Goal: Contribute content: Contribute content

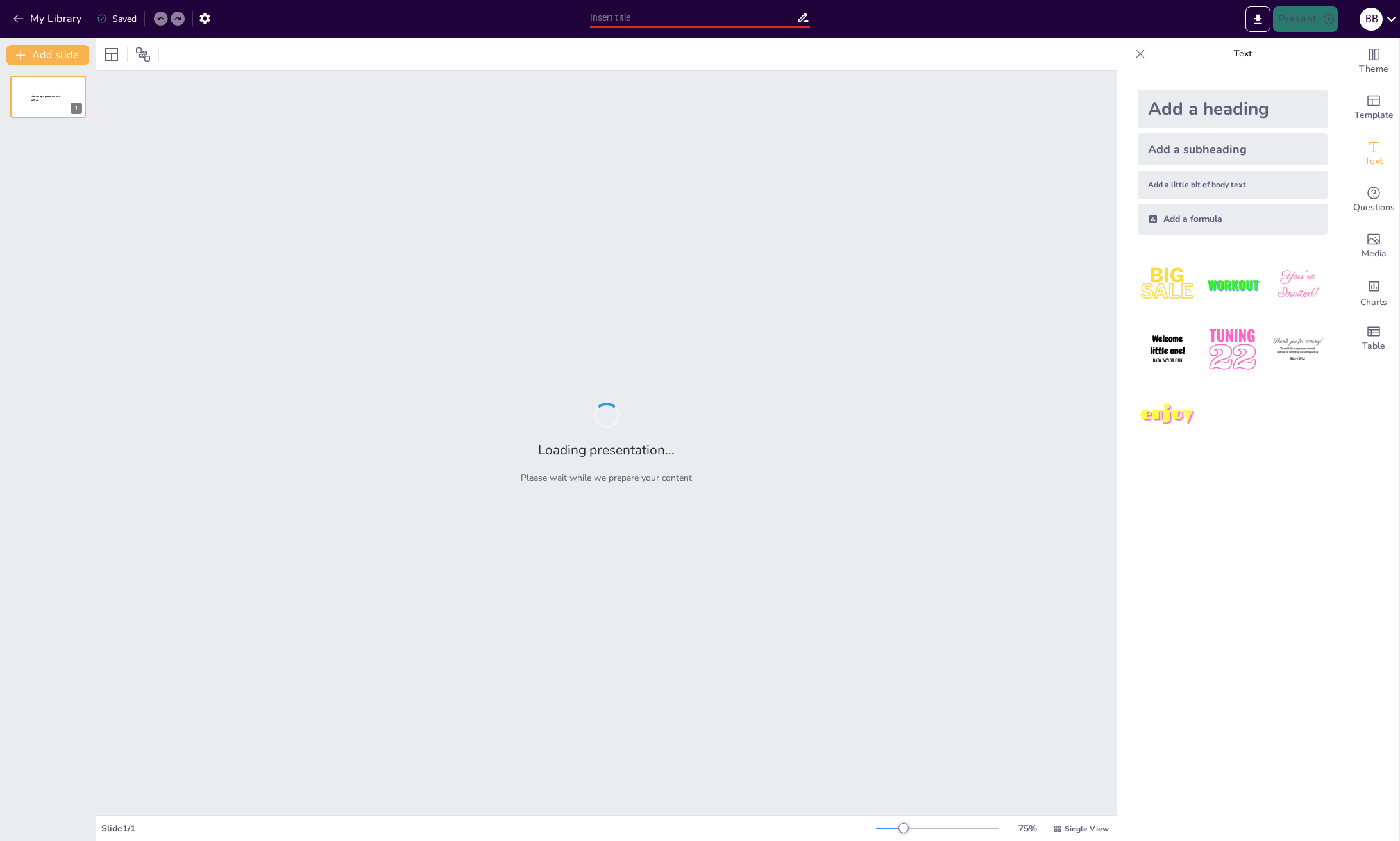
type input "Чому важливо оновлювати апаратне та програмне забезпечення?"
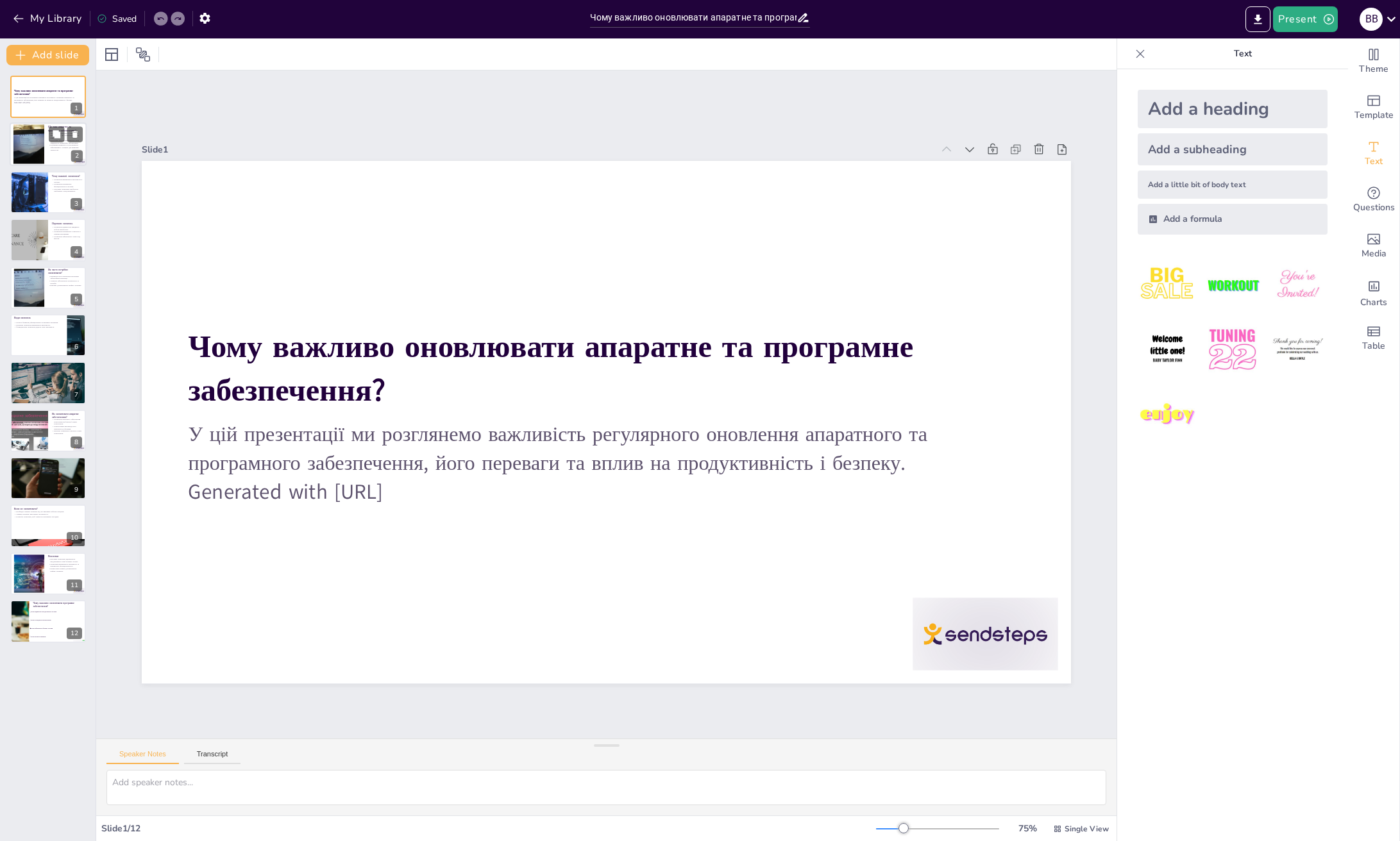
click at [48, 143] on div at bounding box center [48, 145] width 77 height 43
checkbox input "true"
type textarea "Loremips dolorsitamet - co adipisc elitseddoe temp'incid, utl etdolorem aliquae…"
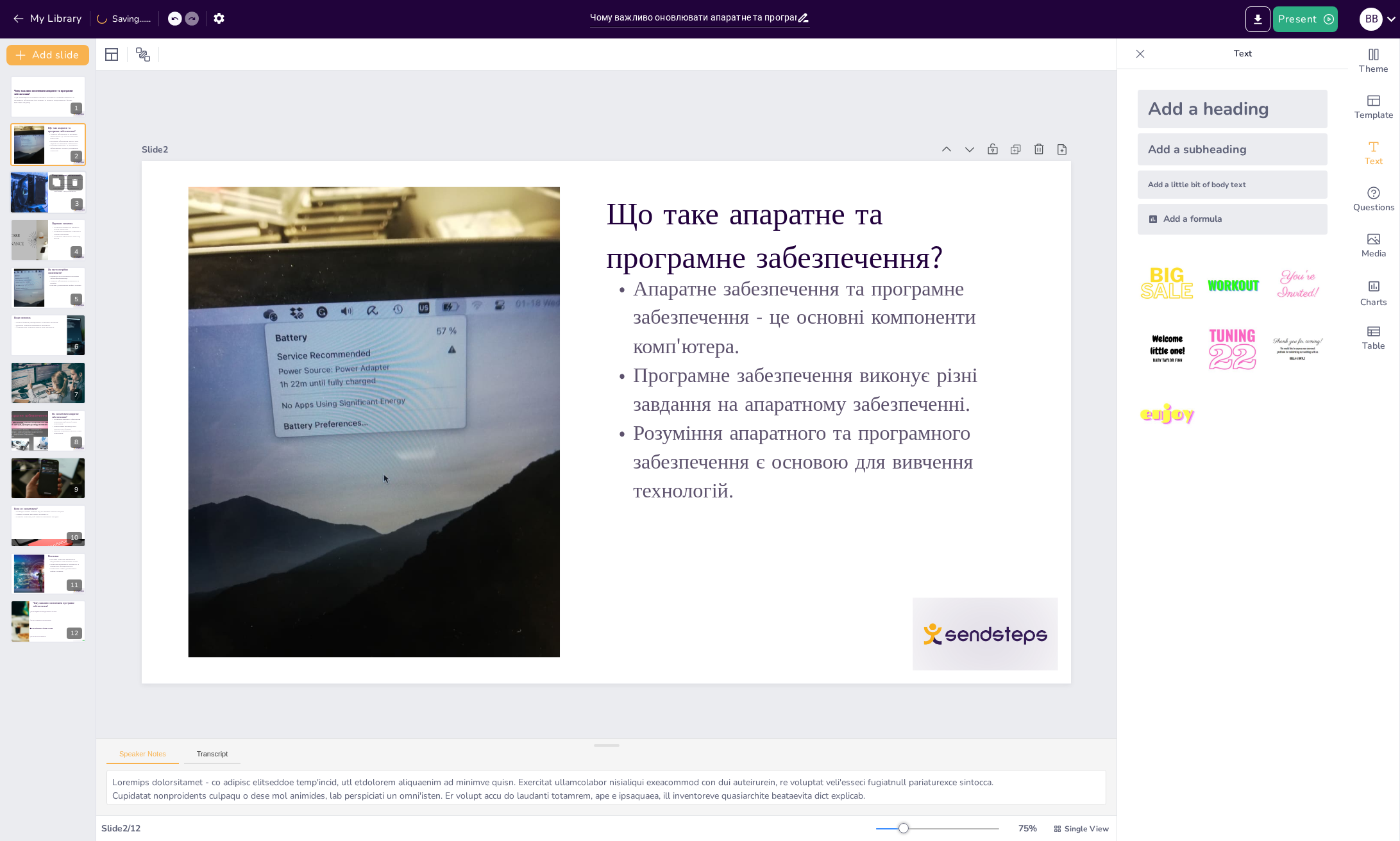
click at [33, 203] on div at bounding box center [28, 192] width 86 height 43
checkbox input "true"
type textarea "Безпека є одним з основних аспектів оновлень, оскільки застарілі програми можут…"
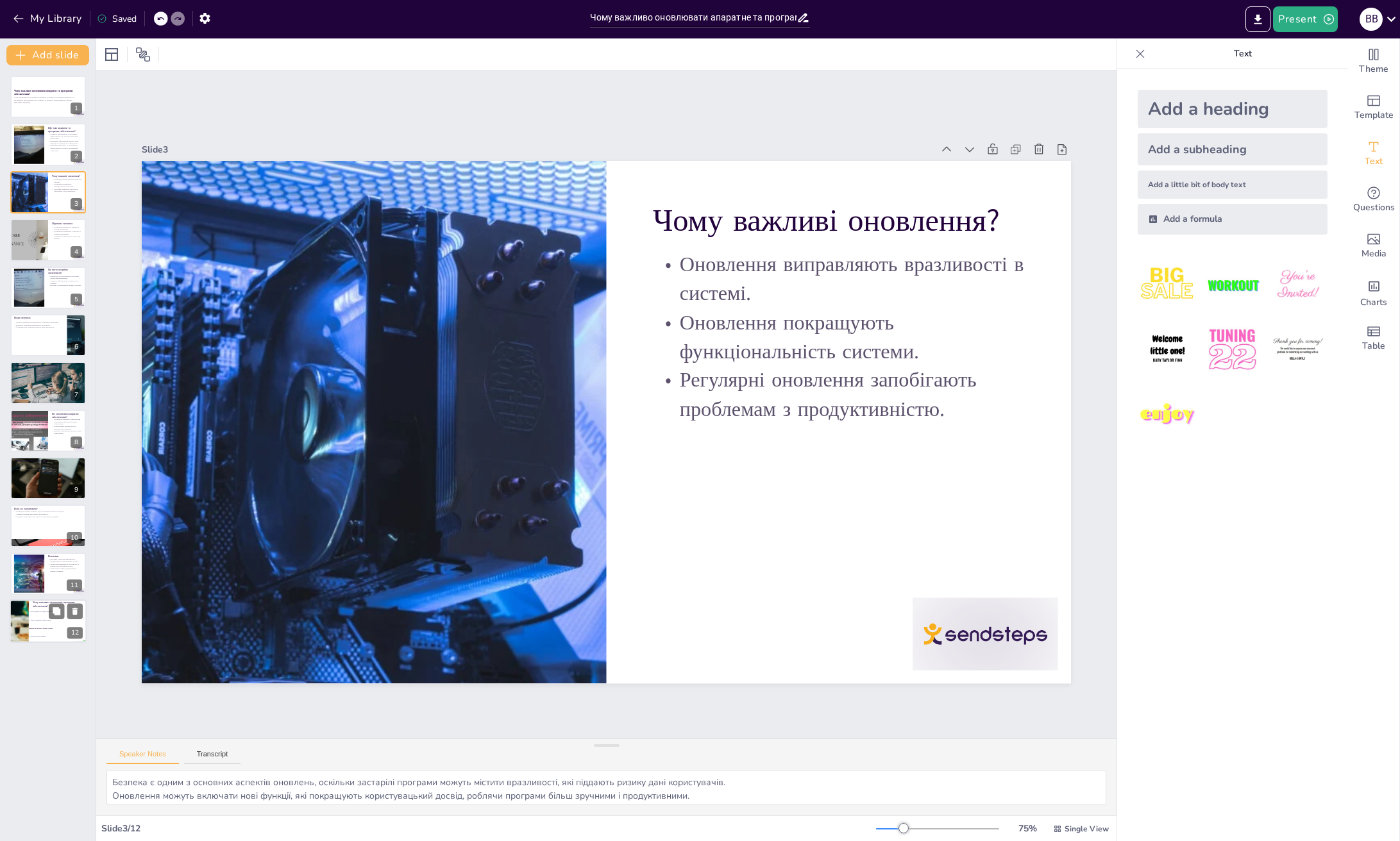
click at [33, 627] on li "Вони забезпечують безпеку системи" at bounding box center [57, 629] width 57 height 8
checkbox input "true"
type textarea "Правильна відповідь - "Вони забезпечують безпеку системи", оскільки оновлення п…"
checkbox input "true"
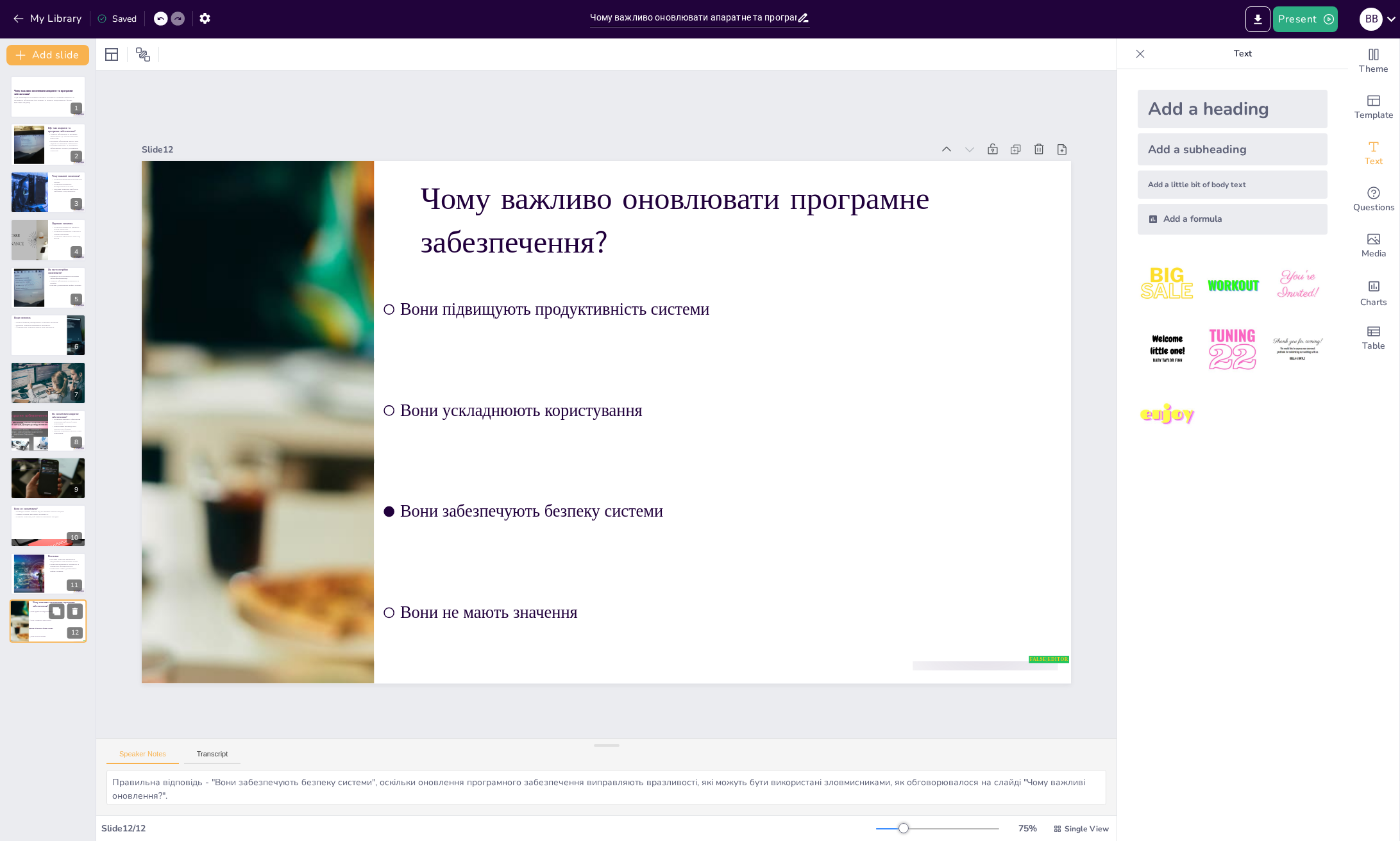
checkbox input "true"
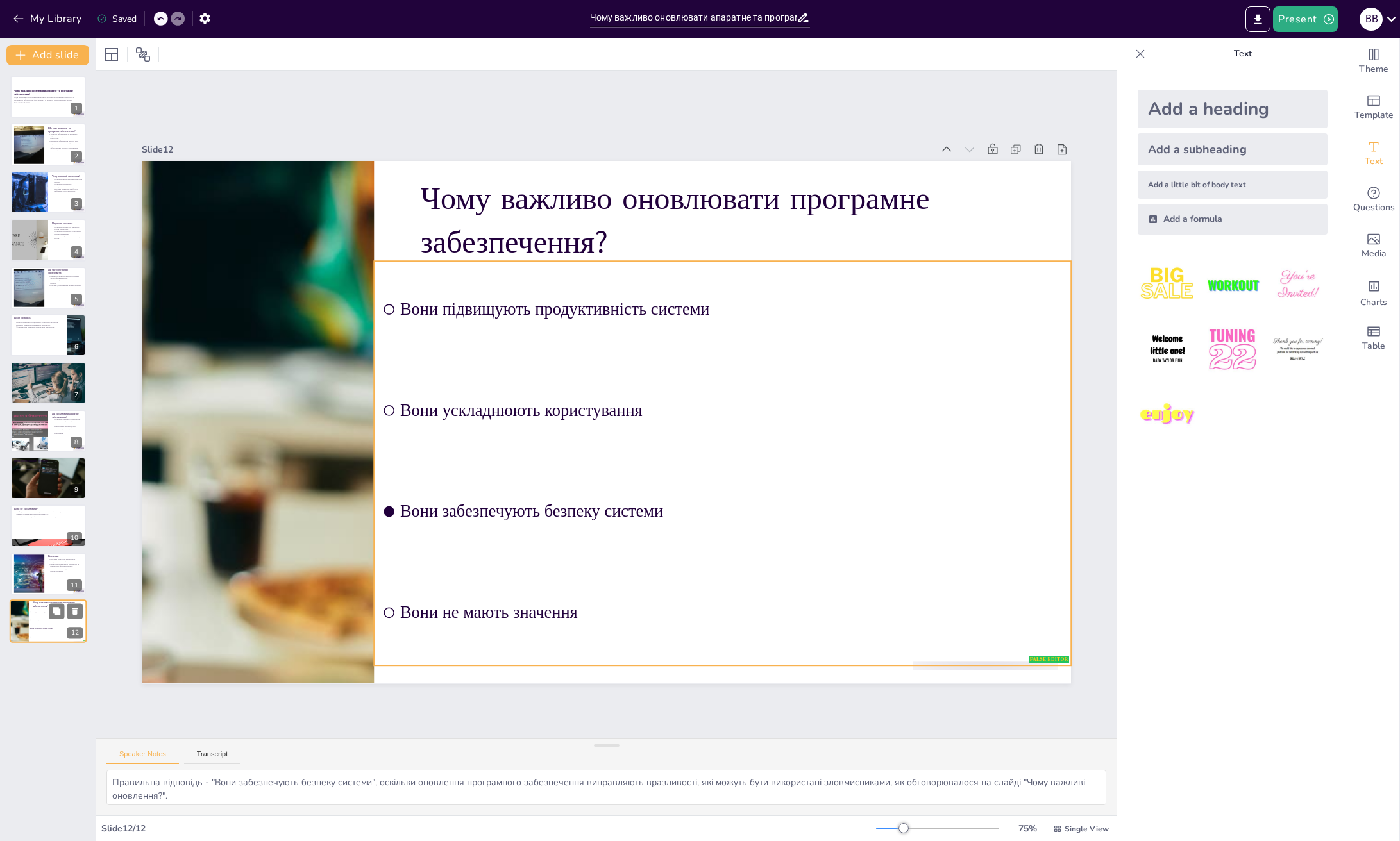
checkbox input "true"
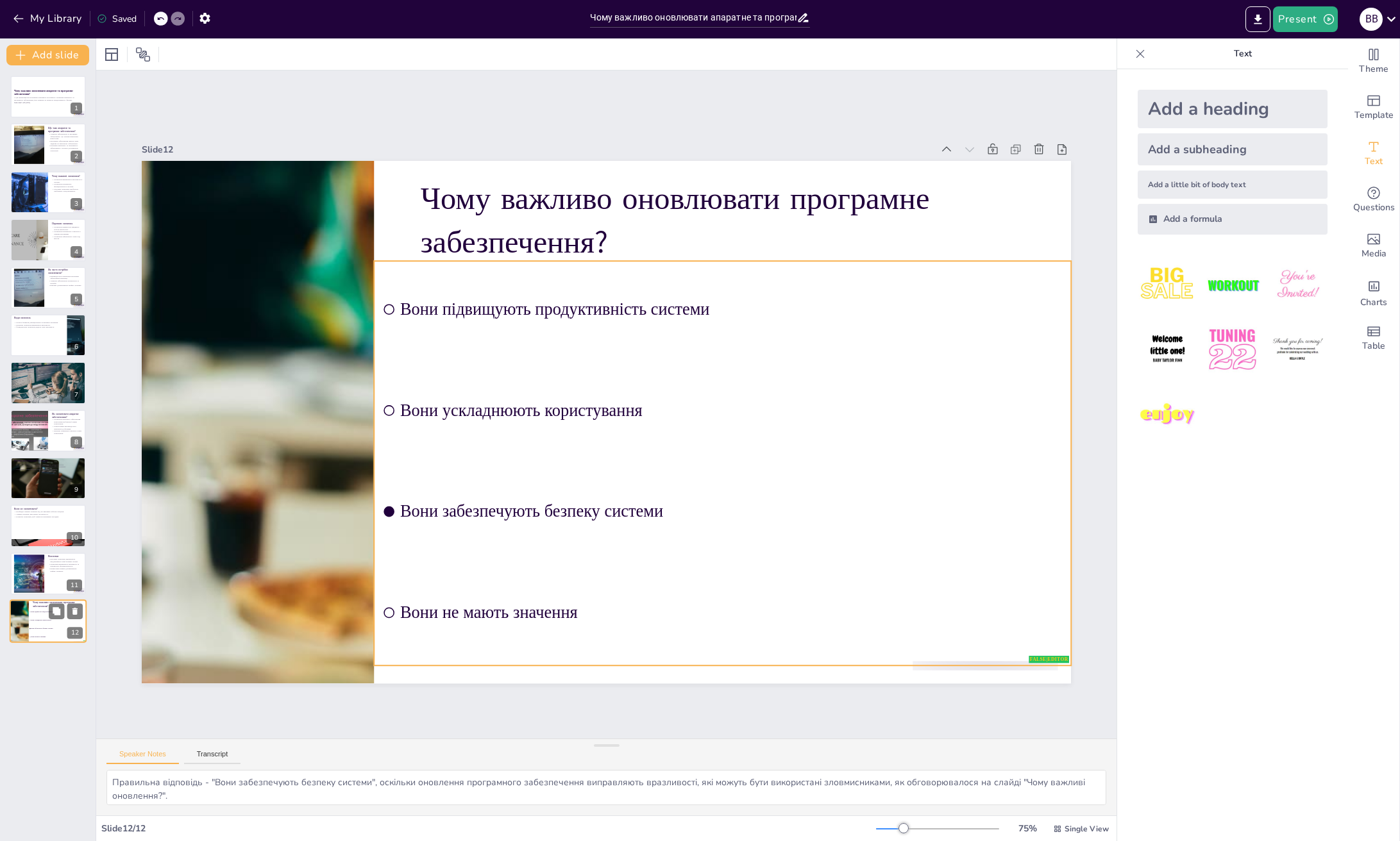
checkbox input "true"
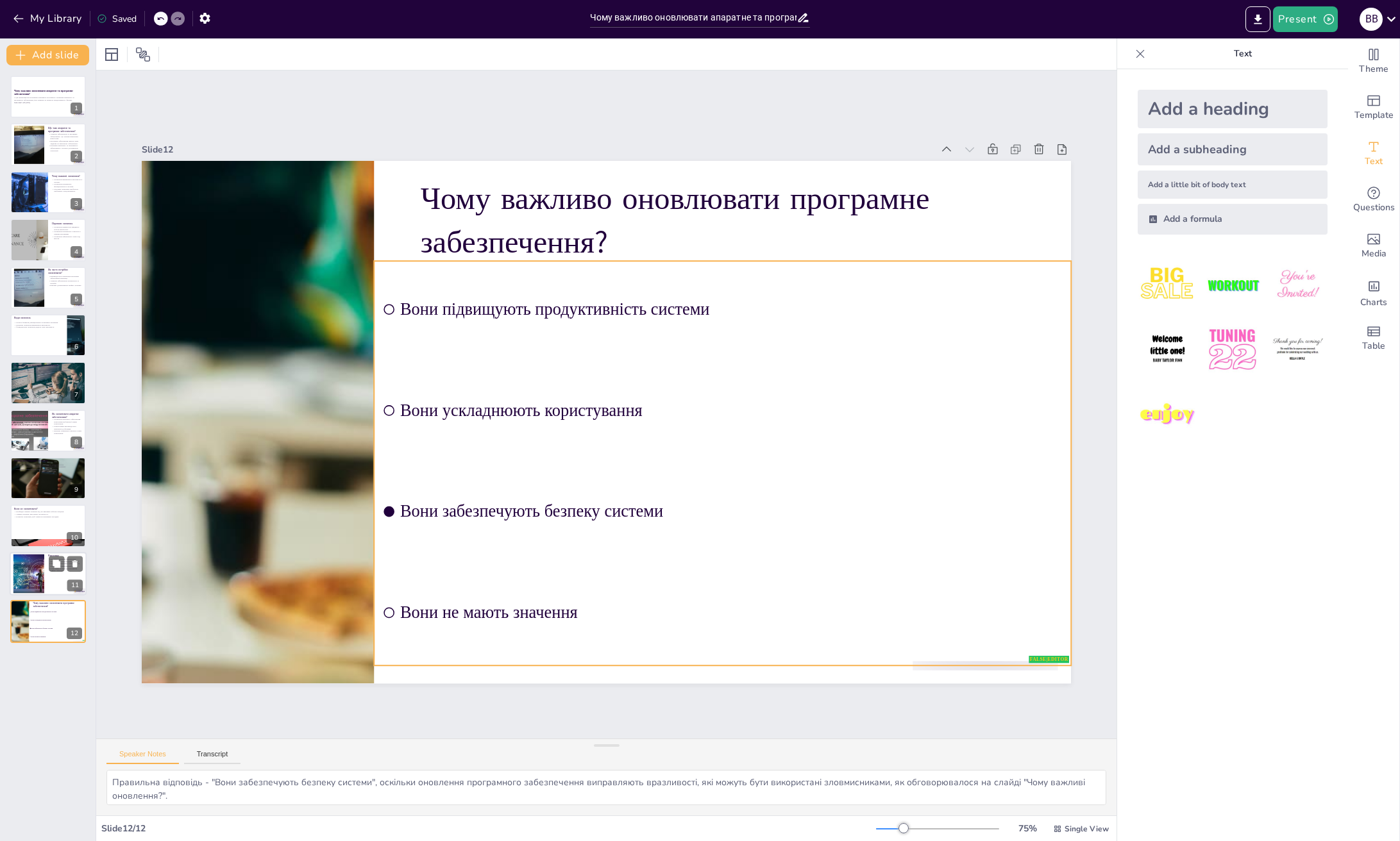
checkbox input "true"
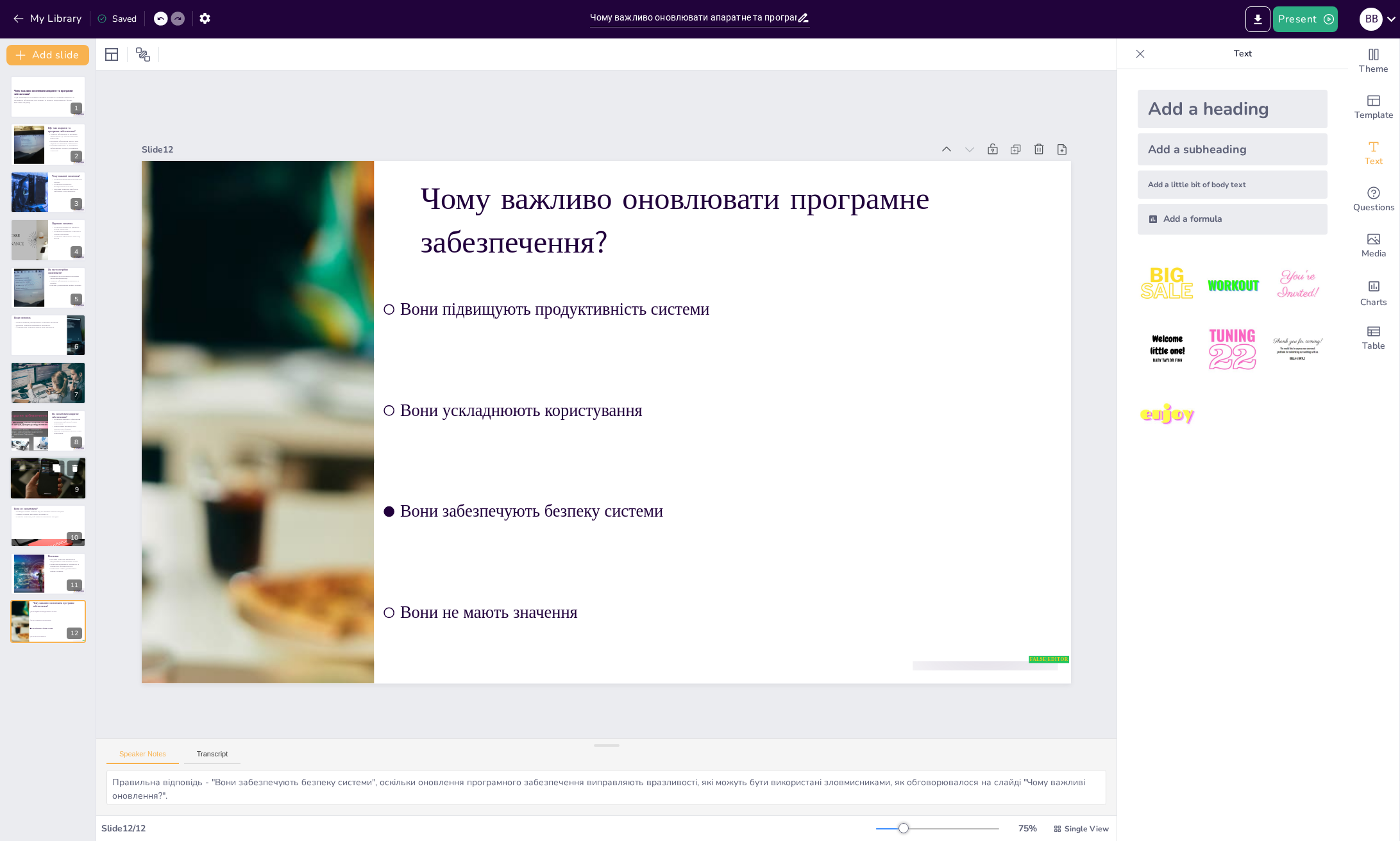
checkbox input "true"
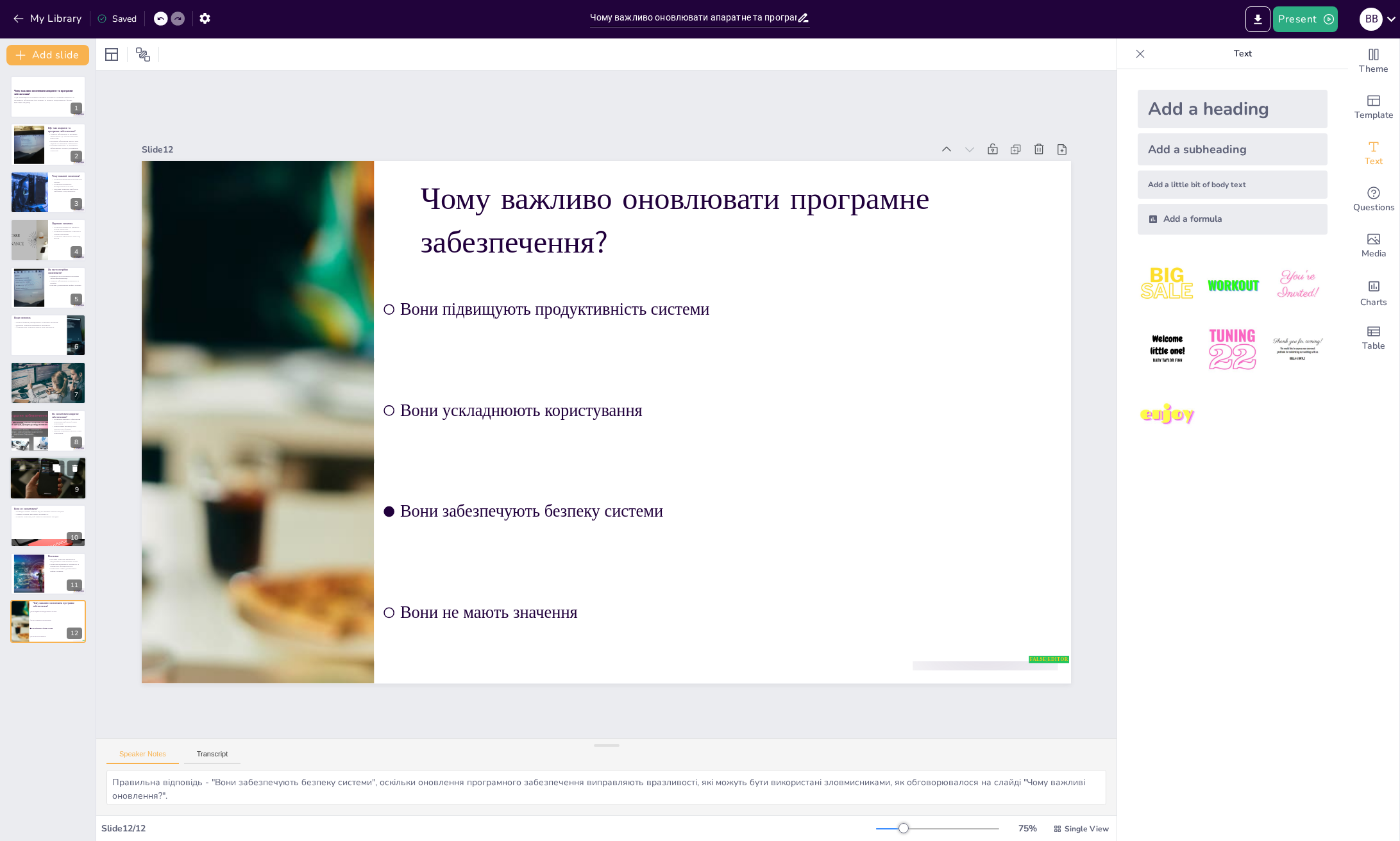
checkbox input "true"
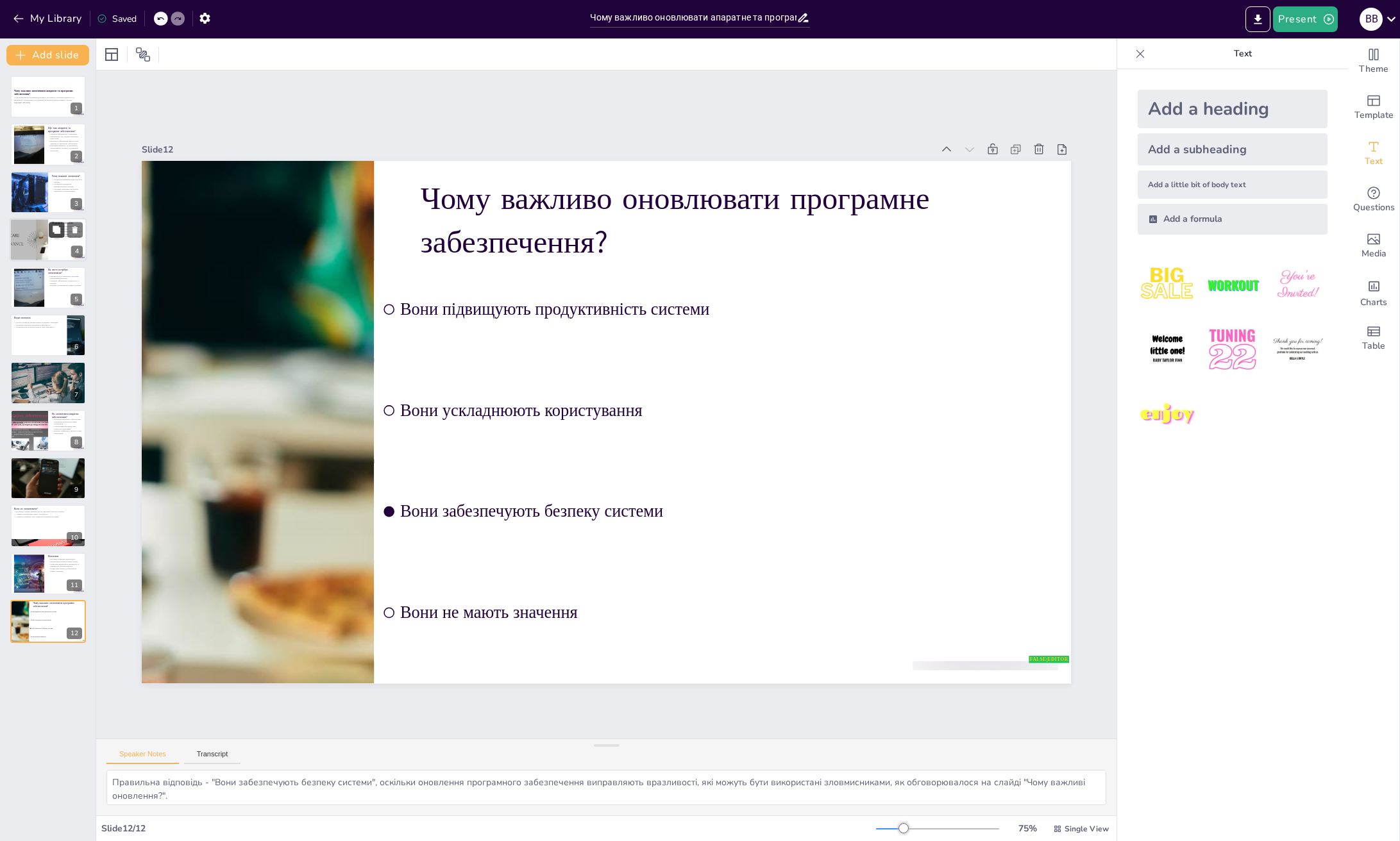
checkbox input "true"
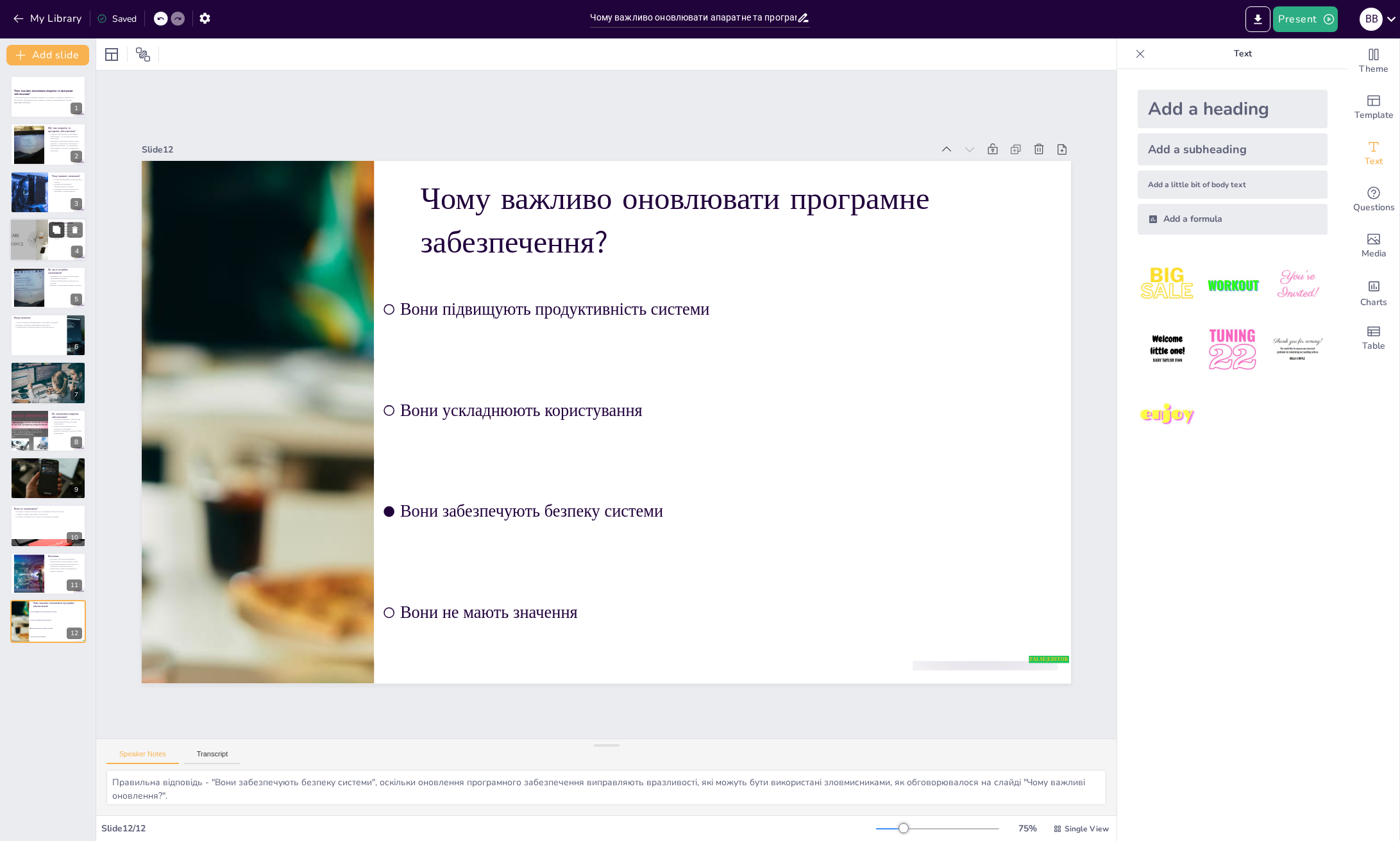
checkbox input "true"
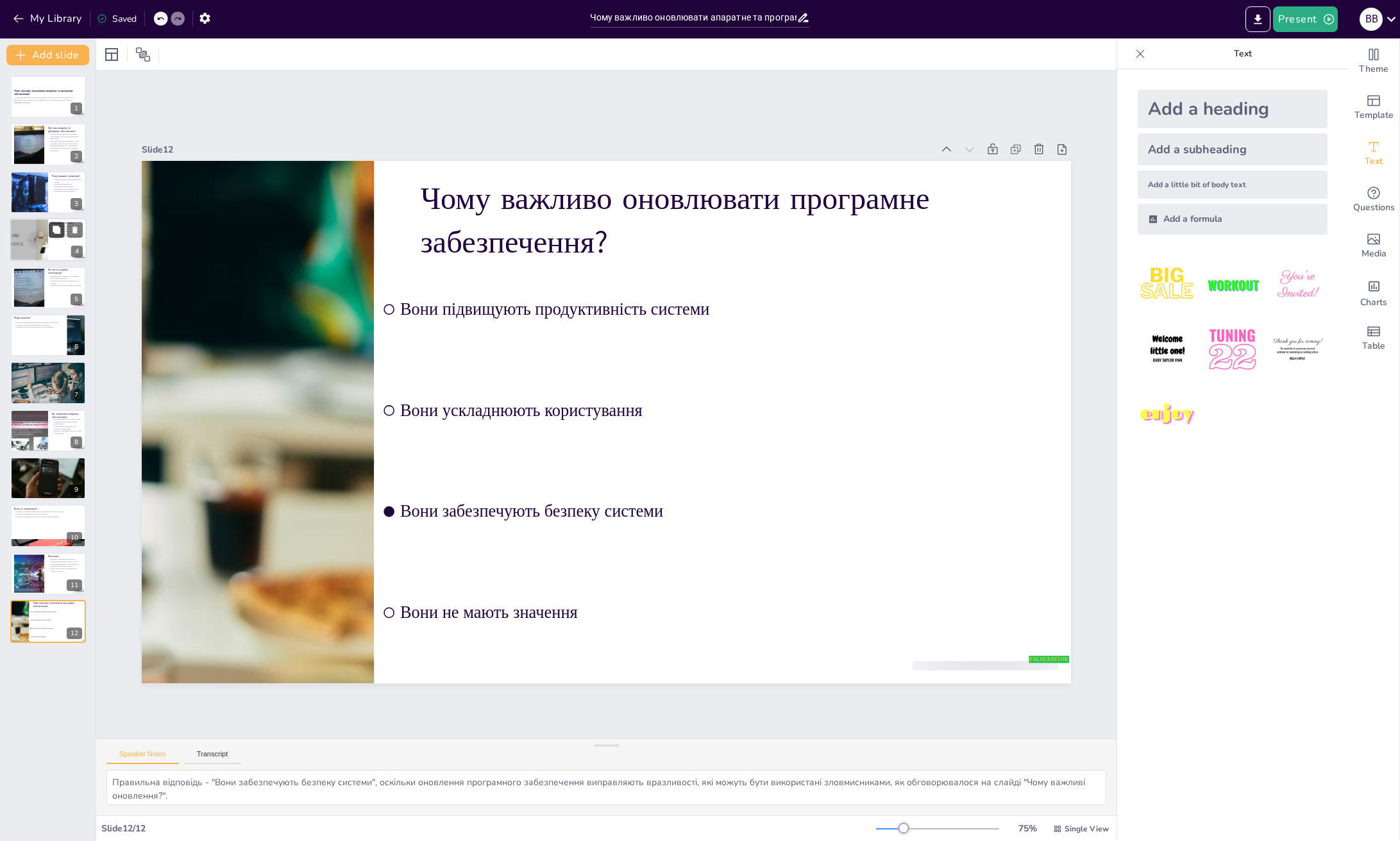
checkbox input "true"
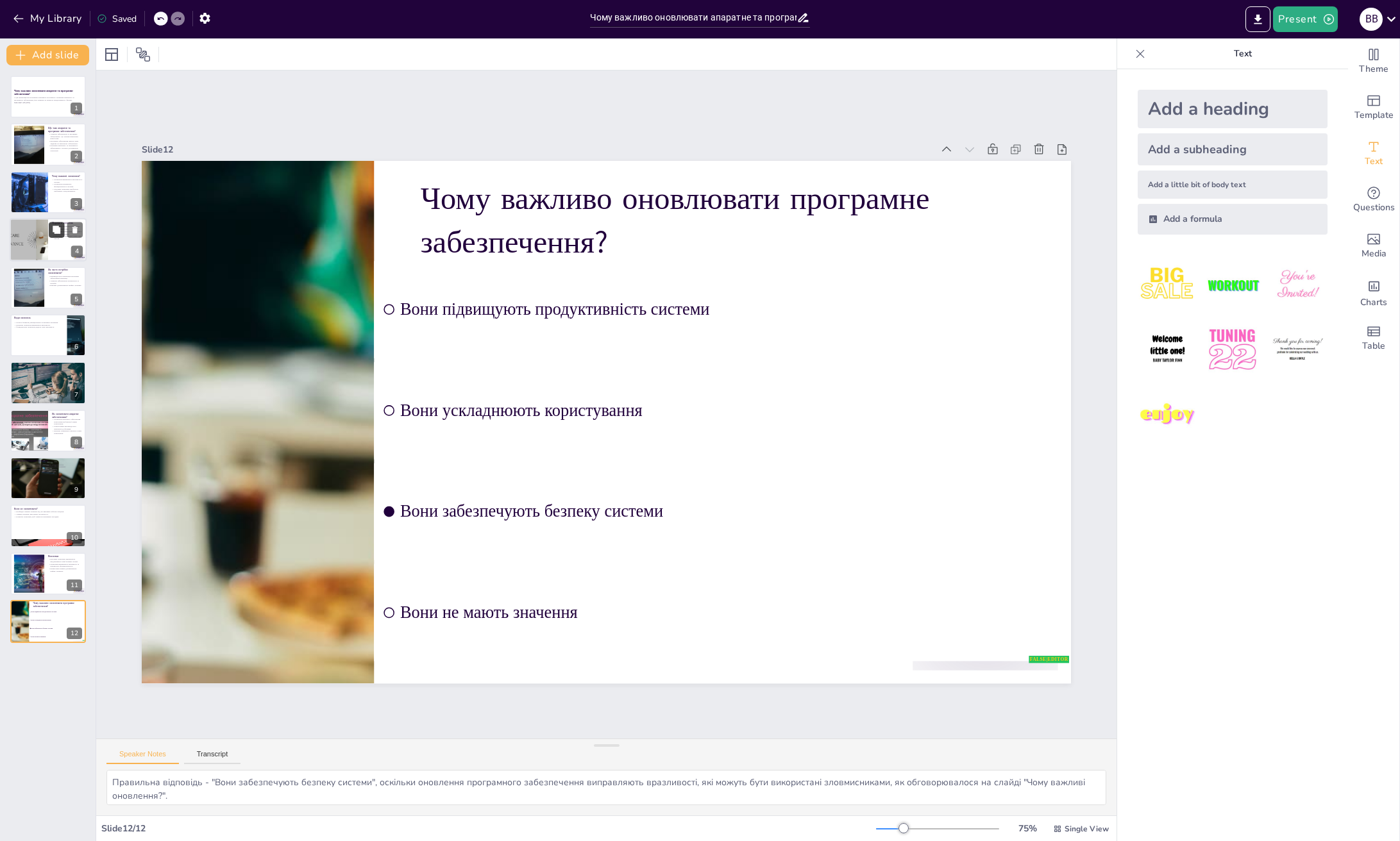
checkbox input "true"
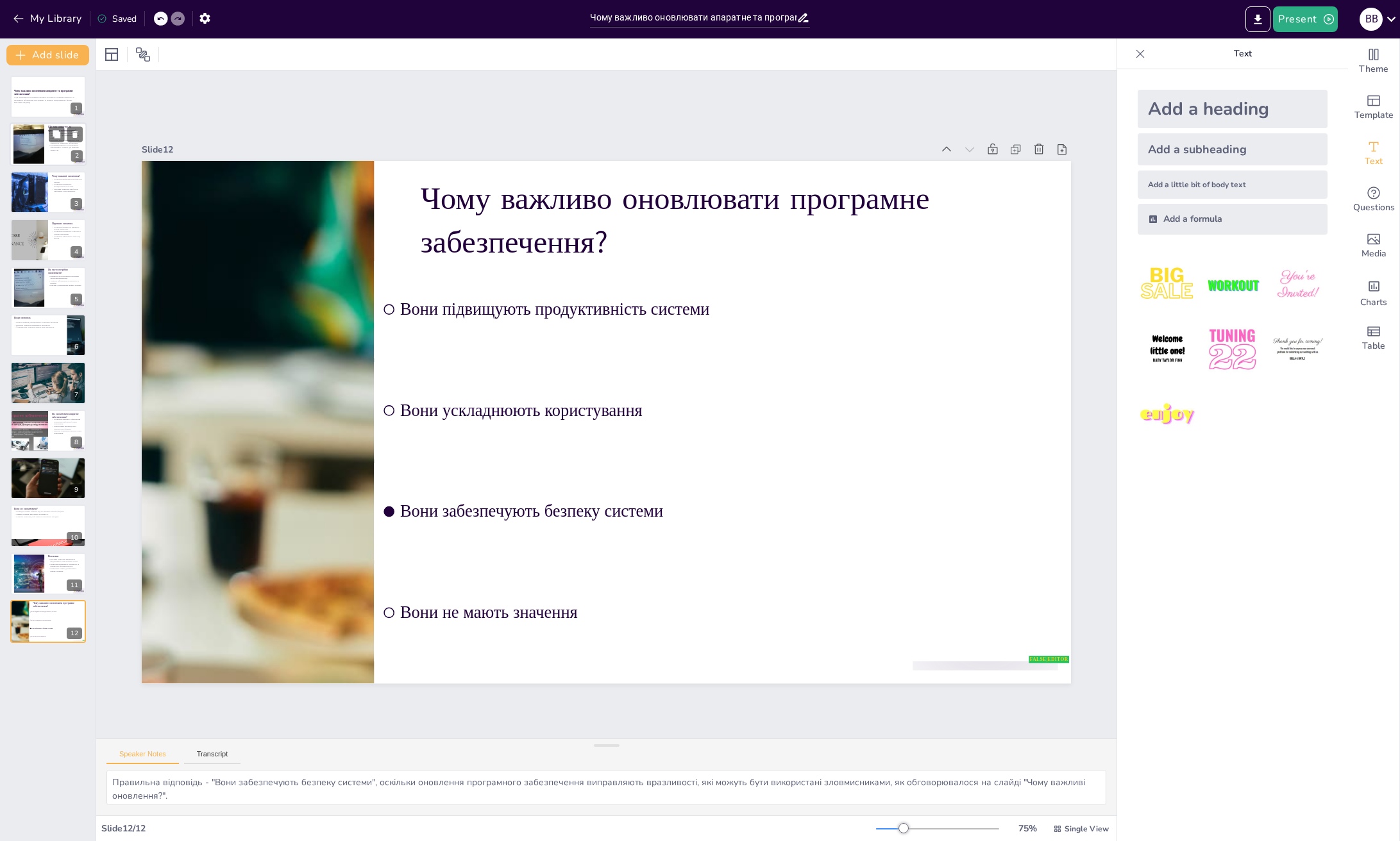
checkbox input "true"
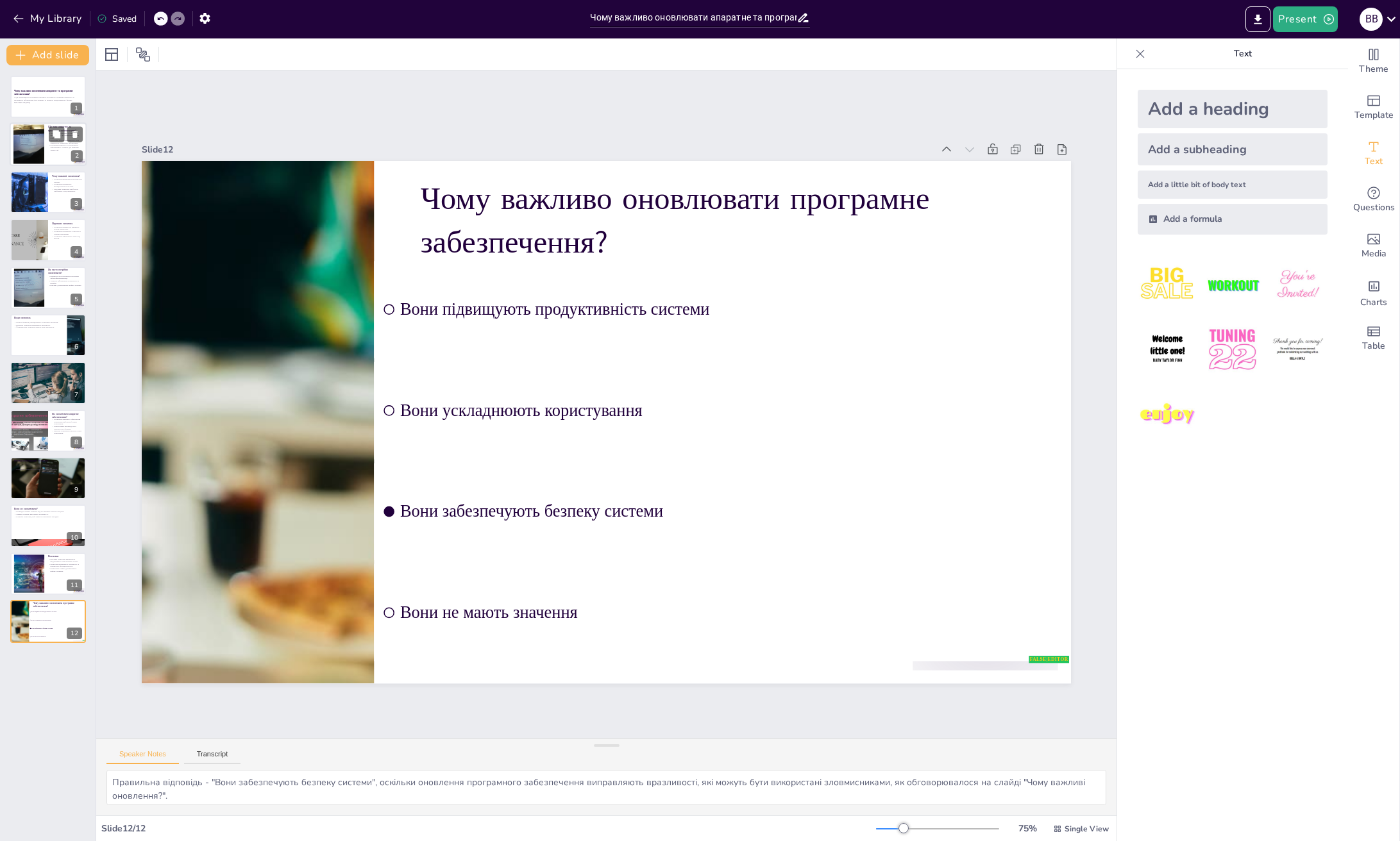
checkbox input "true"
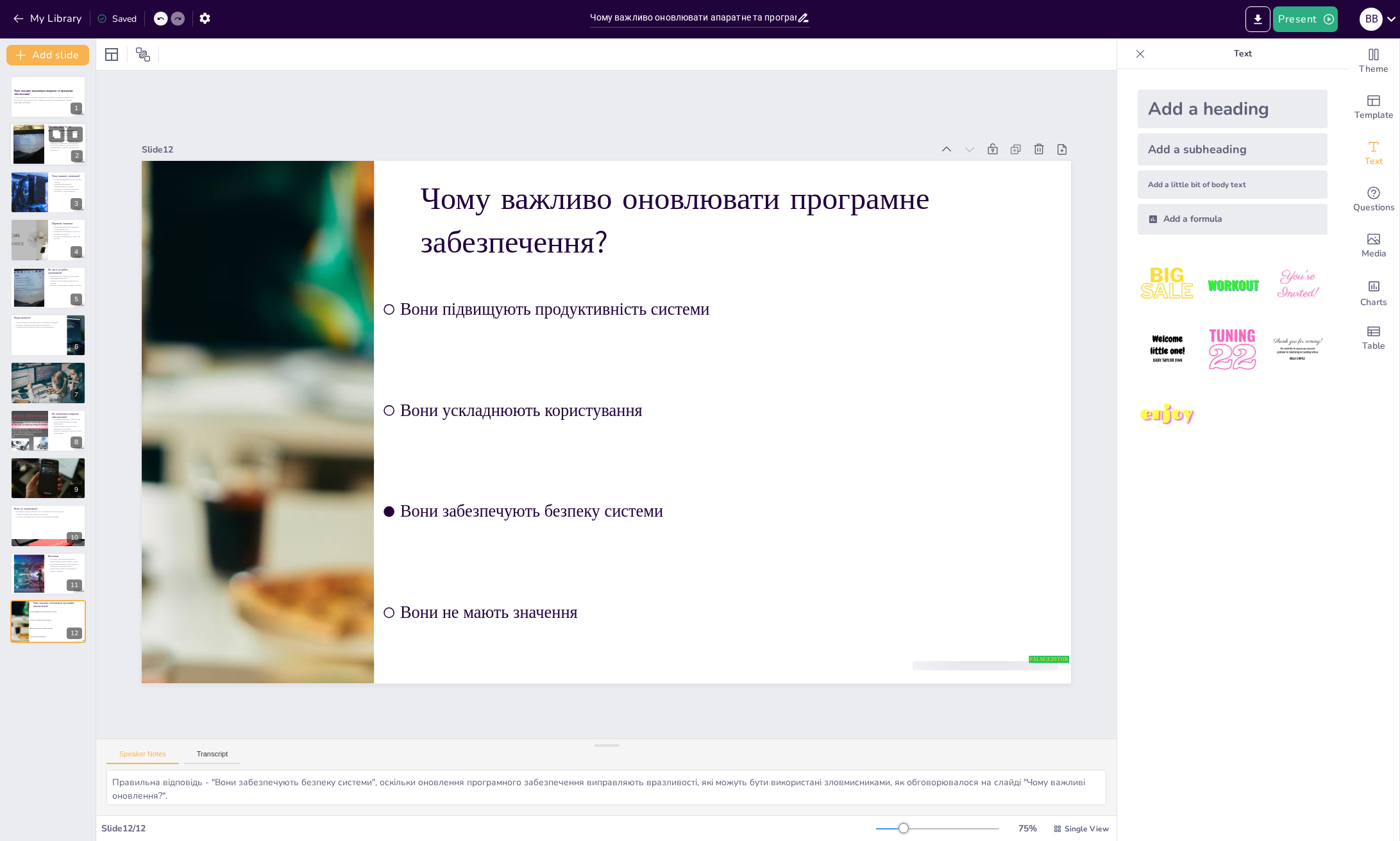
click at [36, 140] on div at bounding box center [29, 144] width 31 height 41
checkbox input "true"
type textarea "Loremips dolorsitamet - co adipisc elitseddoe temp'incid, utl etdolorem aliquae…"
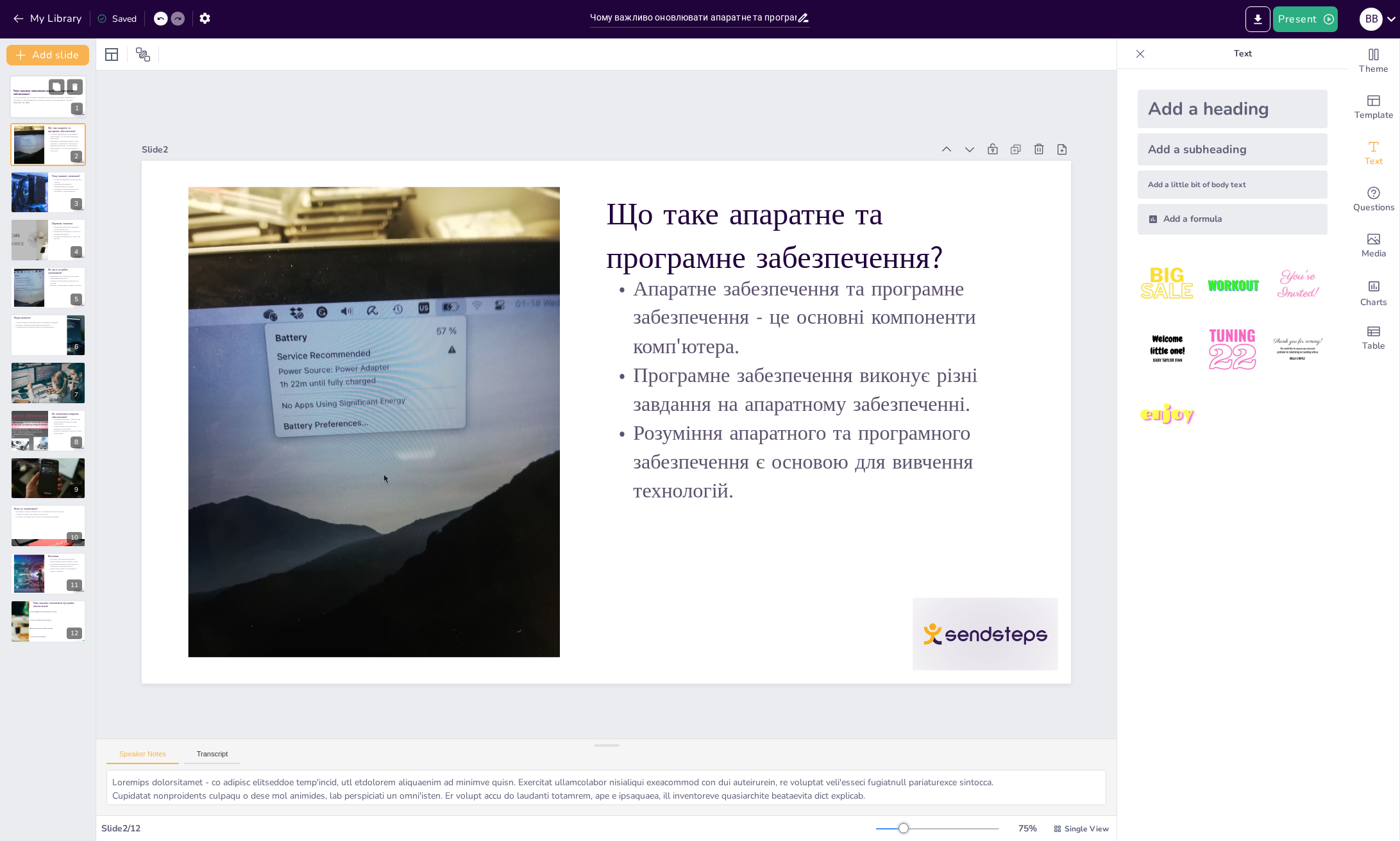
click at [27, 97] on p "У цій презентації ми розглянемо важливість регулярного оновлення апаратного та …" at bounding box center [48, 99] width 69 height 4
checkbox input "true"
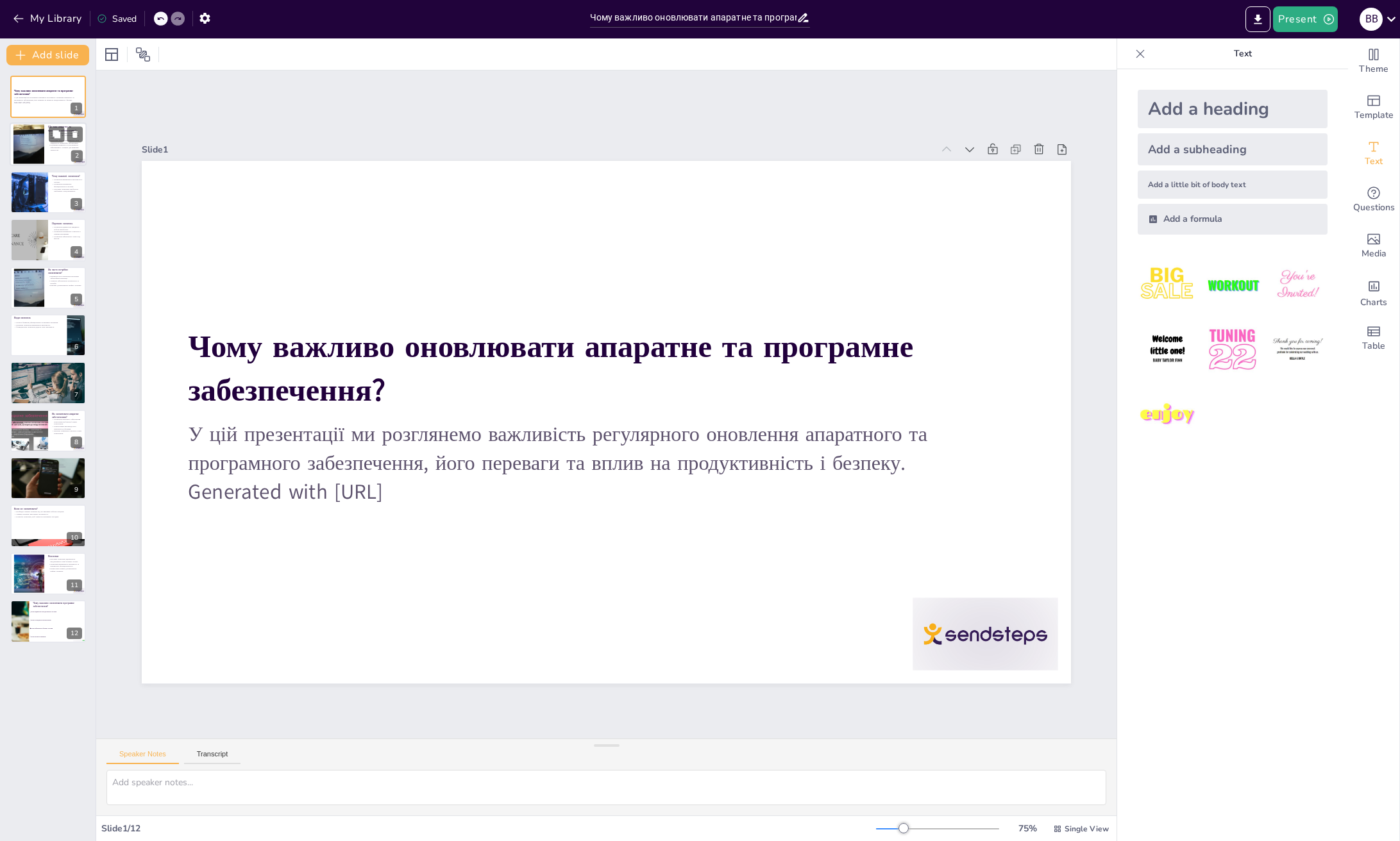
click at [41, 161] on div at bounding box center [29, 144] width 31 height 41
checkbox input "true"
type textarea "Loremips dolorsitamet - co adipisc elitseddoe temp'incid, utl etdolorem aliquae…"
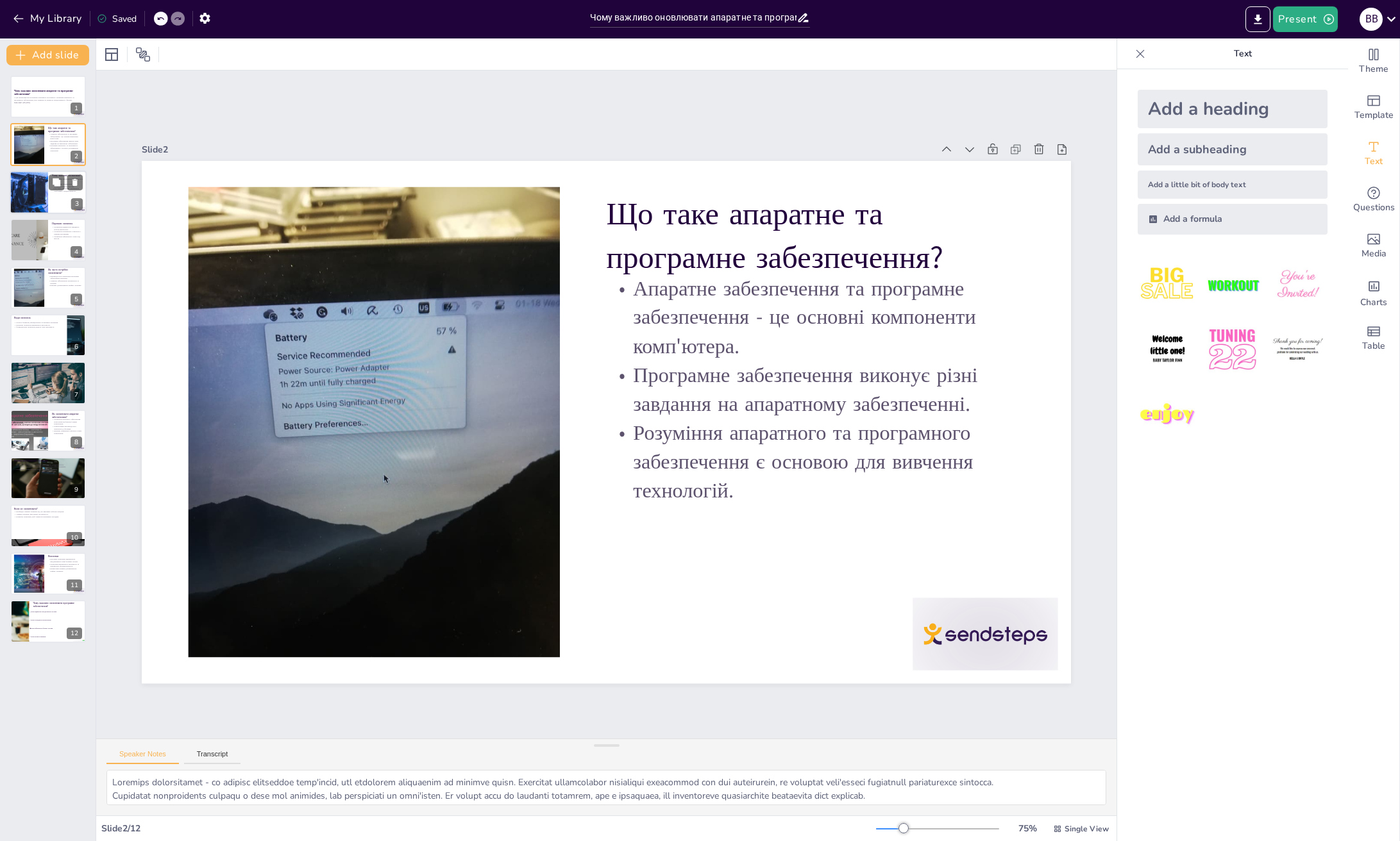
click at [41, 196] on div at bounding box center [28, 192] width 86 height 43
checkbox input "true"
type textarea "Безпека є одним з основних аспектів оновлень, оскільки застарілі програми можут…"
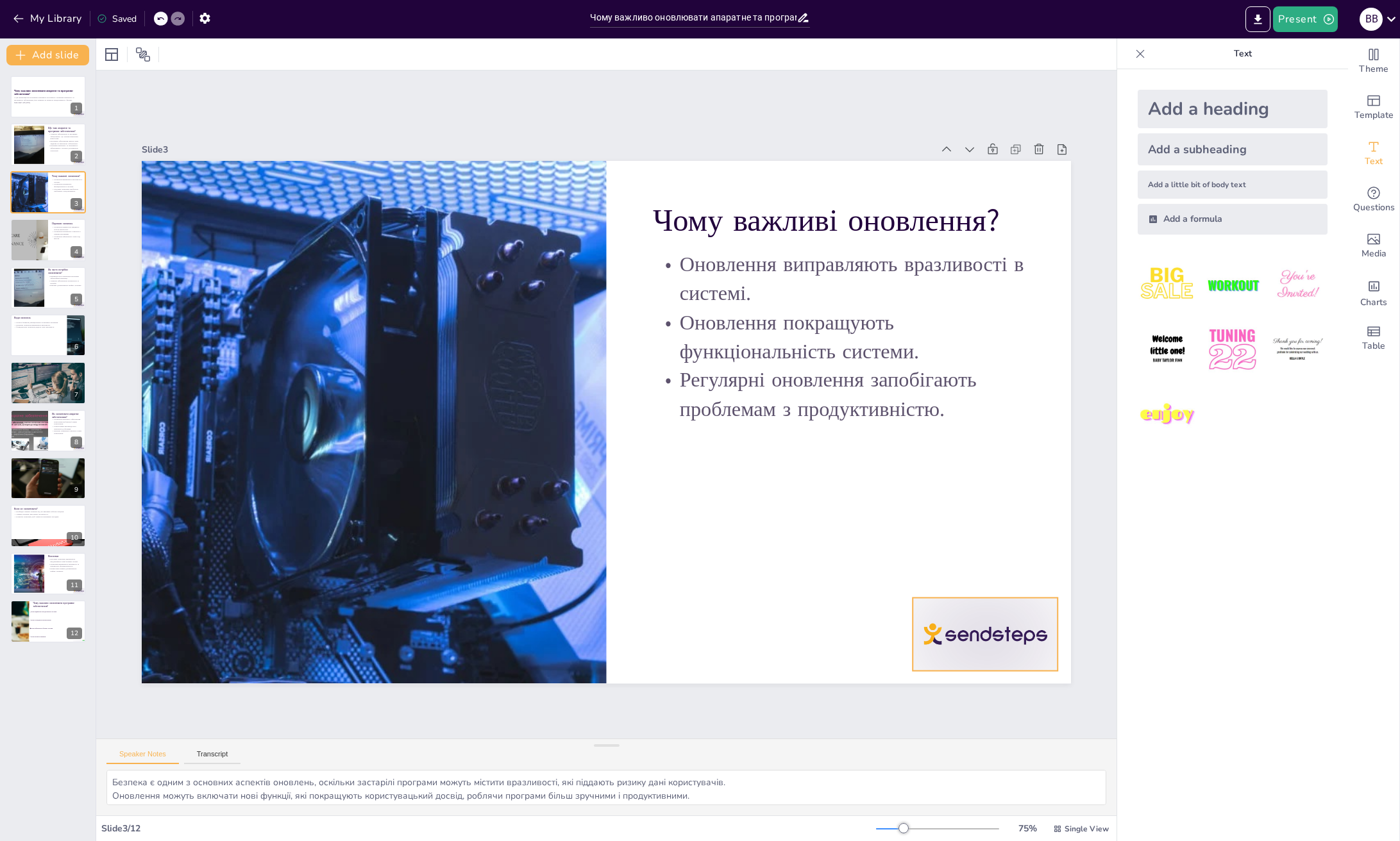
click at [282, 259] on div at bounding box center [205, 215] width 152 height 87
click at [904, 706] on icon at bounding box center [893, 716] width 20 height 20
click at [32, 152] on div at bounding box center [29, 144] width 31 height 41
checkbox input "true"
type textarea "Loremips dolorsitamet - co adipisc elitseddoe temp'incid, utl etdolorem aliquae…"
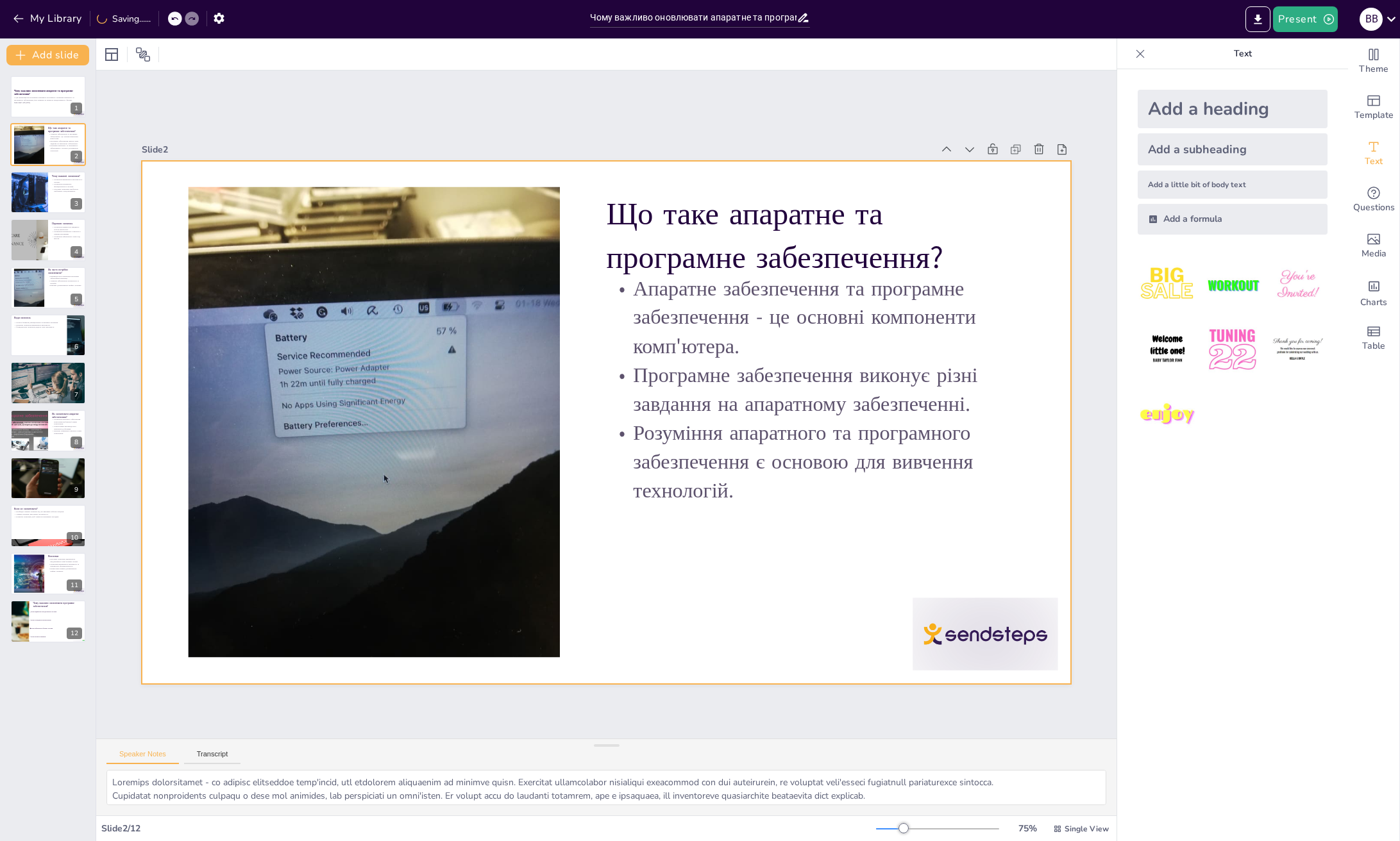
click at [991, 629] on div at bounding box center [958, 672] width 152 height 87
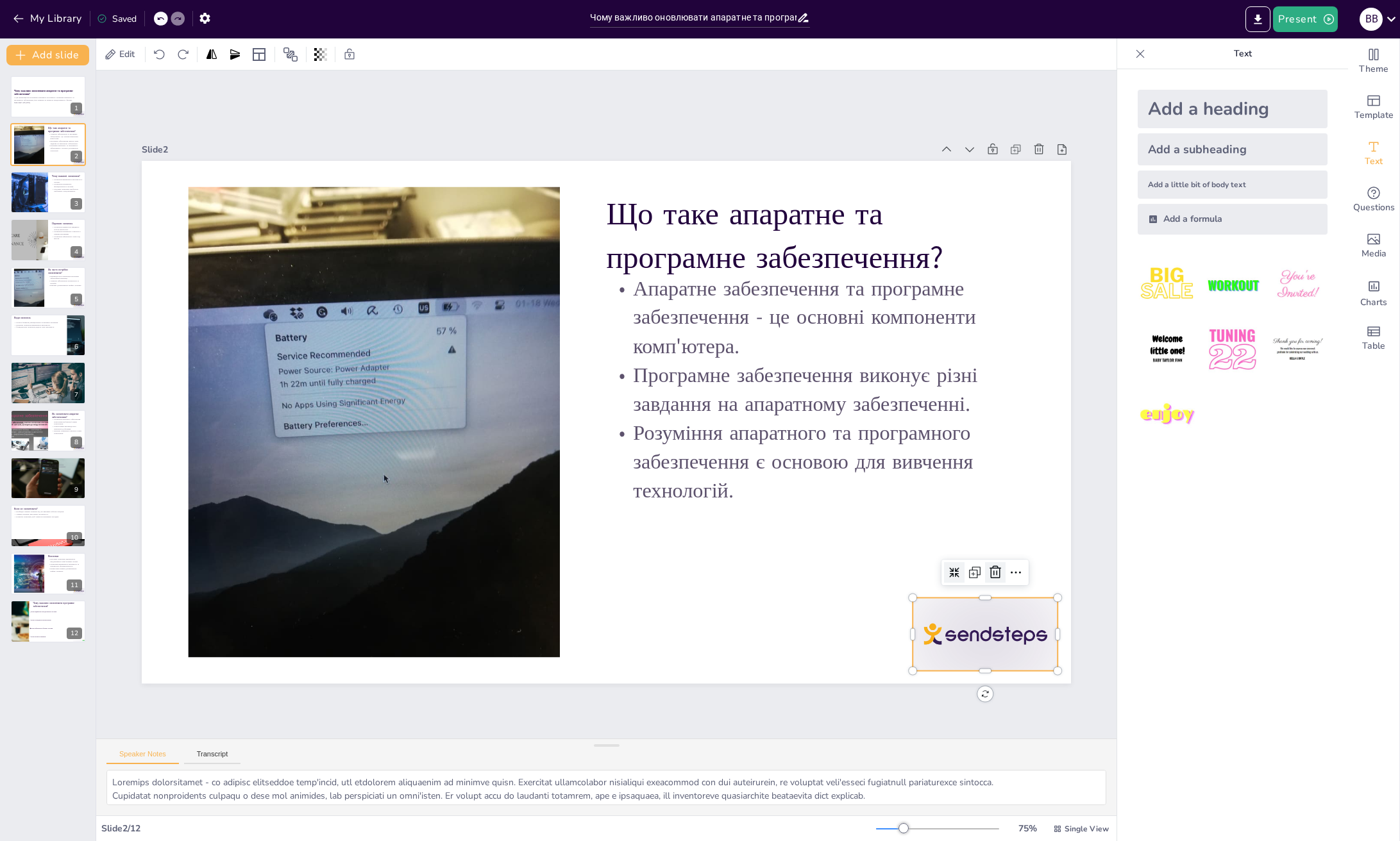
click at [904, 706] on icon at bounding box center [892, 716] width 20 height 20
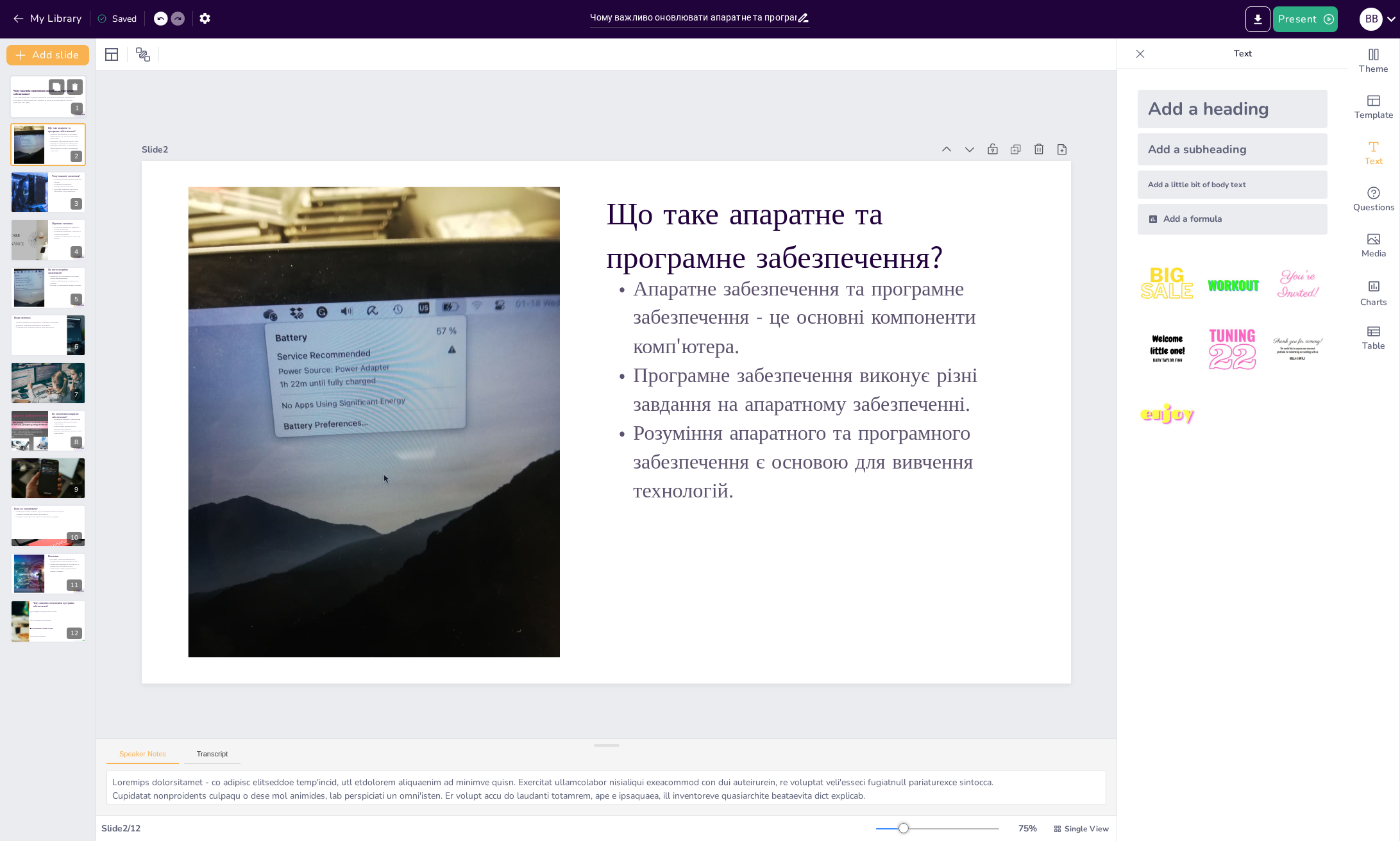
click at [24, 97] on p "У цій презентації ми розглянемо важливість регулярного оновлення апаратного та …" at bounding box center [48, 99] width 69 height 4
checkbox input "true"
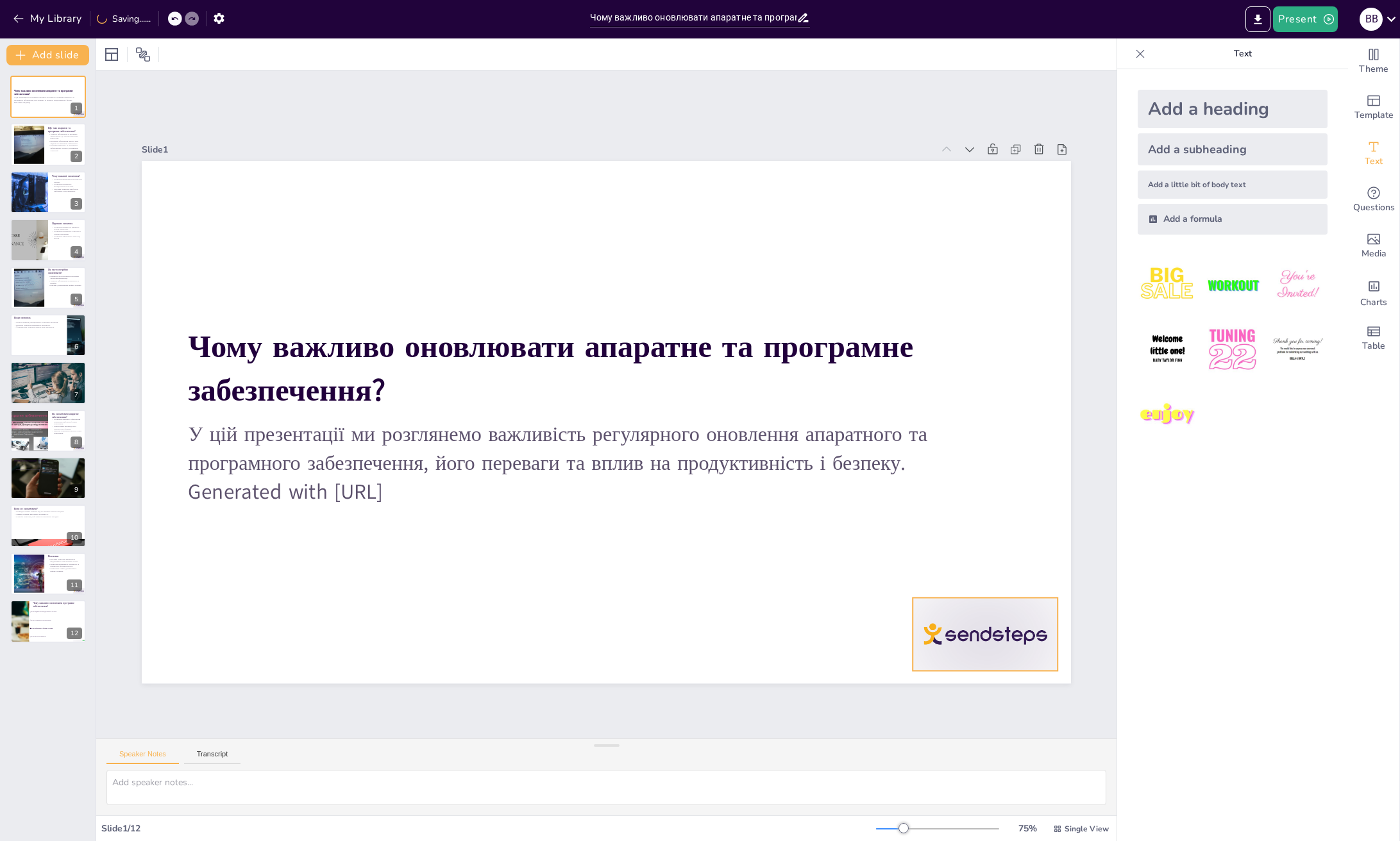
click at [989, 570] on icon at bounding box center [995, 572] width 11 height 13
click at [42, 156] on div at bounding box center [29, 144] width 31 height 41
checkbox input "true"
type textarea "Loremips dolorsitamet - co adipisc elitseddoe temp'incid, utl etdolorem aliquae…"
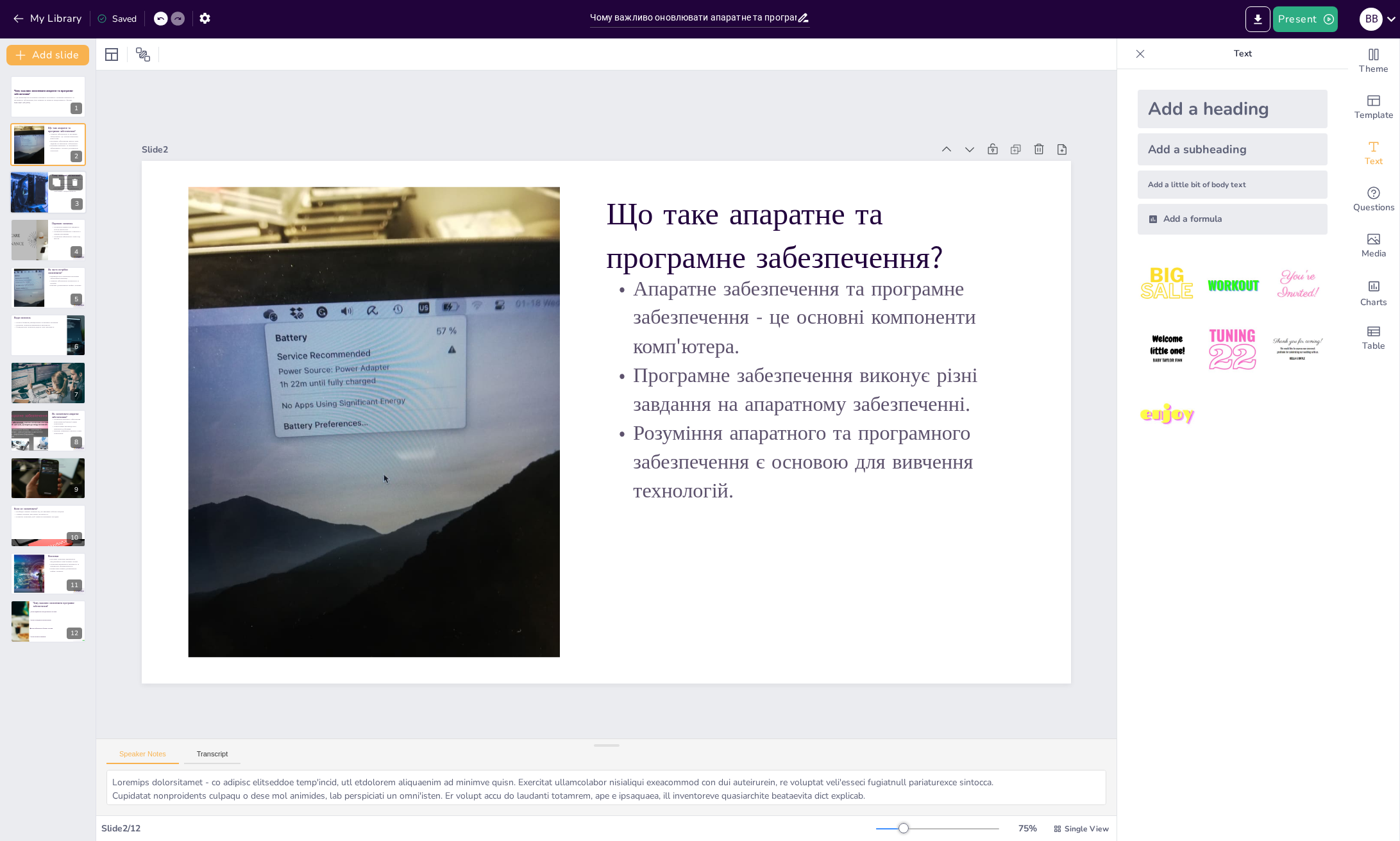
click at [34, 206] on div at bounding box center [28, 192] width 86 height 43
checkbox input "true"
type textarea "Безпека є одним з основних аспектів оновлень, оскільки застарілі програми можут…"
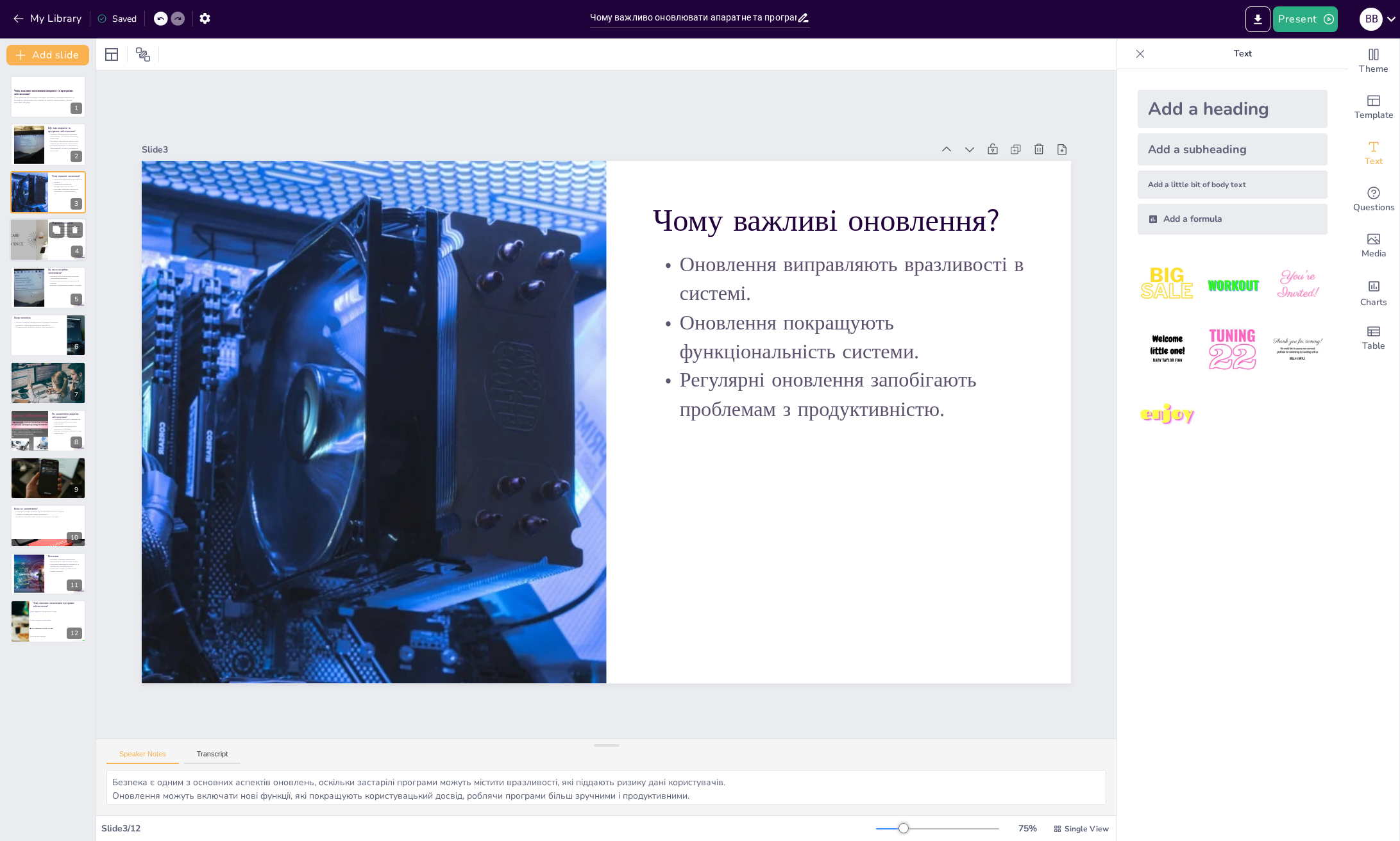
click at [41, 241] on div at bounding box center [29, 240] width 77 height 43
checkbox input "true"
type textarea "Швидкість роботи комп'ютера може суттєво покращитися завдяки оптимізації коду в…"
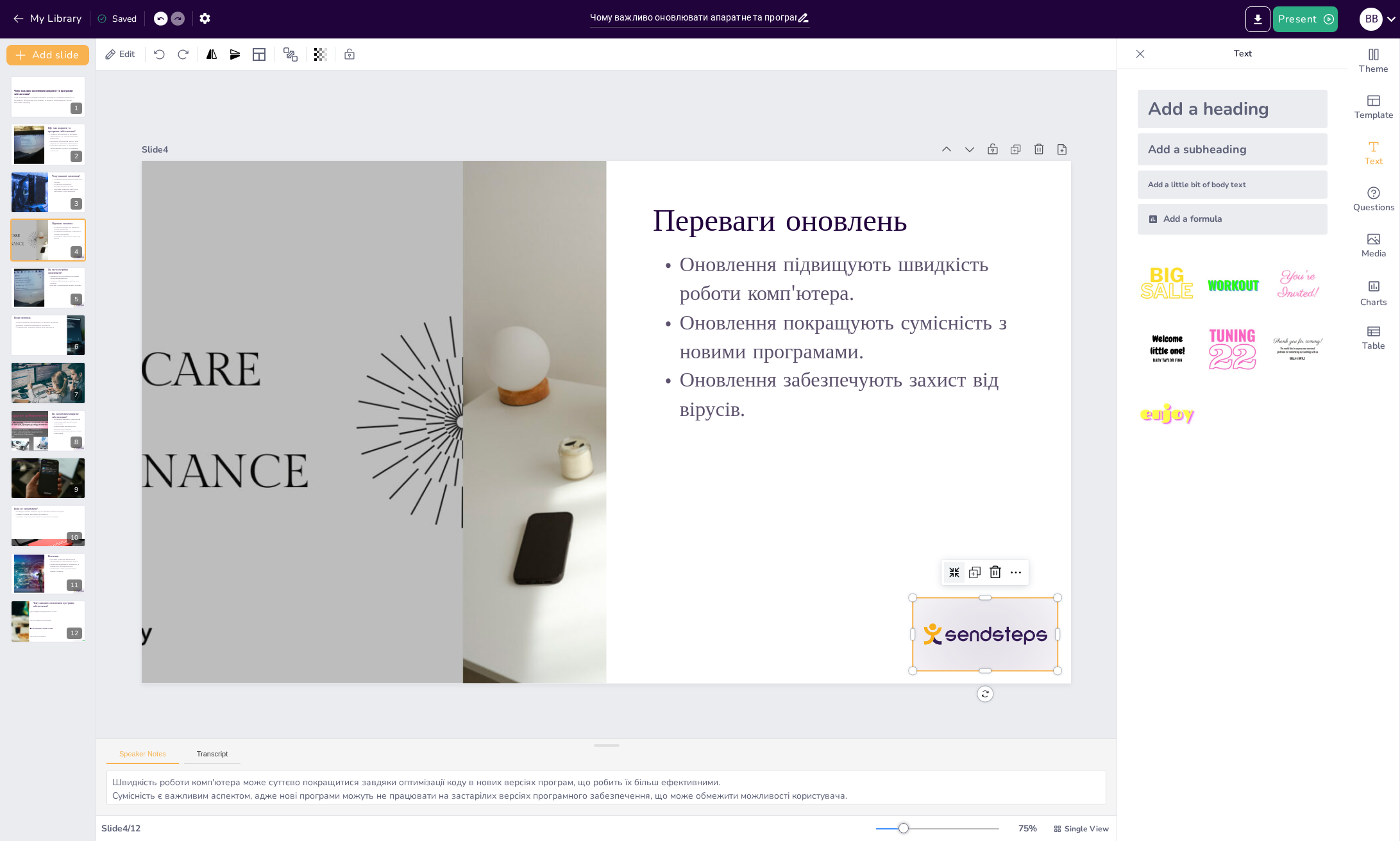
click at [940, 706] on div at bounding box center [858, 768] width 162 height 125
click at [961, 641] on icon at bounding box center [952, 650] width 18 height 18
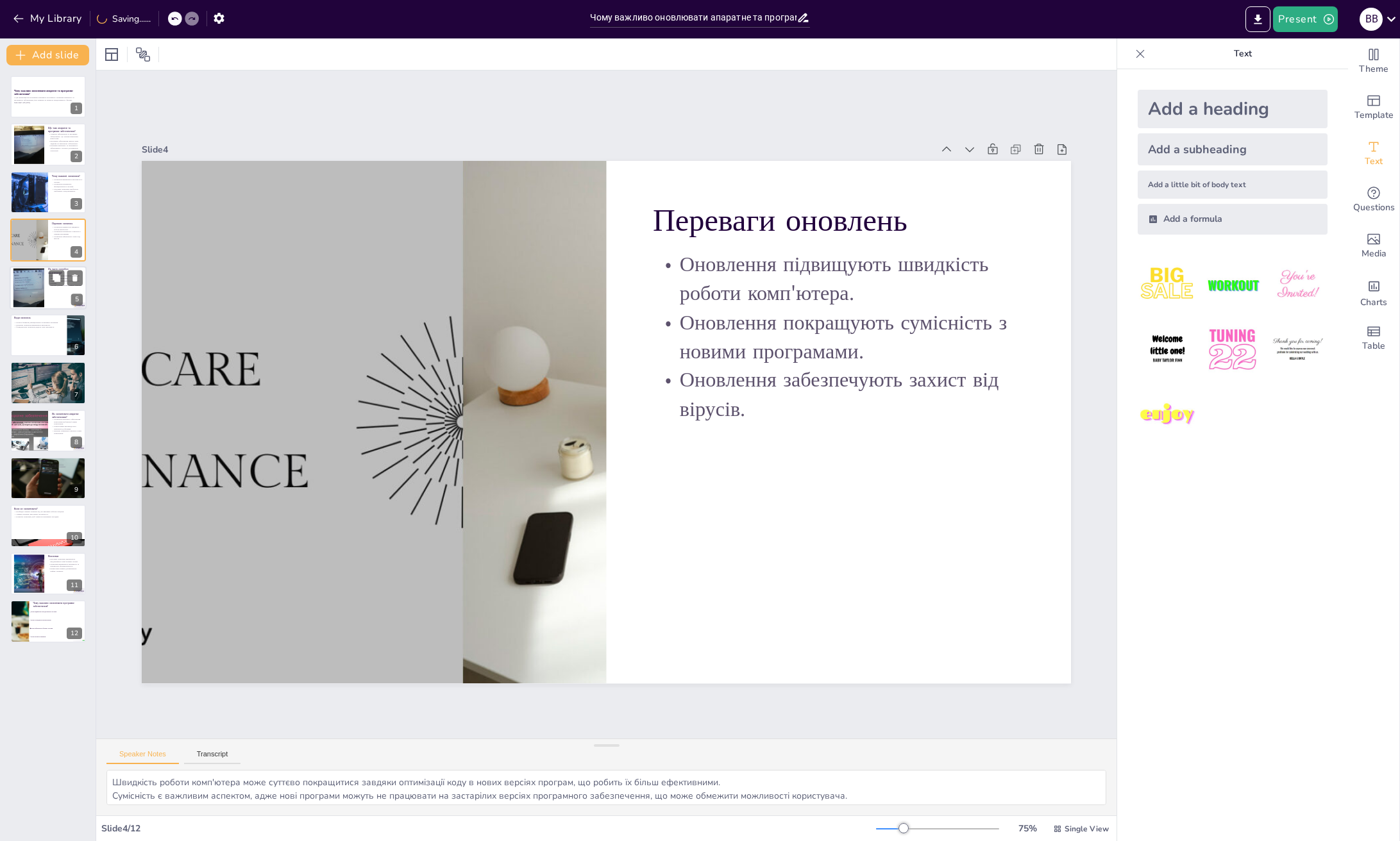
click at [35, 290] on div at bounding box center [29, 287] width 55 height 39
checkbox input "true"
type textarea "Дотримання графіку оновлень є важливим для підтримки безпеки та продуктивності …"
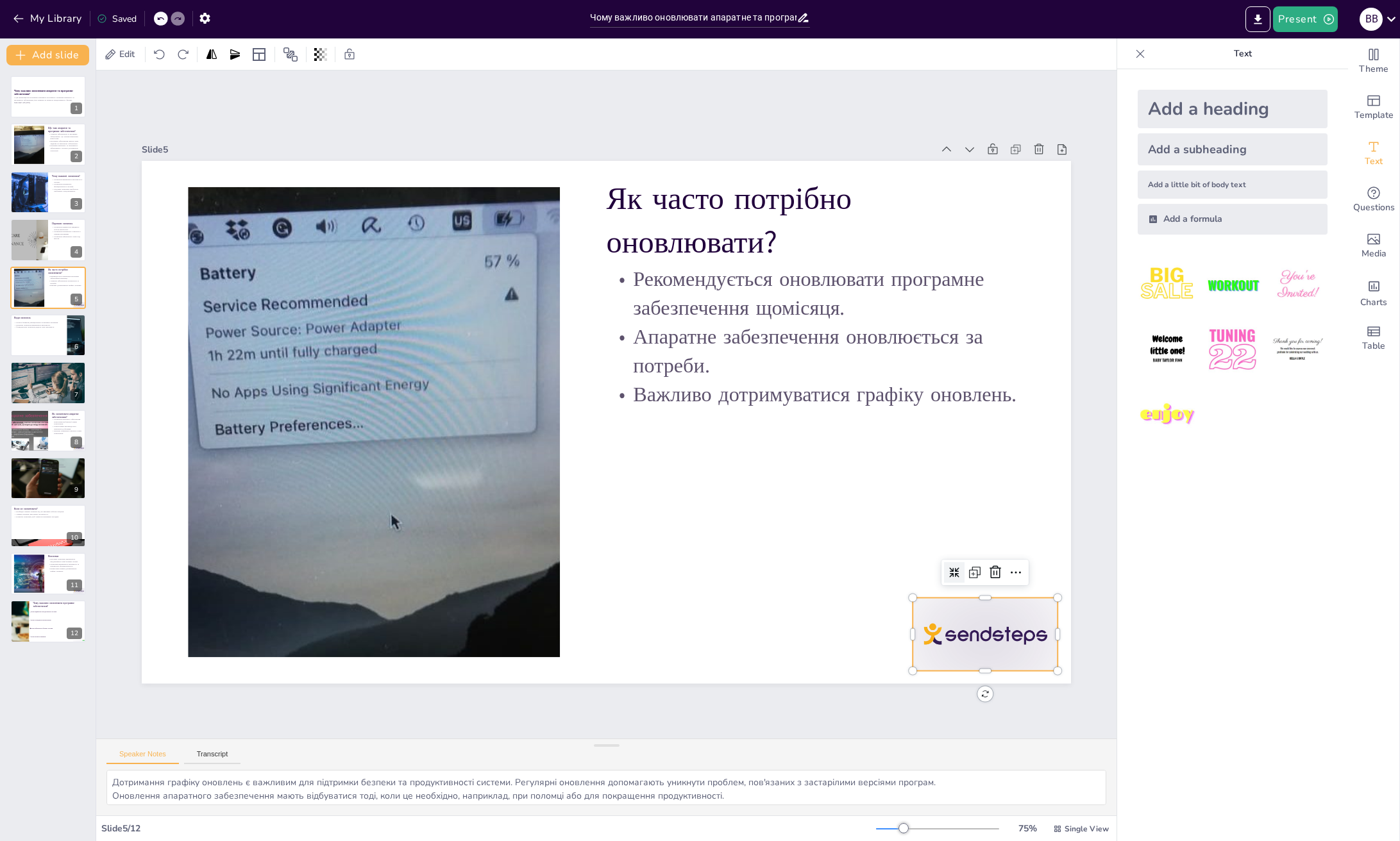
click at [838, 79] on div at bounding box center [795, 4] width 87 height 152
click at [935, 675] on icon at bounding box center [924, 684] width 19 height 19
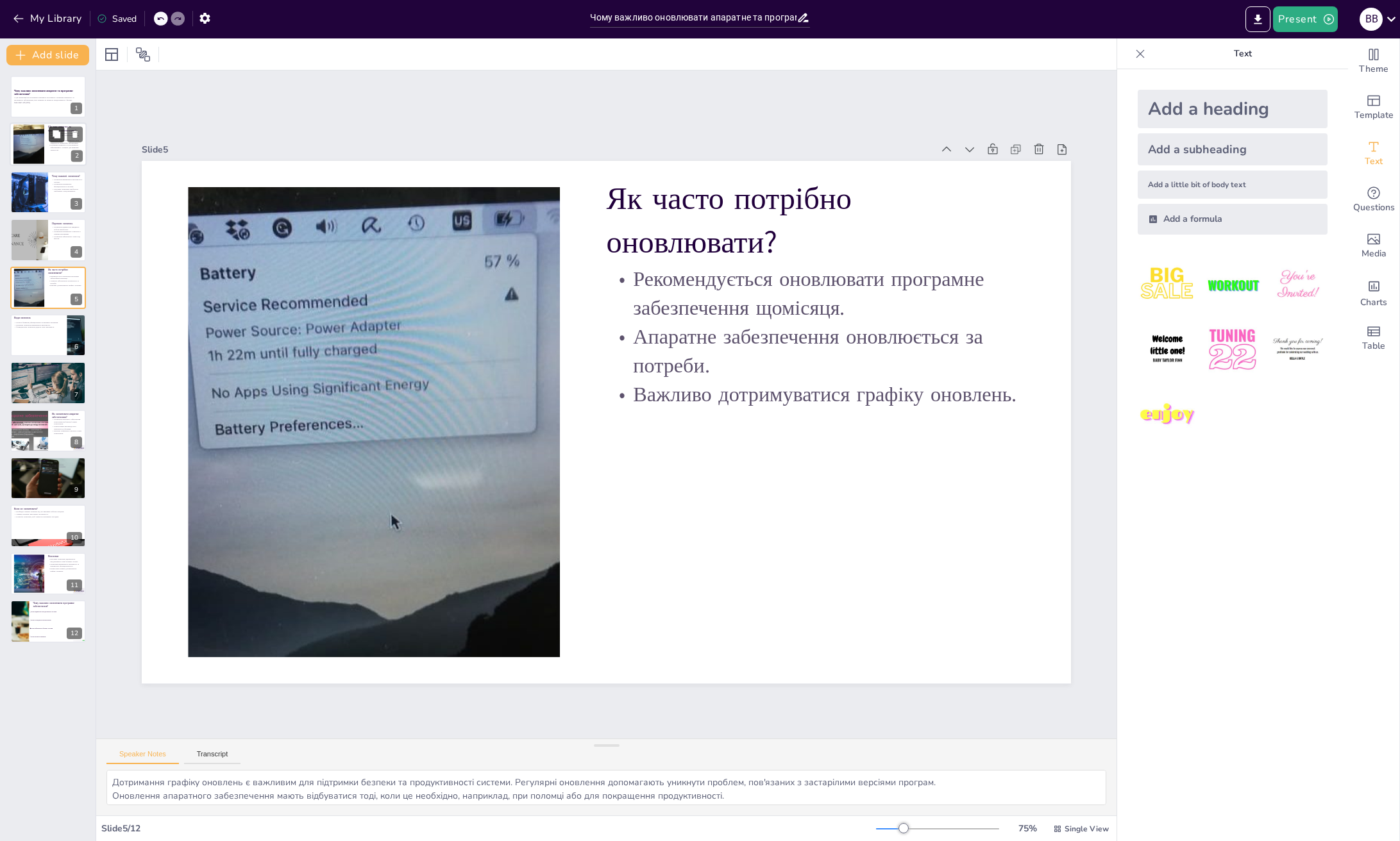
checkbox input "true"
click at [54, 128] on button at bounding box center [57, 135] width 15 height 15
type textarea "Loremips dolorsitamet - co adipisc elitseddoe temp'incid, utl etdolorem aliquae…"
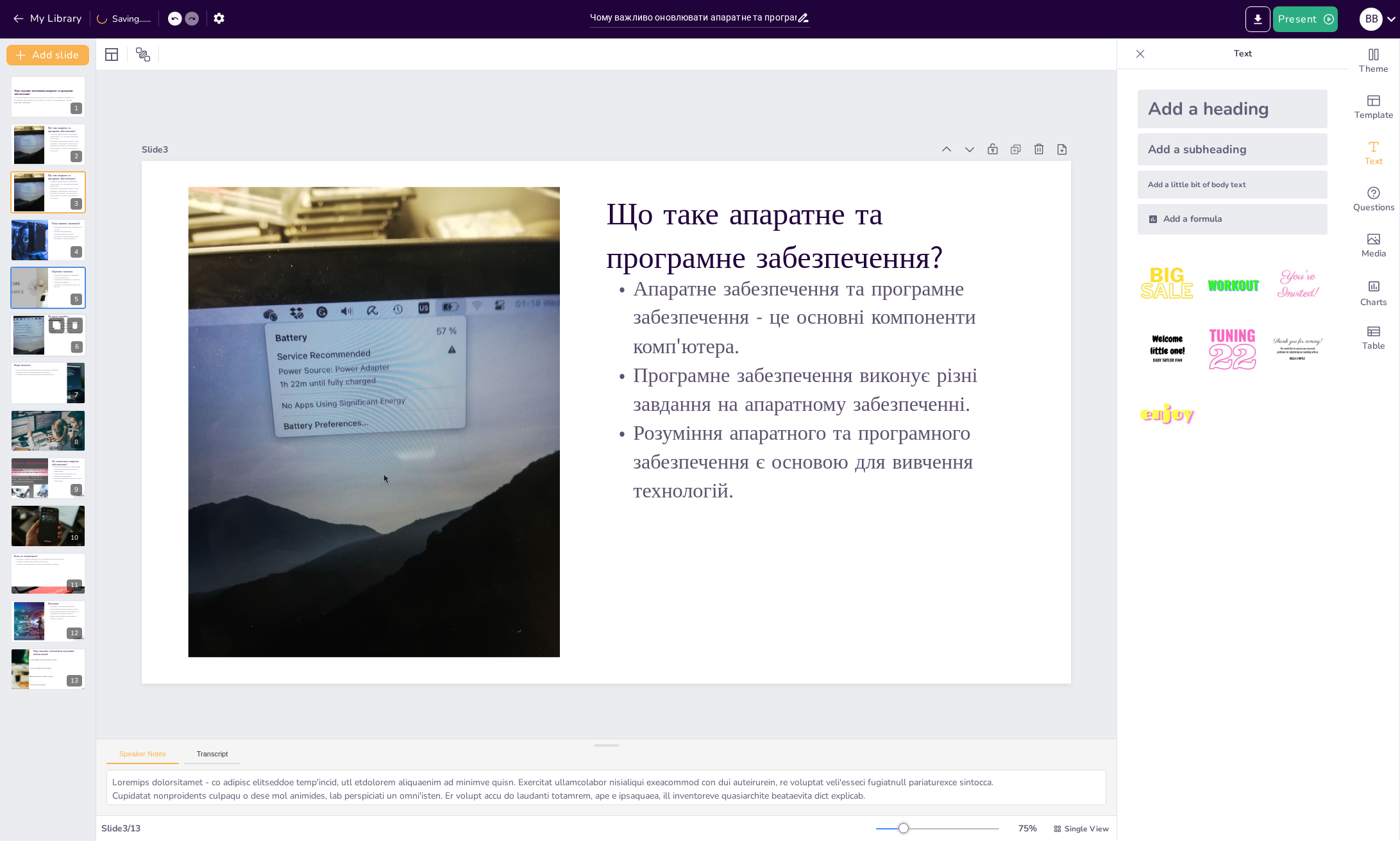
checkbox input "true"
click at [25, 343] on div at bounding box center [29, 336] width 55 height 39
type textarea "Дотримання графіку оновлень є важливим для підтримки безпеки та продуктивності …"
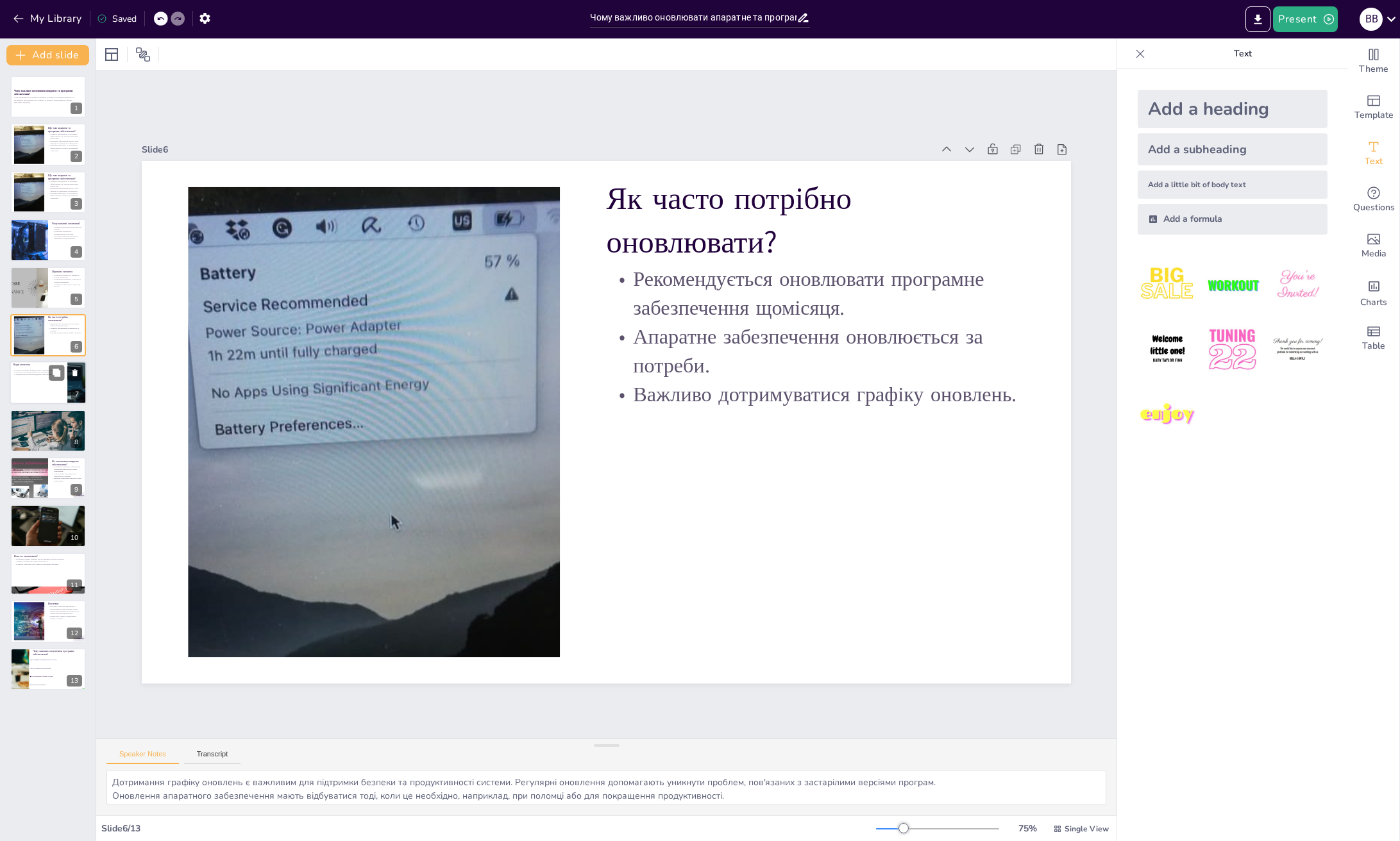
checkbox input "true"
click at [28, 385] on div at bounding box center [48, 383] width 77 height 43
type textarea "Розуміння різних видів оновлень допомагає користувачам усвідомлено підходити до…"
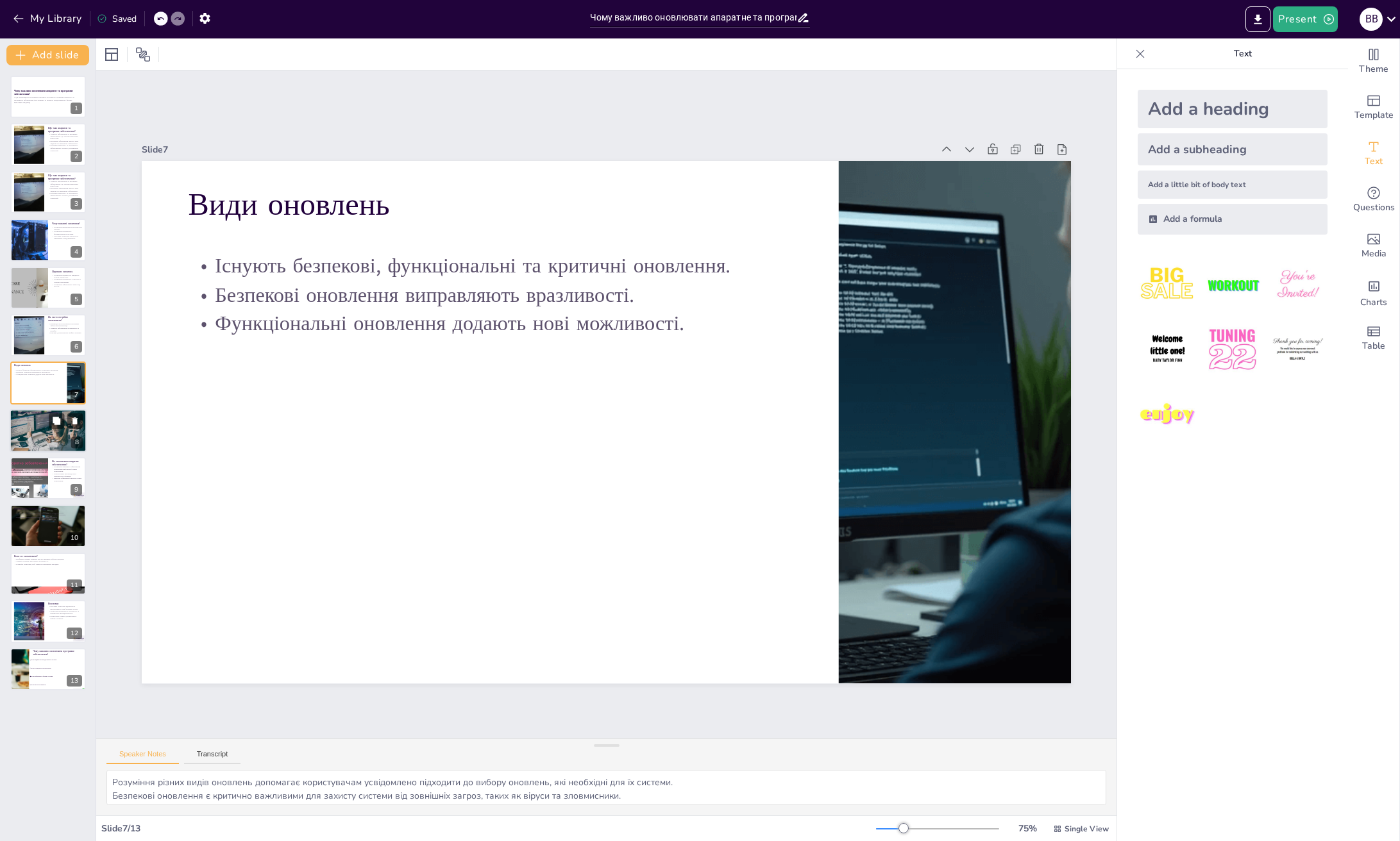
checkbox input "true"
click at [21, 435] on div at bounding box center [48, 431] width 79 height 43
type textarea "Налаштування програм дозволяють користувачам легко знаходити та встановлювати о…"
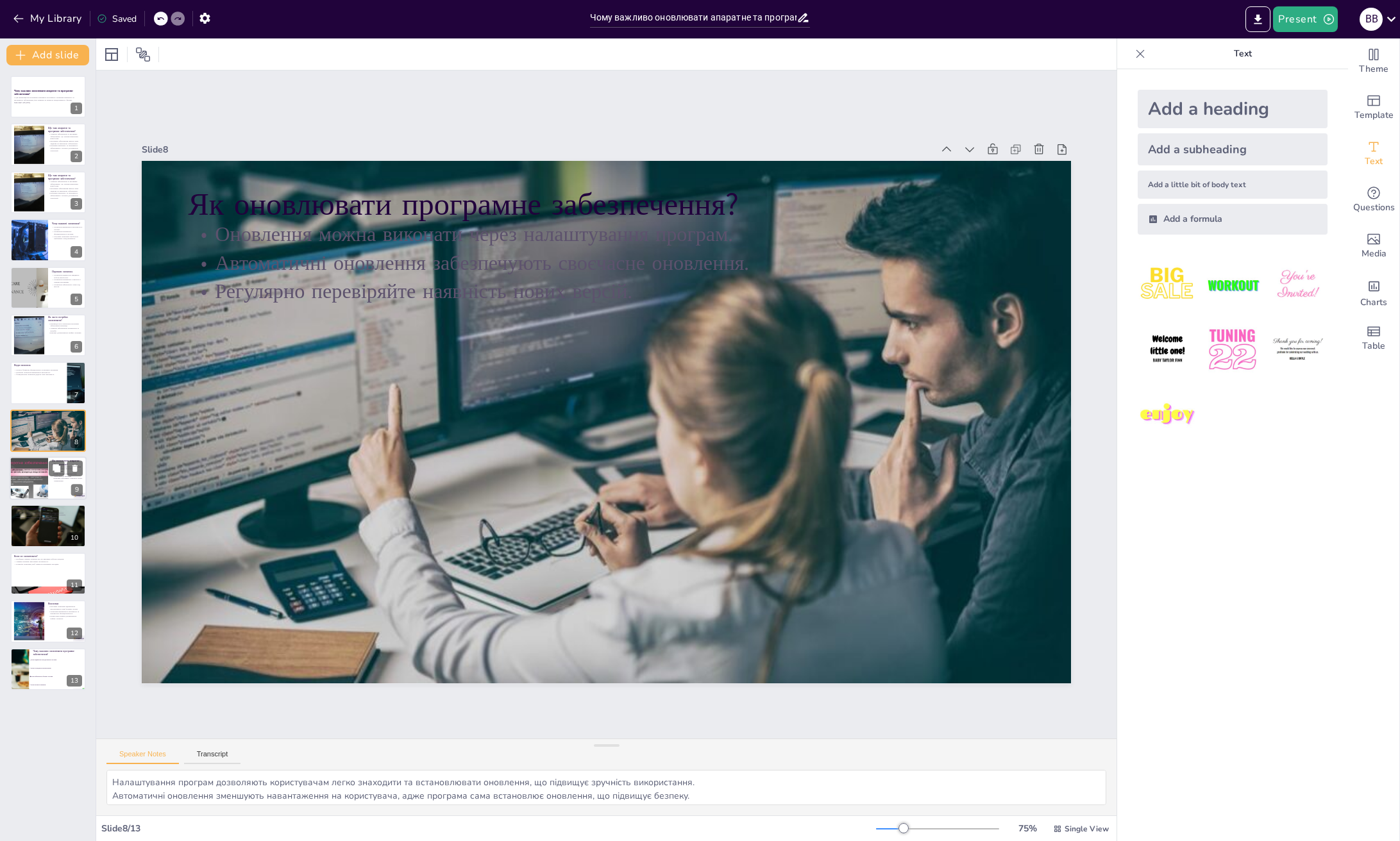
checkbox input "true"
click at [32, 477] on div at bounding box center [29, 478] width 57 height 43
type textarea "Заміна компонентів є важливим етапом оновлення апаратного забезпечення, і корис…"
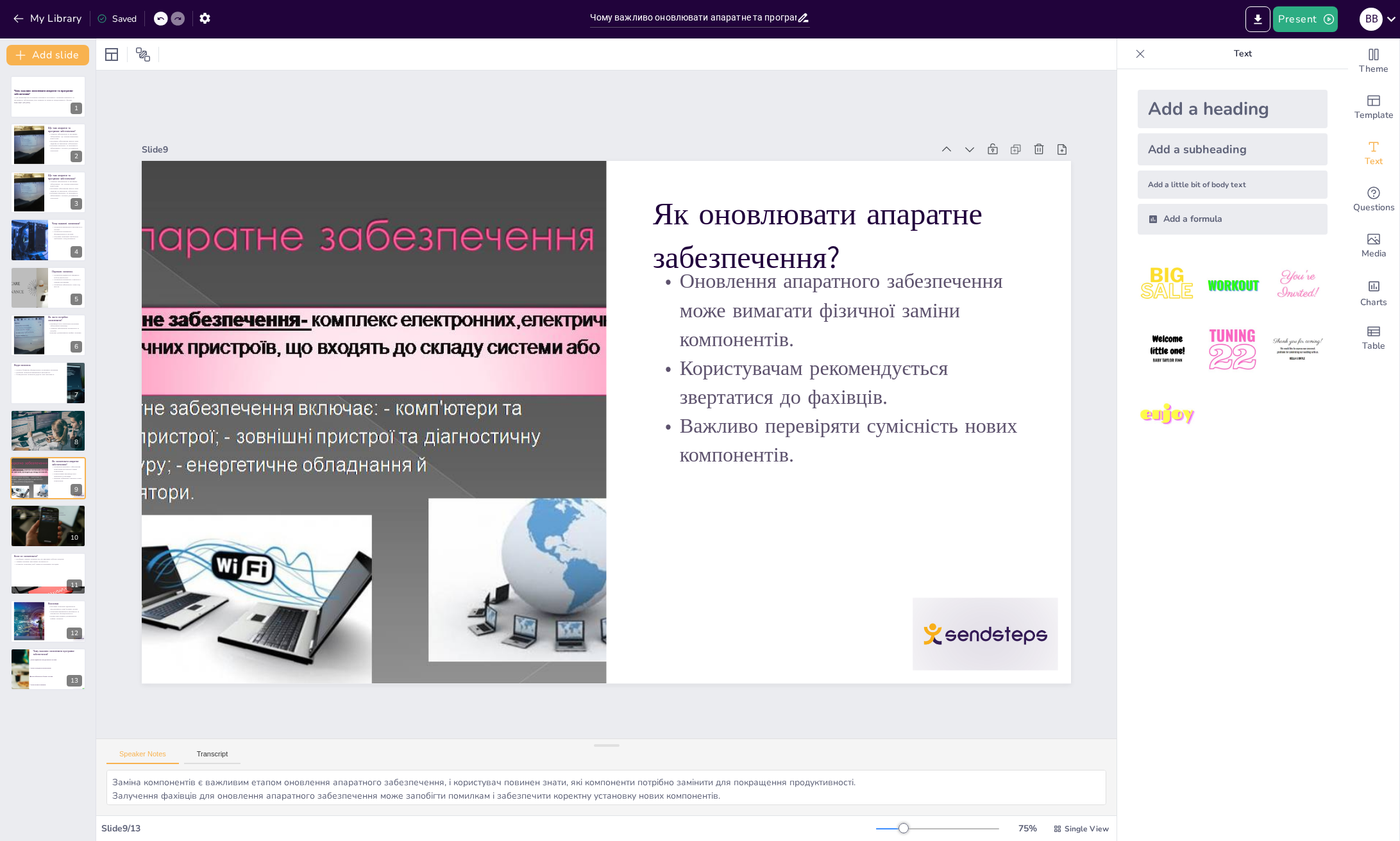
click at [20, 311] on div "Чому важливо оновлювати апаратне та програмне забезпечення? У цій презентації м…" at bounding box center [48, 383] width 95 height 615
checkbox input "true"
click at [24, 292] on div at bounding box center [29, 288] width 77 height 43
type textarea "Швидкість роботи комп'ютера може суттєво покращитися завдяки оптимізації коду в…"
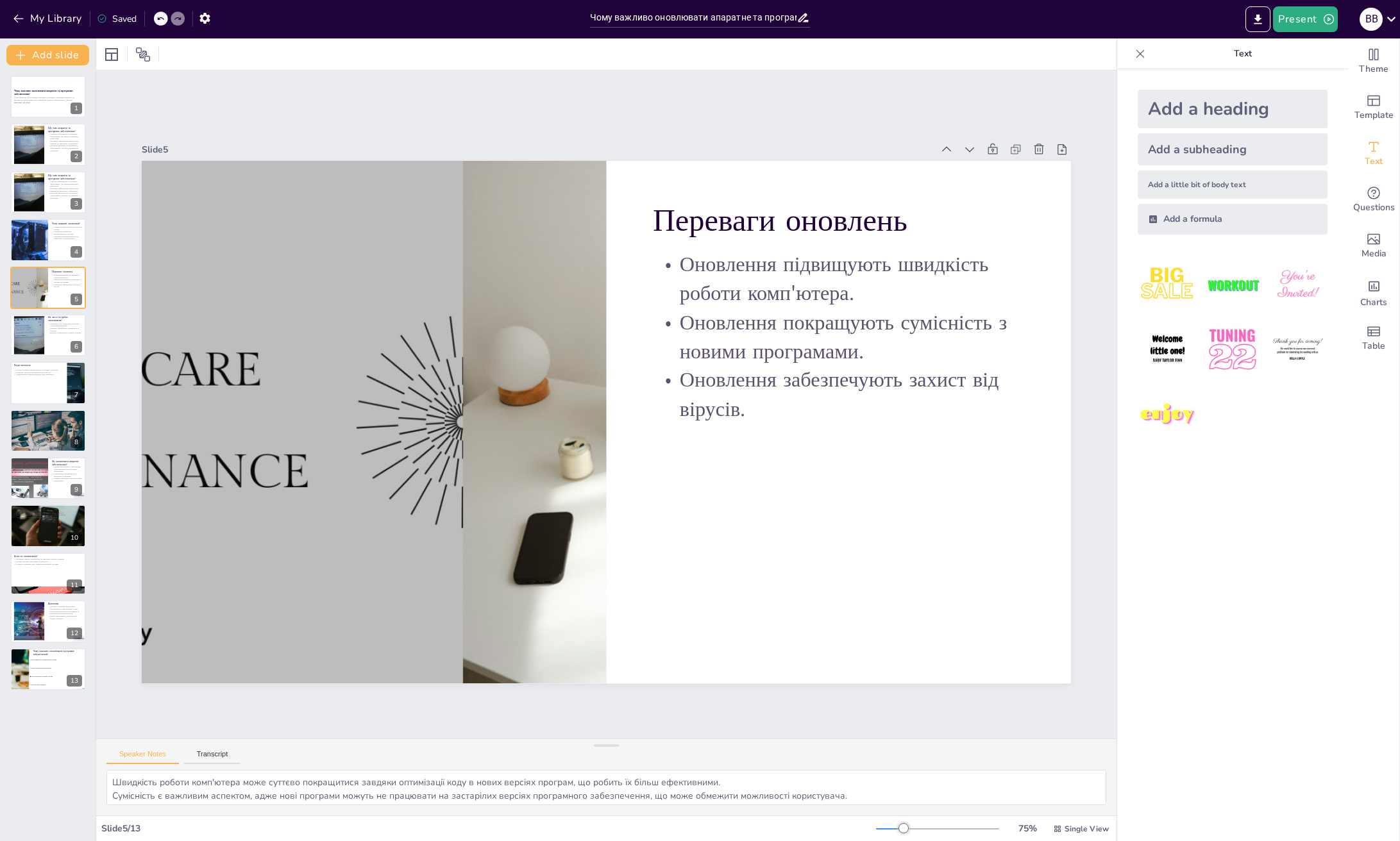
click at [31, 357] on div "Чому важливо оновлювати апаратне та програмне забезпечення? У цій презентації м…" at bounding box center [48, 383] width 95 height 615
checkbox input "true"
click at [41, 349] on div at bounding box center [29, 336] width 55 height 39
type textarea "Дотримання графіку оновлень є важливим для підтримки безпеки та продуктивності …"
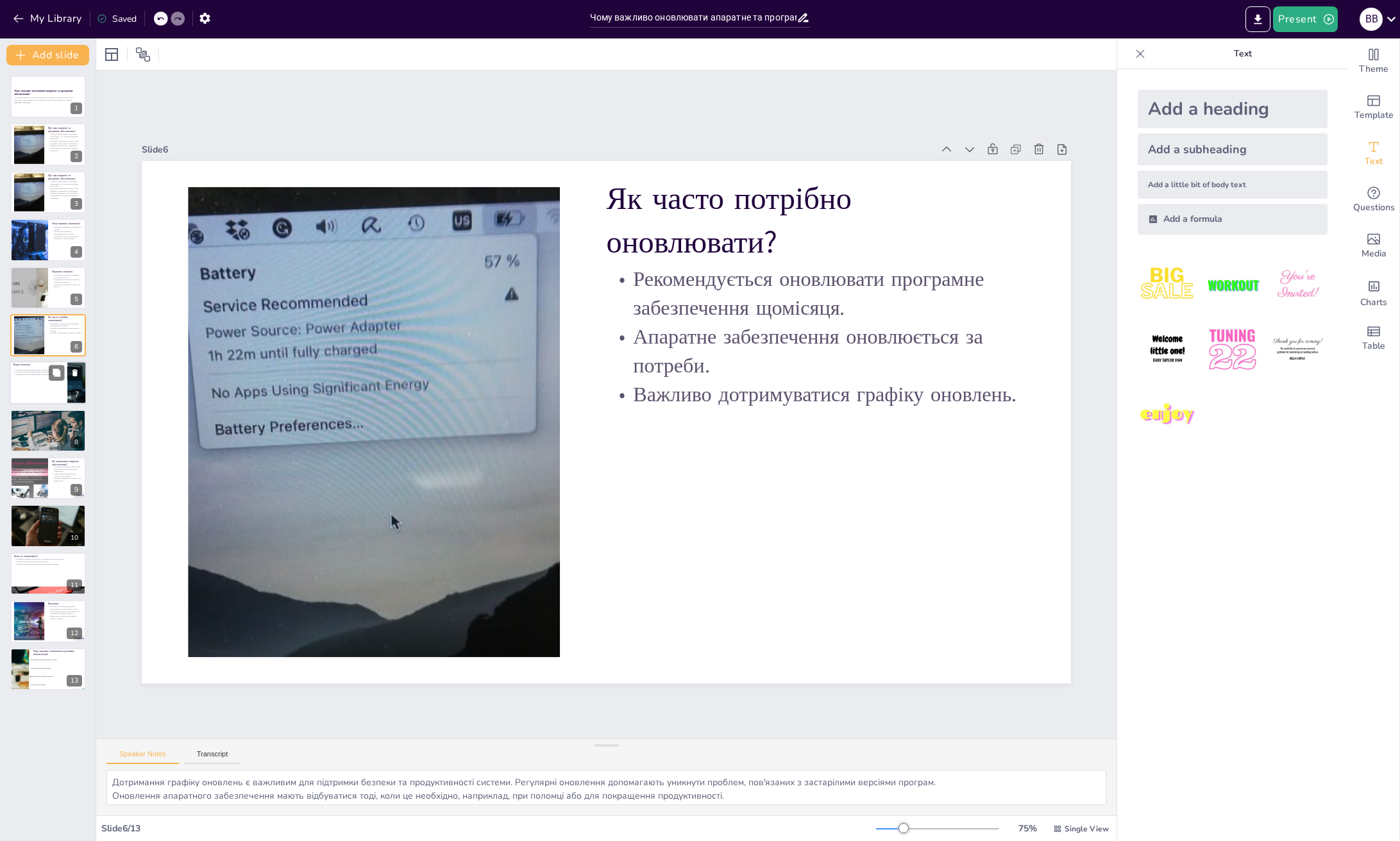
checkbox input "true"
click at [25, 403] on div "Види оновлень Існують безпекові, функціональні та критичні оновлення. Безпекові…" at bounding box center [48, 383] width 77 height 43
type textarea "Розуміння різних видів оновлень допомагає користувачам усвідомлено підходити до…"
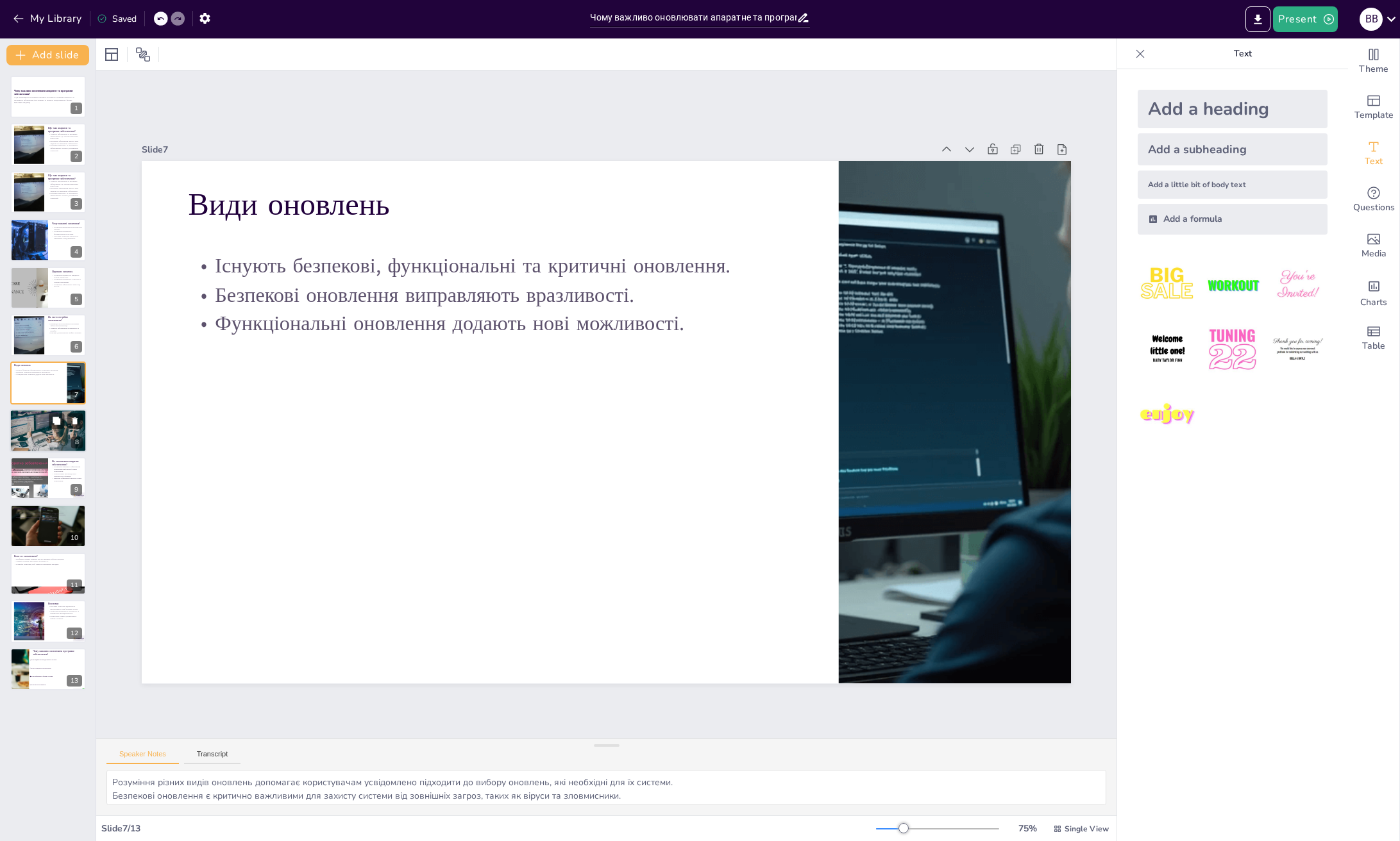
checkbox input "true"
click at [41, 436] on div at bounding box center [48, 431] width 79 height 43
type textarea "Налаштування програм дозволяють користувачам легко знаходити та встановлювати о…"
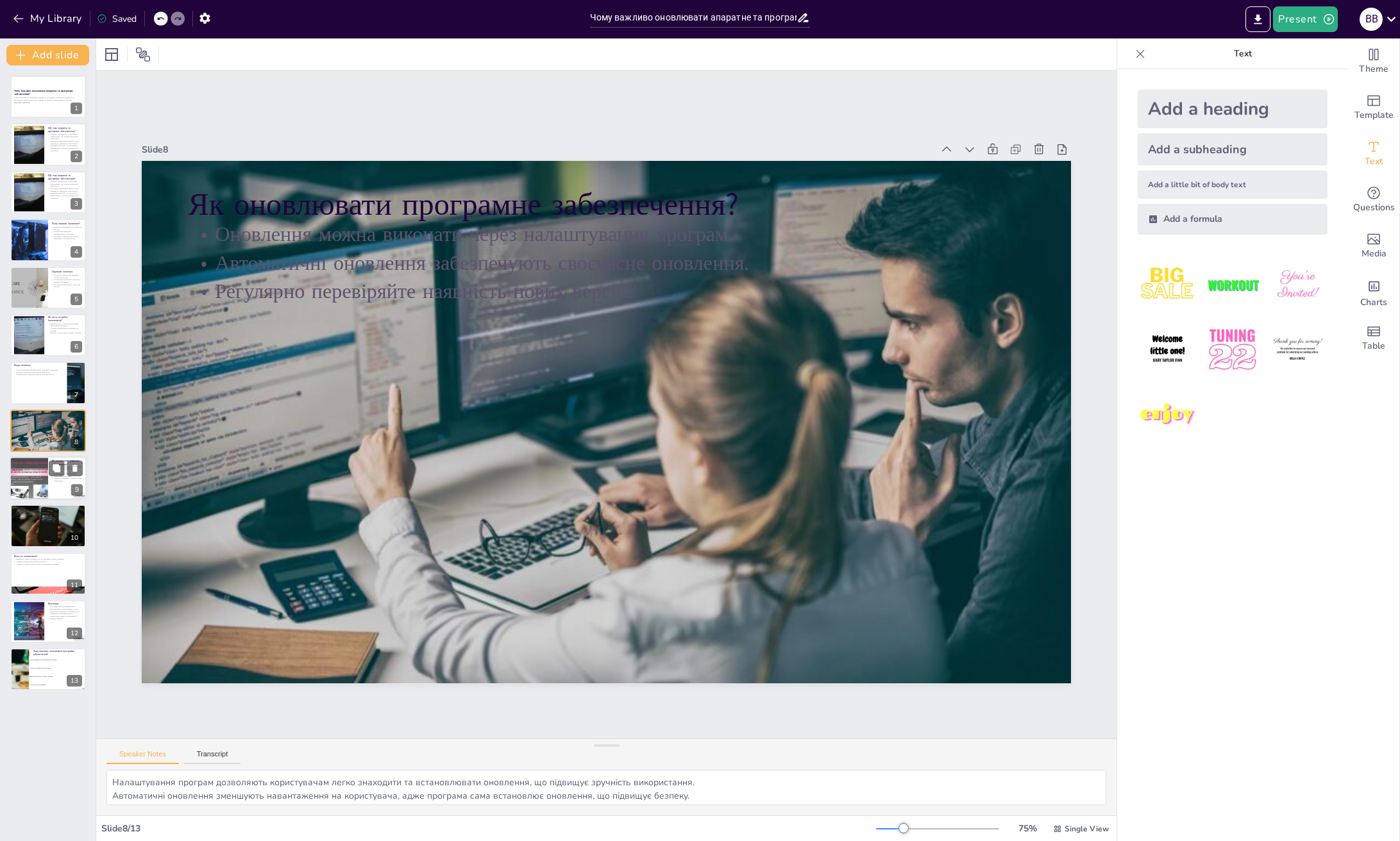
checkbox input "true"
click at [39, 474] on div at bounding box center [29, 478] width 57 height 43
type textarea "Заміна компонентів є важливим етапом оновлення апаратного забезпечення, і корис…"
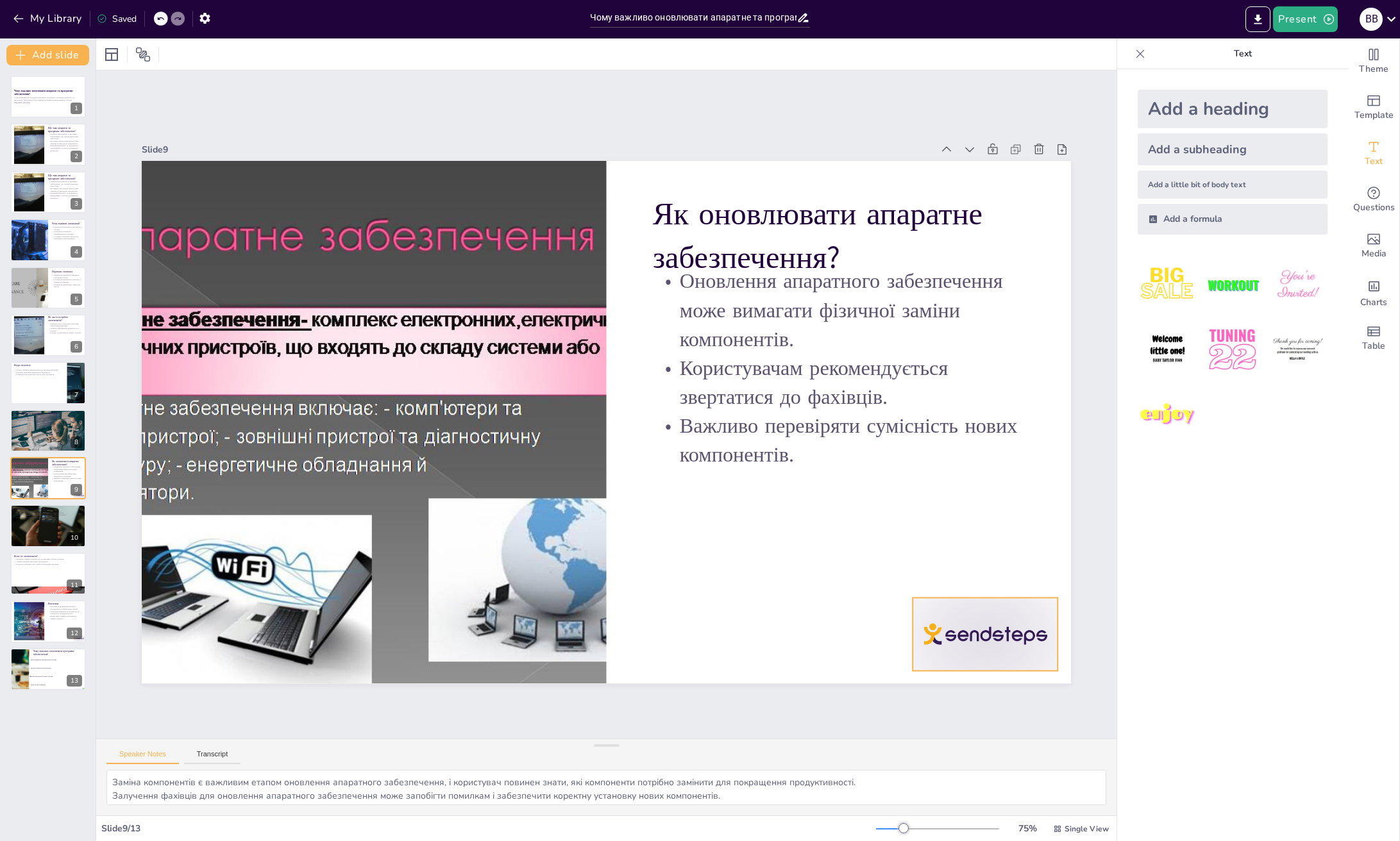
click at [813, 753] on div at bounding box center [734, 829] width 156 height 151
click at [870, 734] on icon at bounding box center [859, 744] width 21 height 21
checkbox input "true"
click at [18, 535] on div at bounding box center [48, 526] width 77 height 43
type textarea "Зниження продуктивності є серйозним наслідком, оскільки застарілі програми можу…"
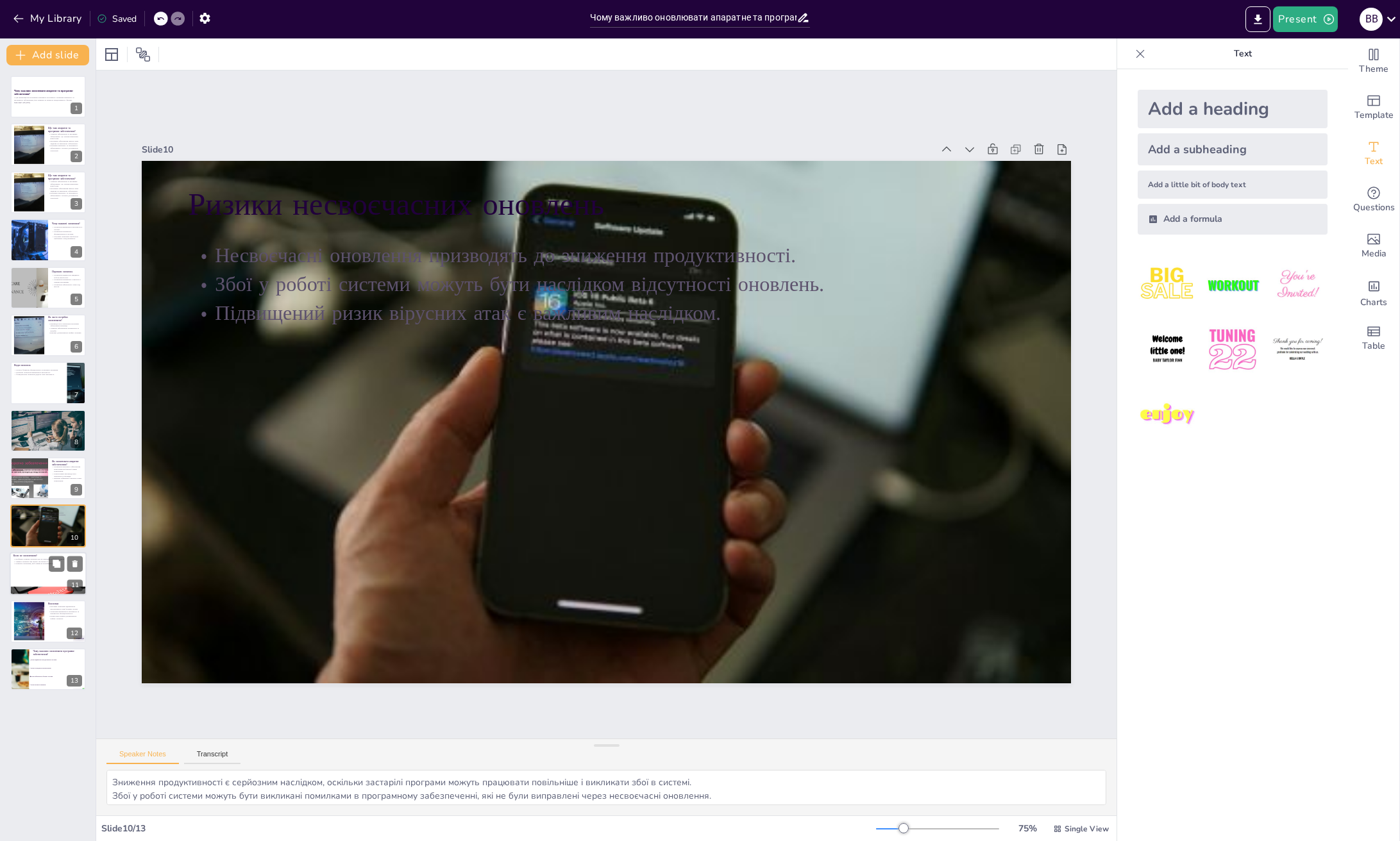
checkbox input "true"
click at [22, 577] on div at bounding box center [48, 573] width 77 height 43
type textarea "Важливо планувати оновлення, щоб не переривати важливі завдання, оскільки це мо…"
checkbox input "true"
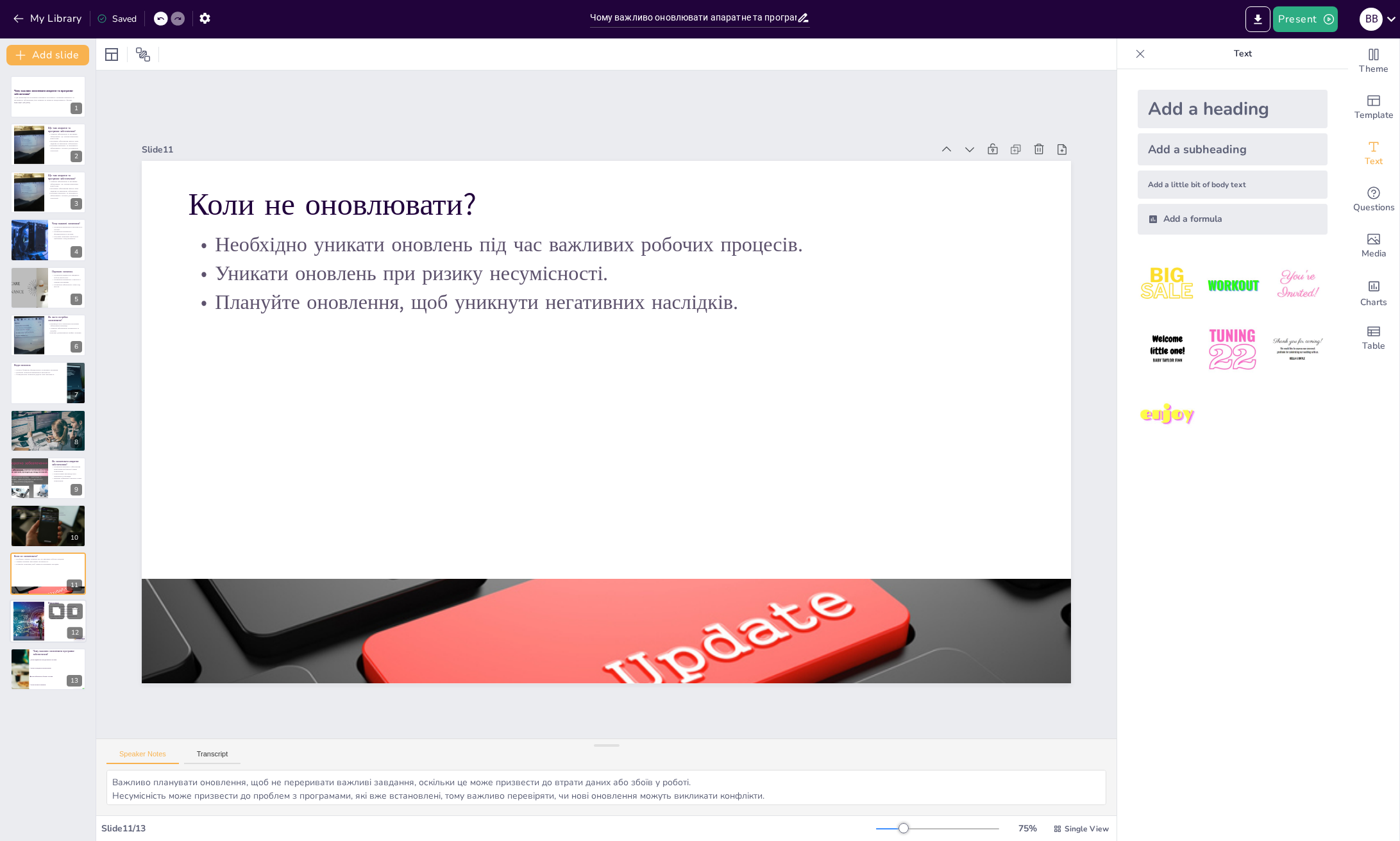
click at [29, 610] on div at bounding box center [29, 622] width 60 height 39
type textarea "Підтримка продуктивності є ключовою перевагою регулярних оновлень, оскільки це …"
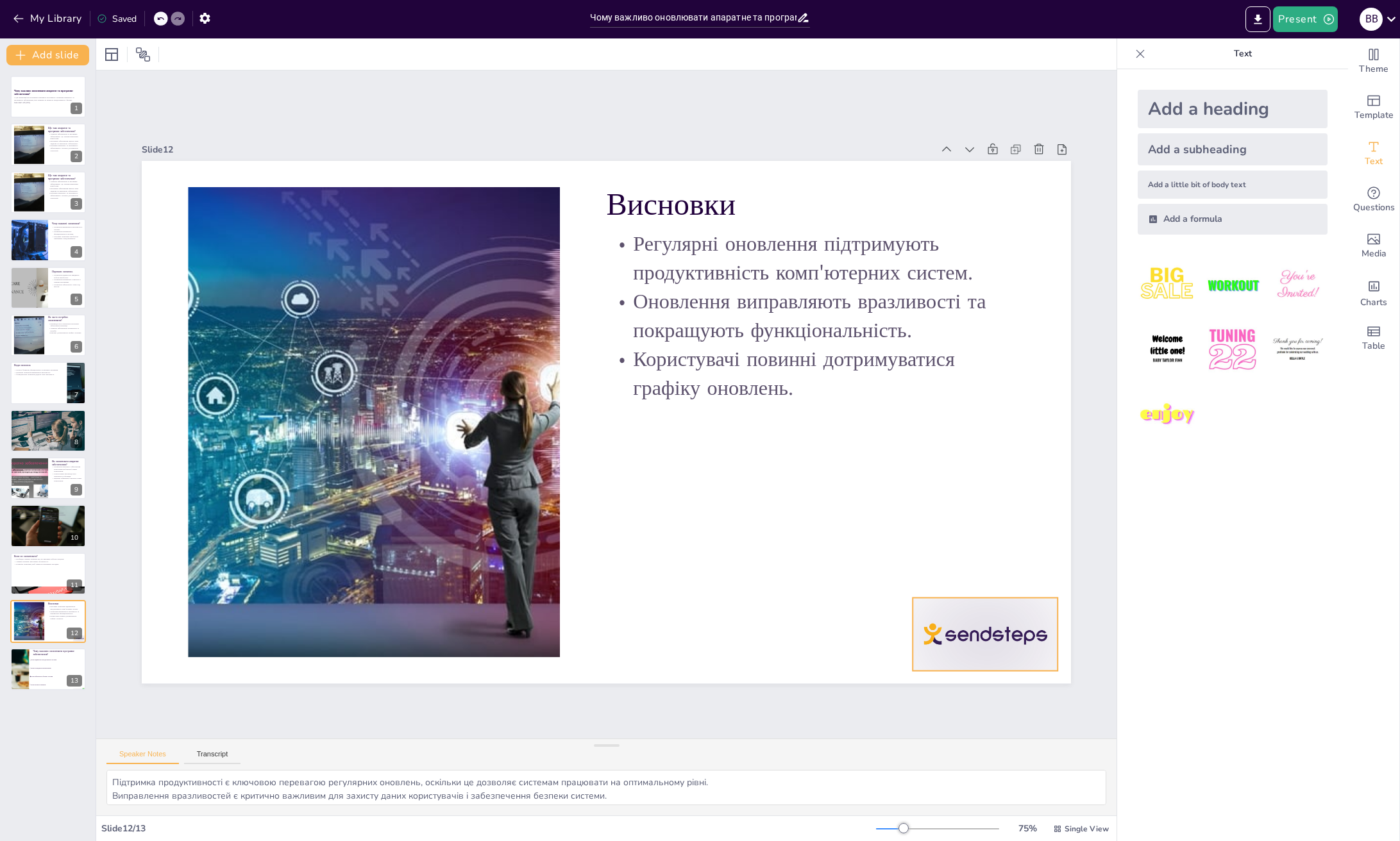
click at [612, 763] on div at bounding box center [550, 843] width 125 height 162
click at [870, 734] on icon at bounding box center [859, 744] width 21 height 21
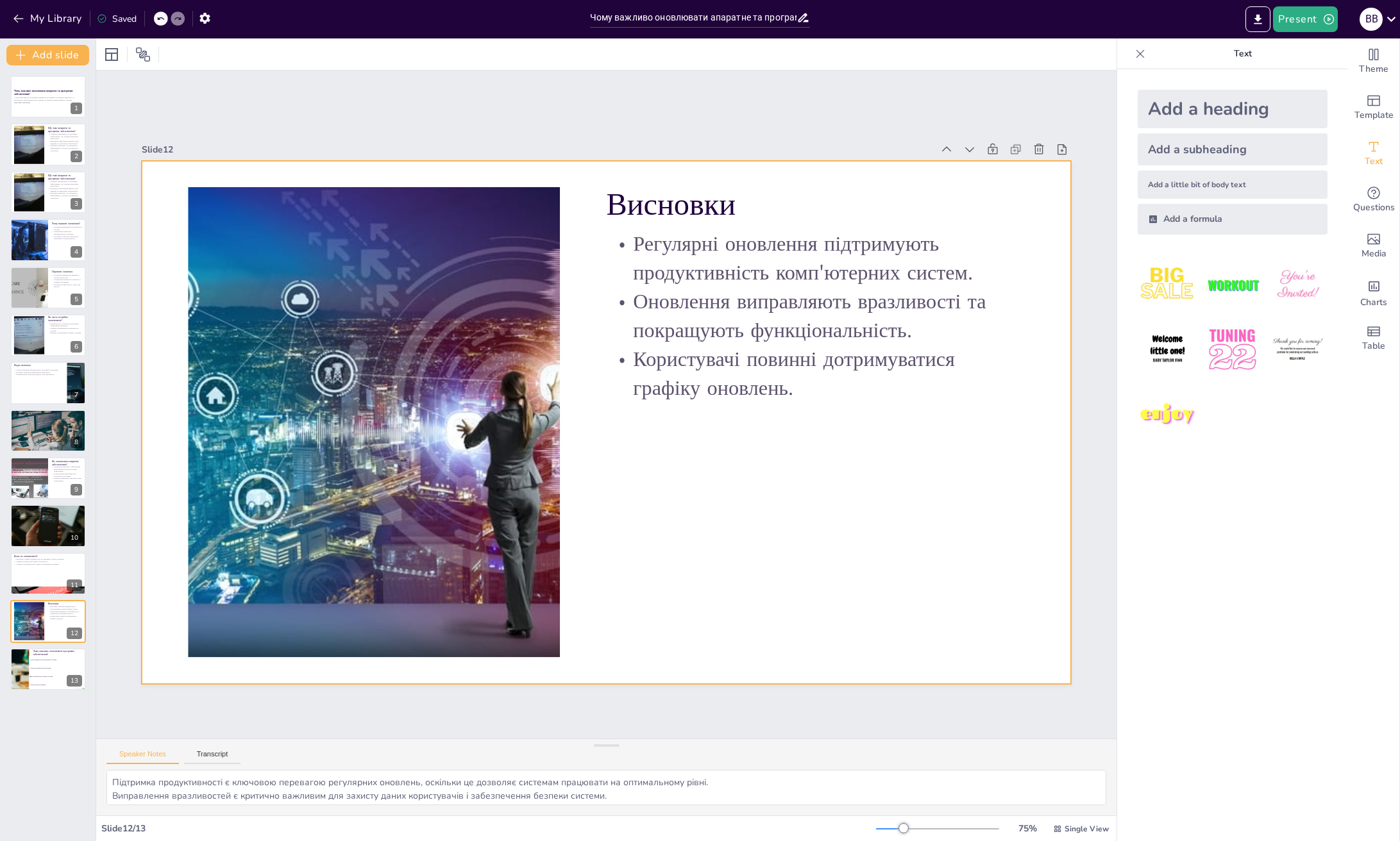
checkbox input "true"
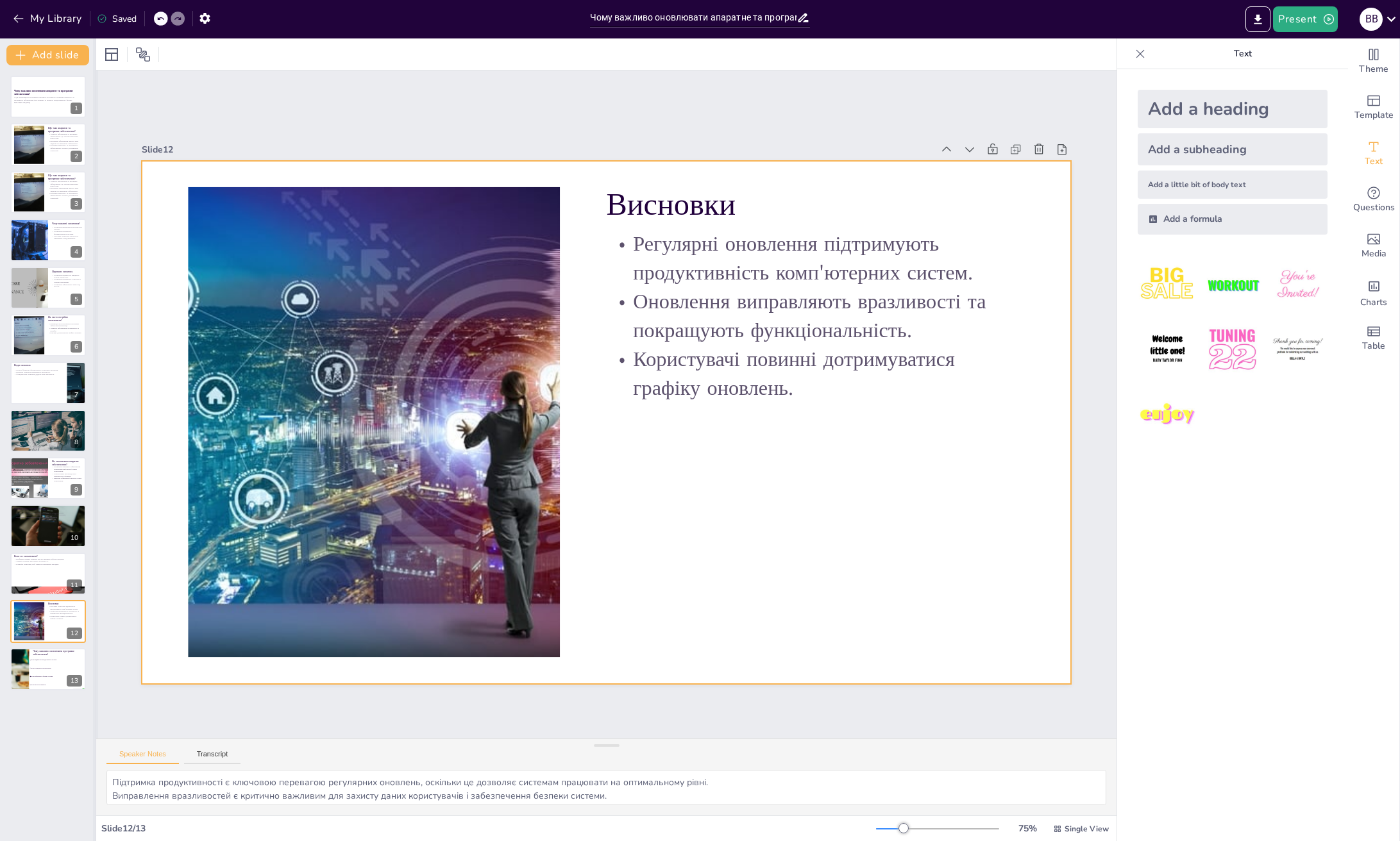
checkbox input "true"
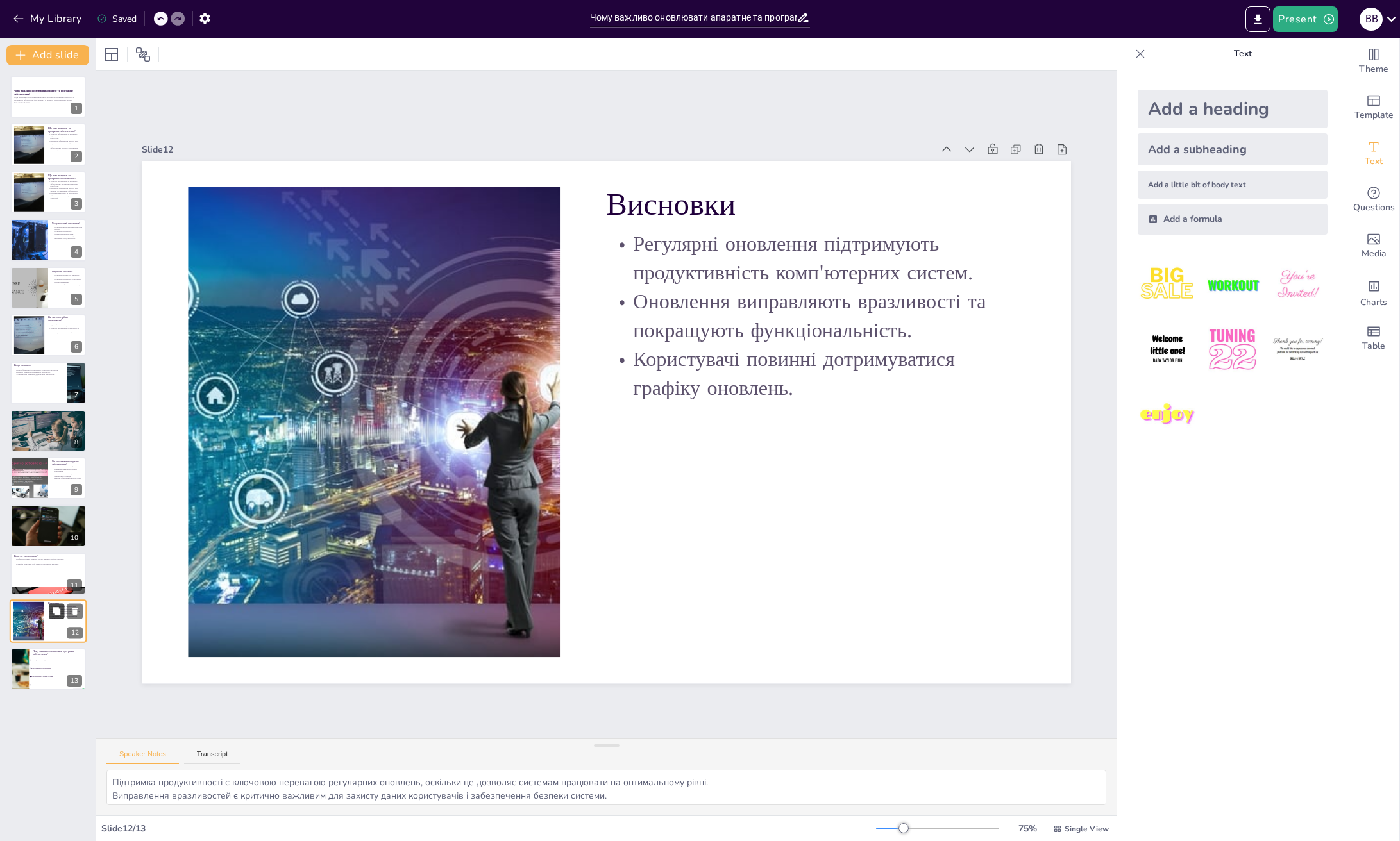
checkbox input "true"
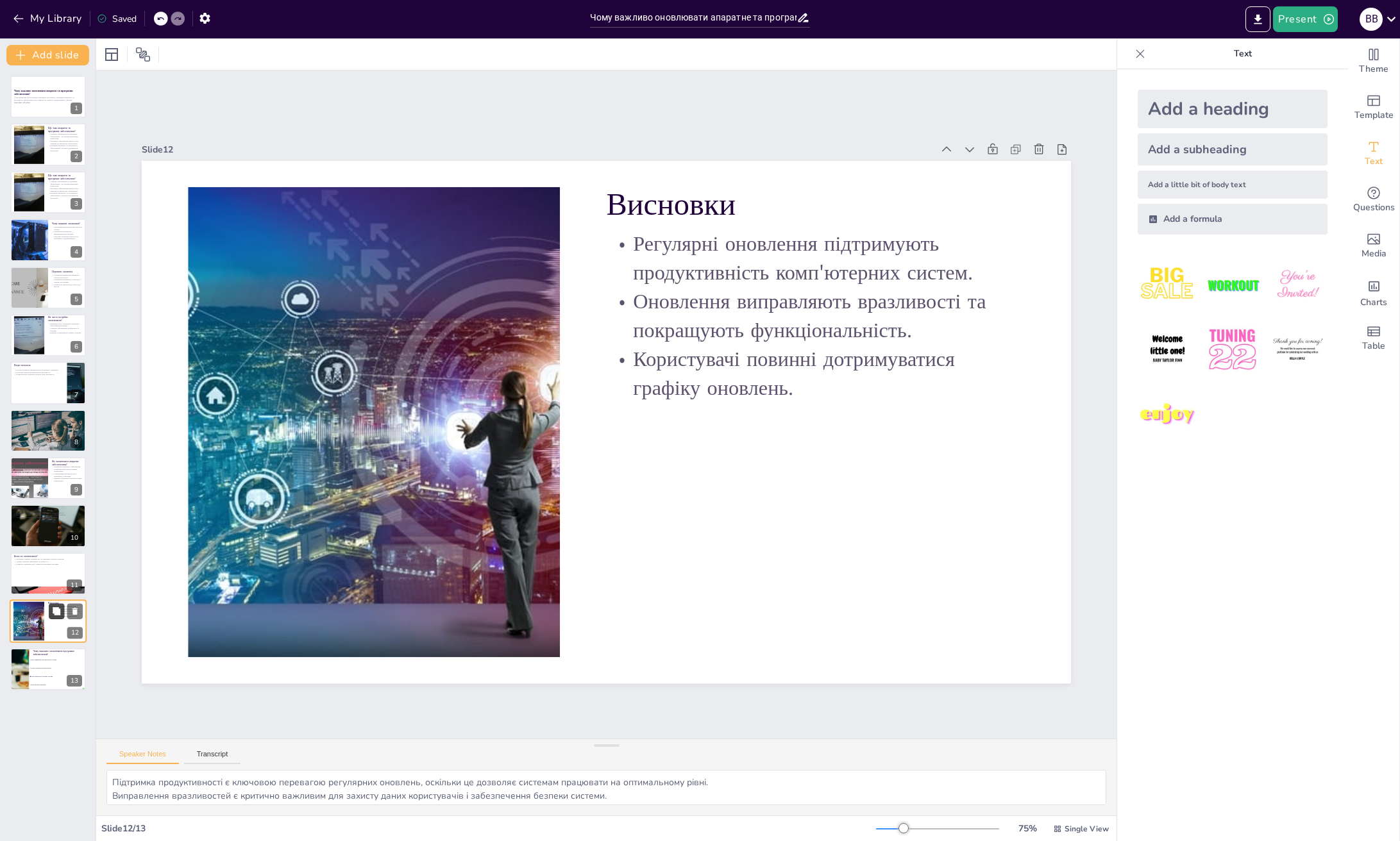
checkbox input "true"
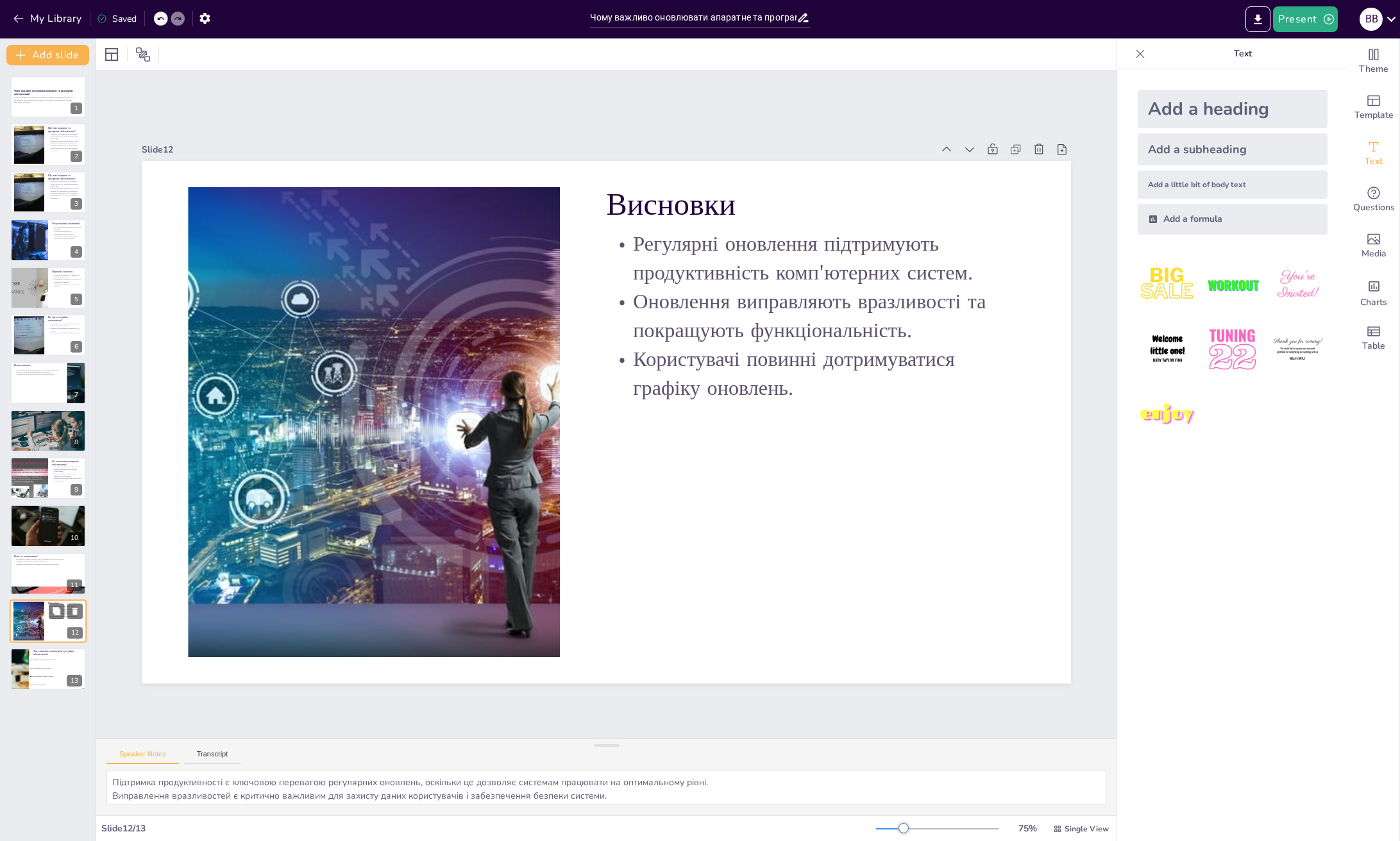
checkbox input "true"
click at [16, 619] on div at bounding box center [29, 622] width 60 height 39
checkbox input "true"
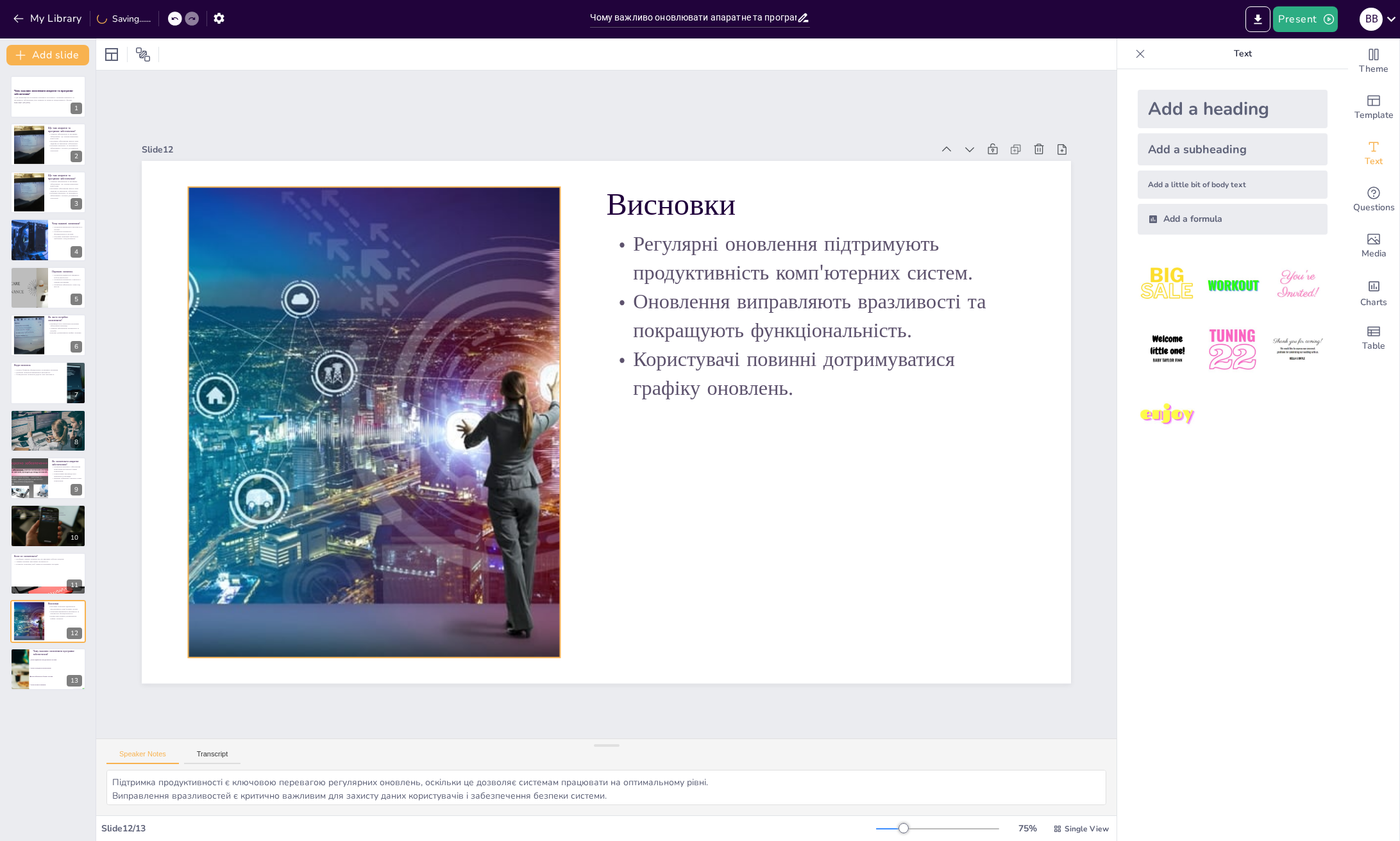
checkbox input "true"
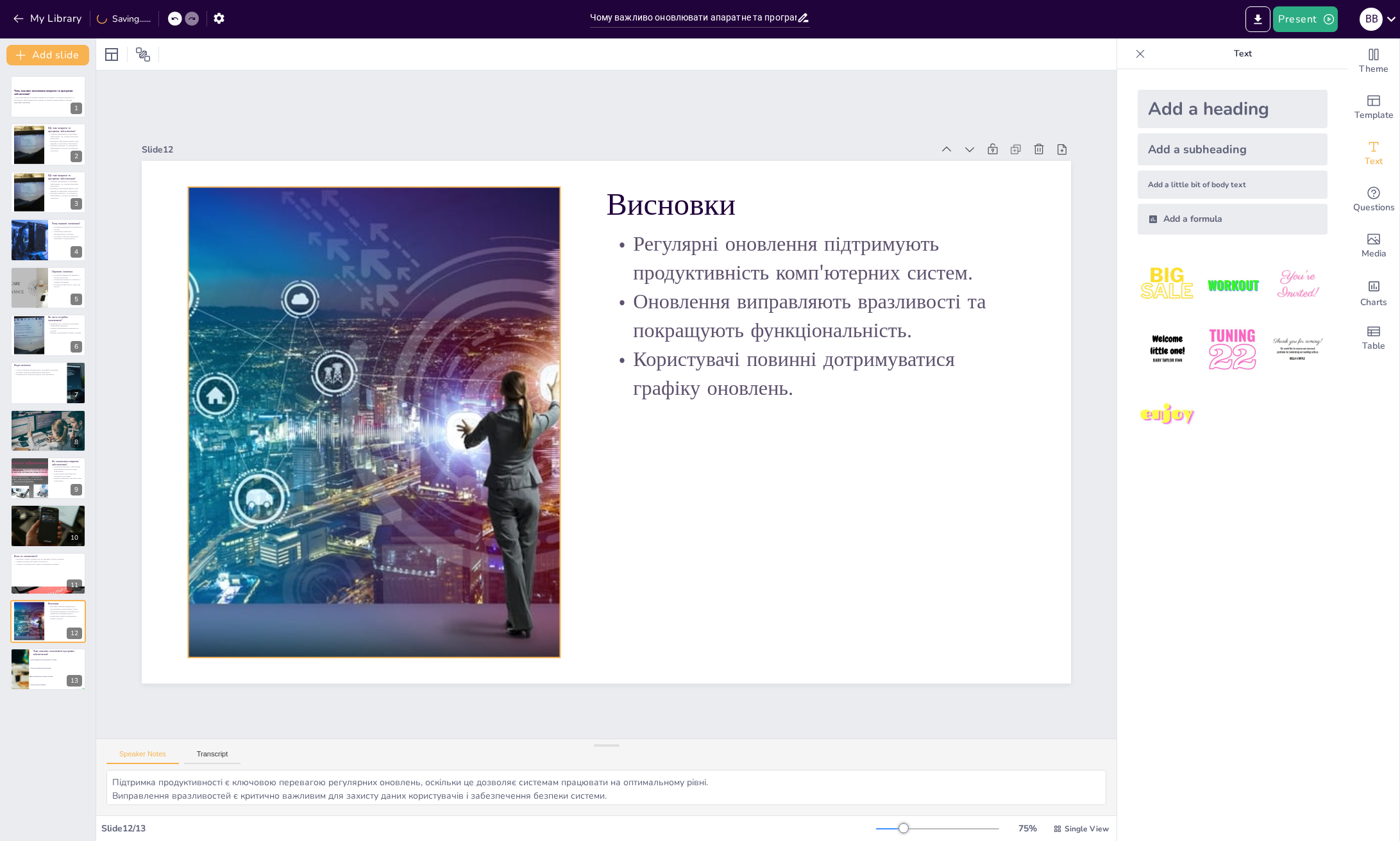
checkbox input "true"
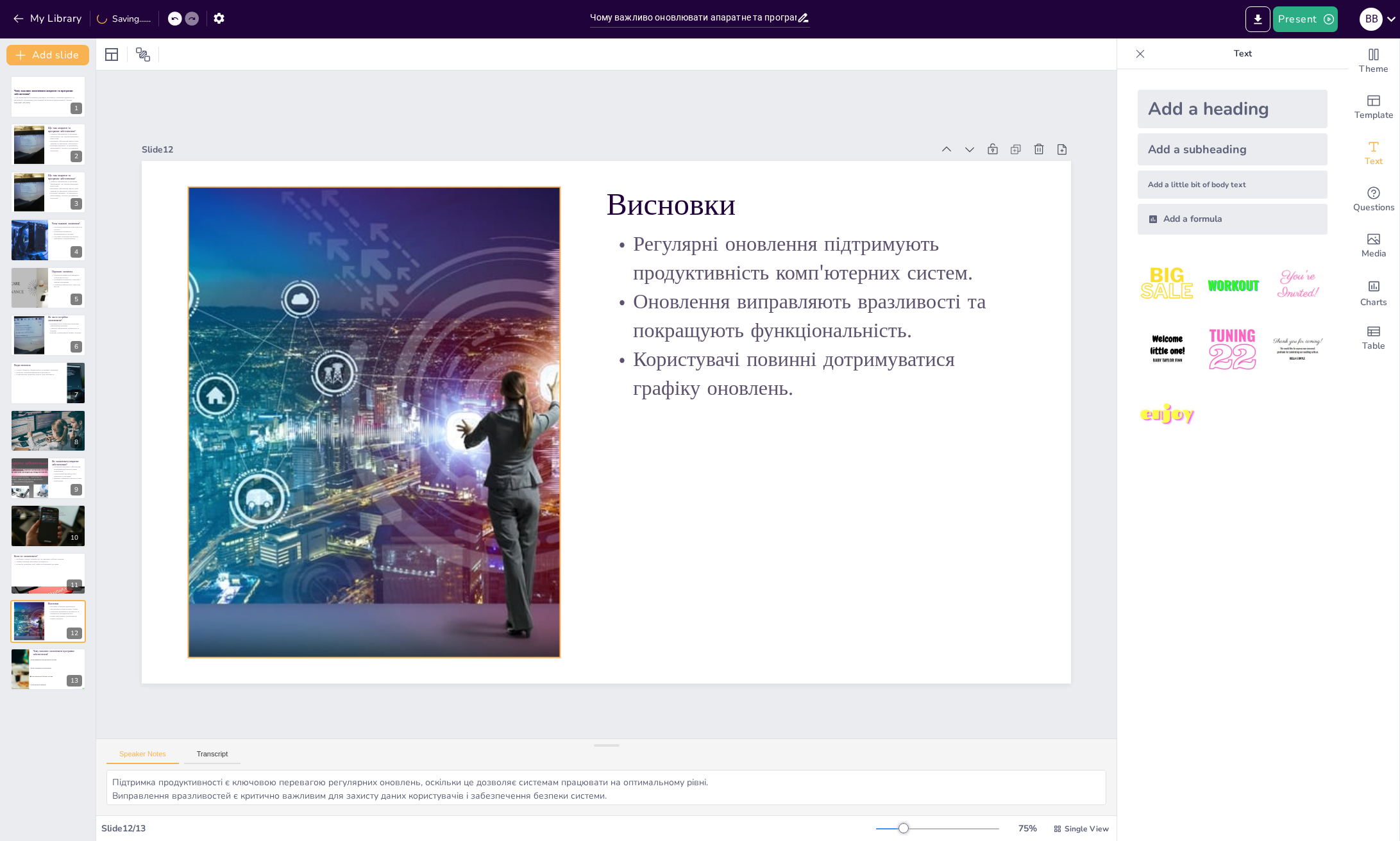
checkbox input "true"
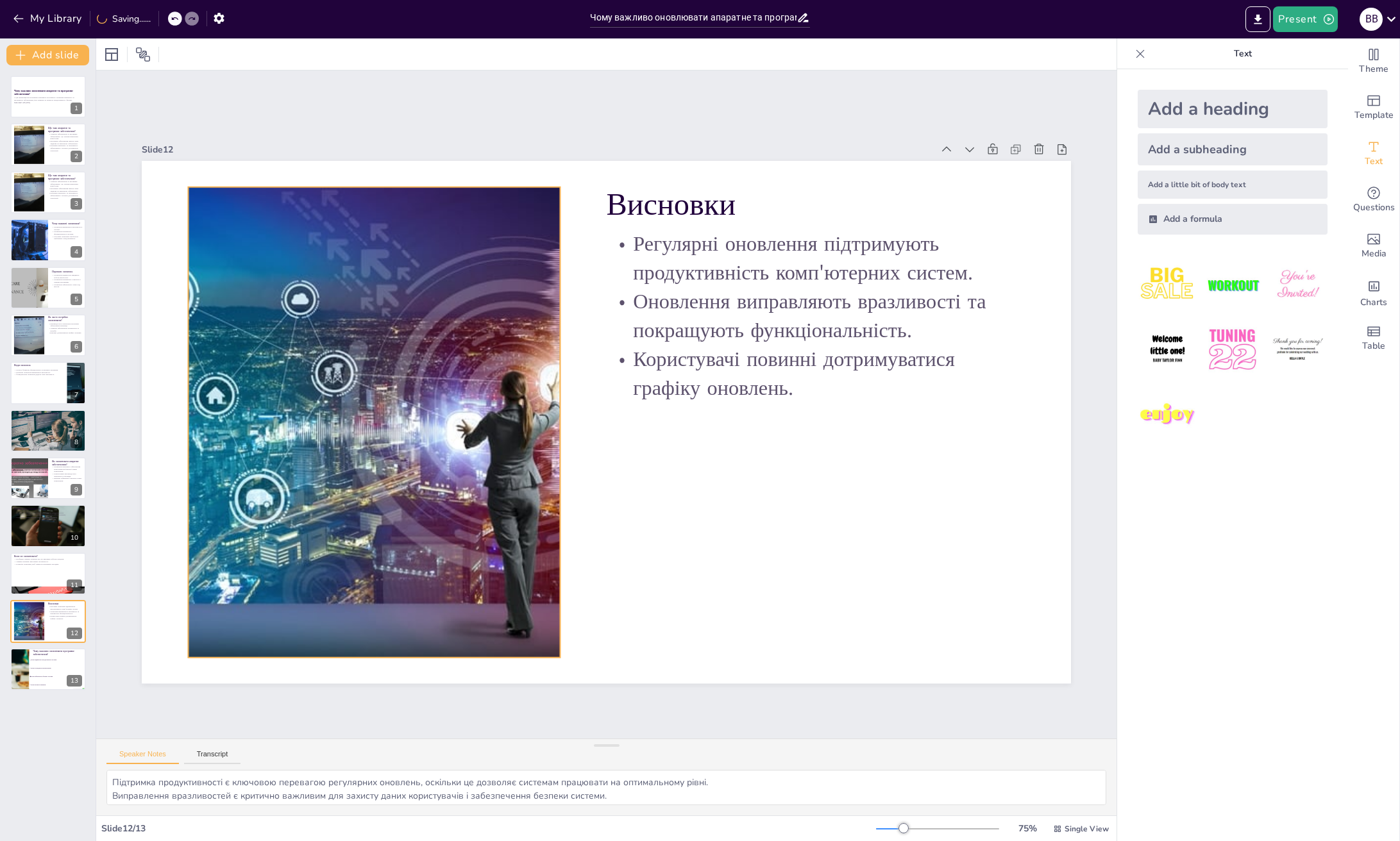
checkbox input "true"
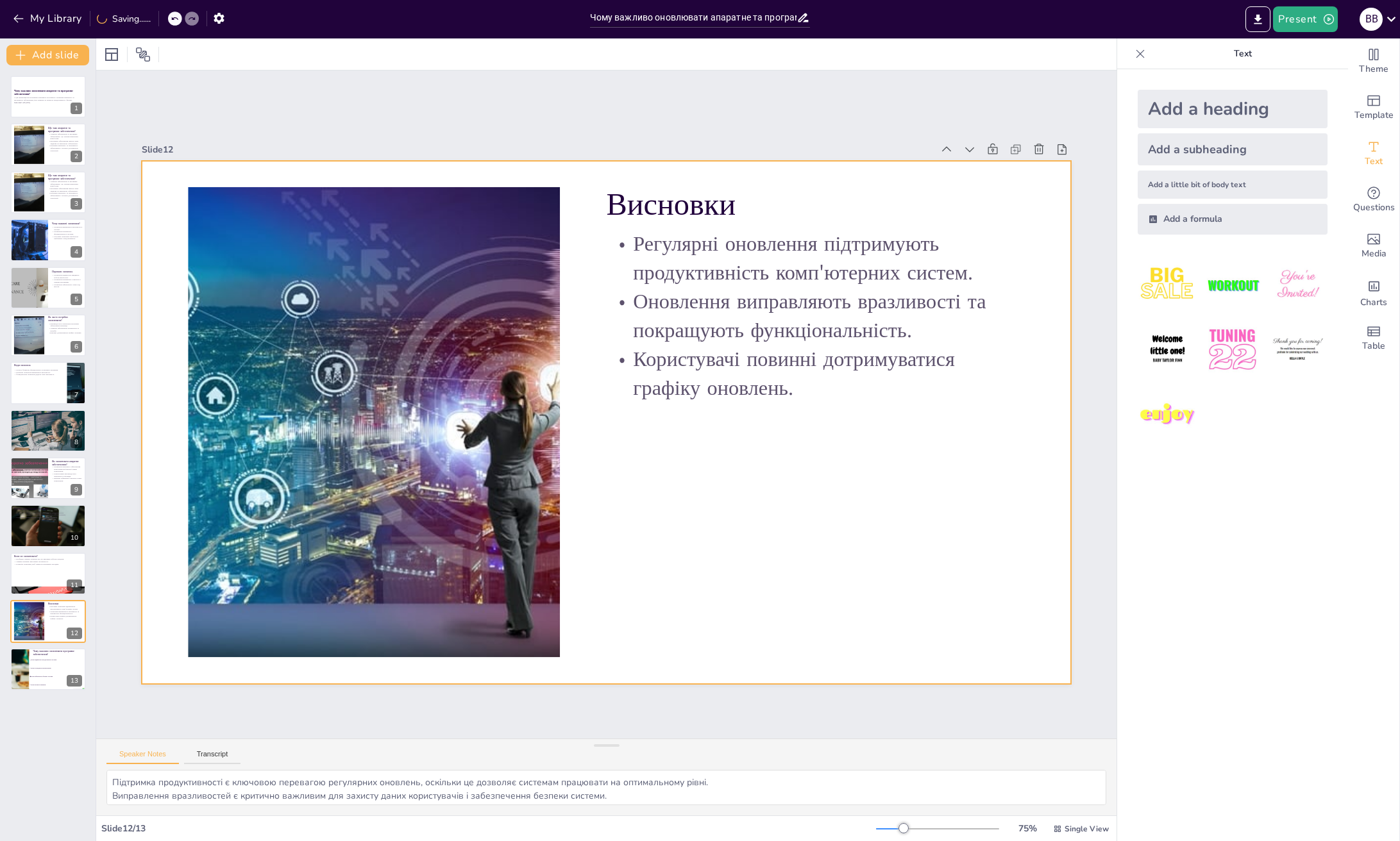
checkbox input "true"
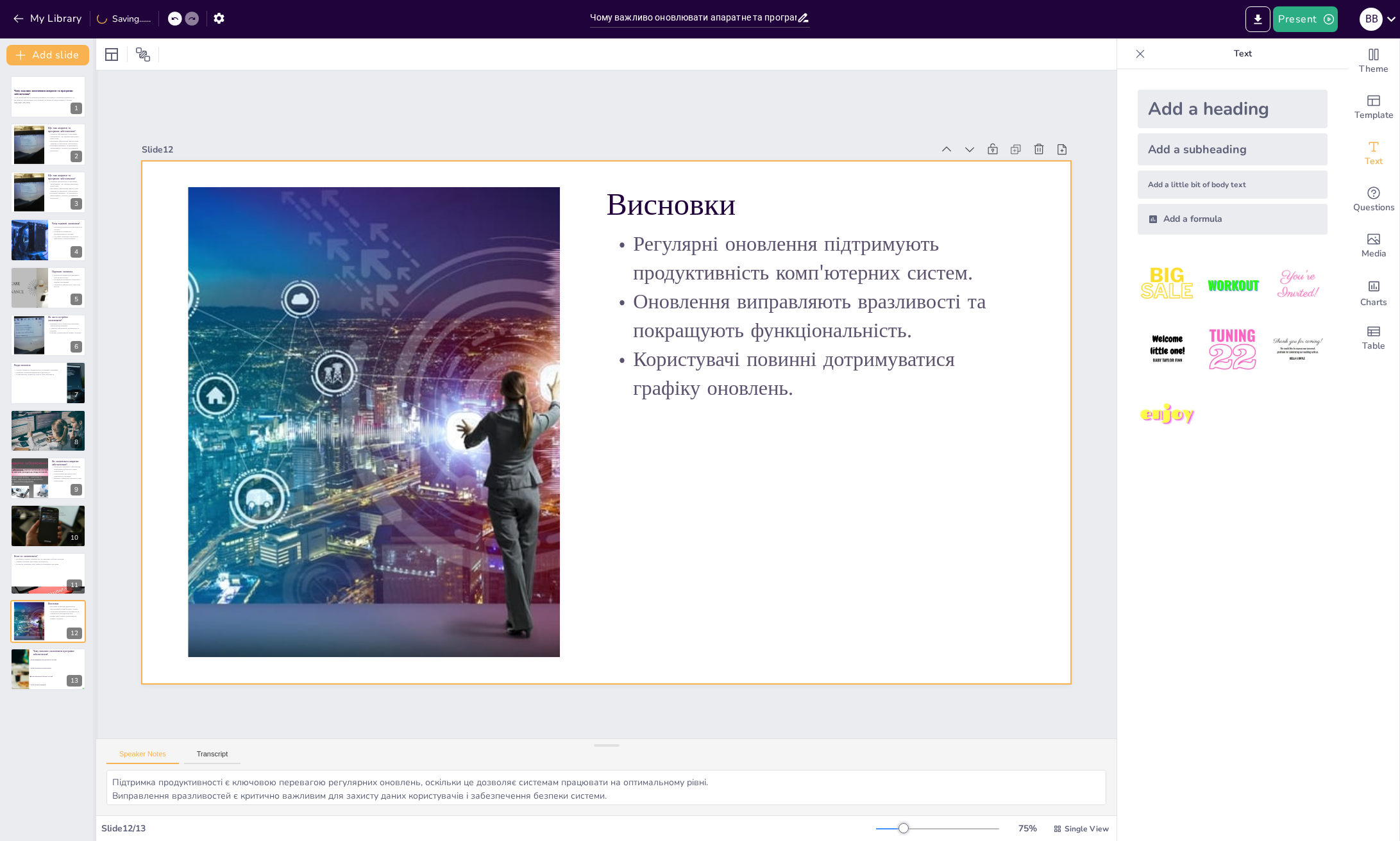
checkbox input "true"
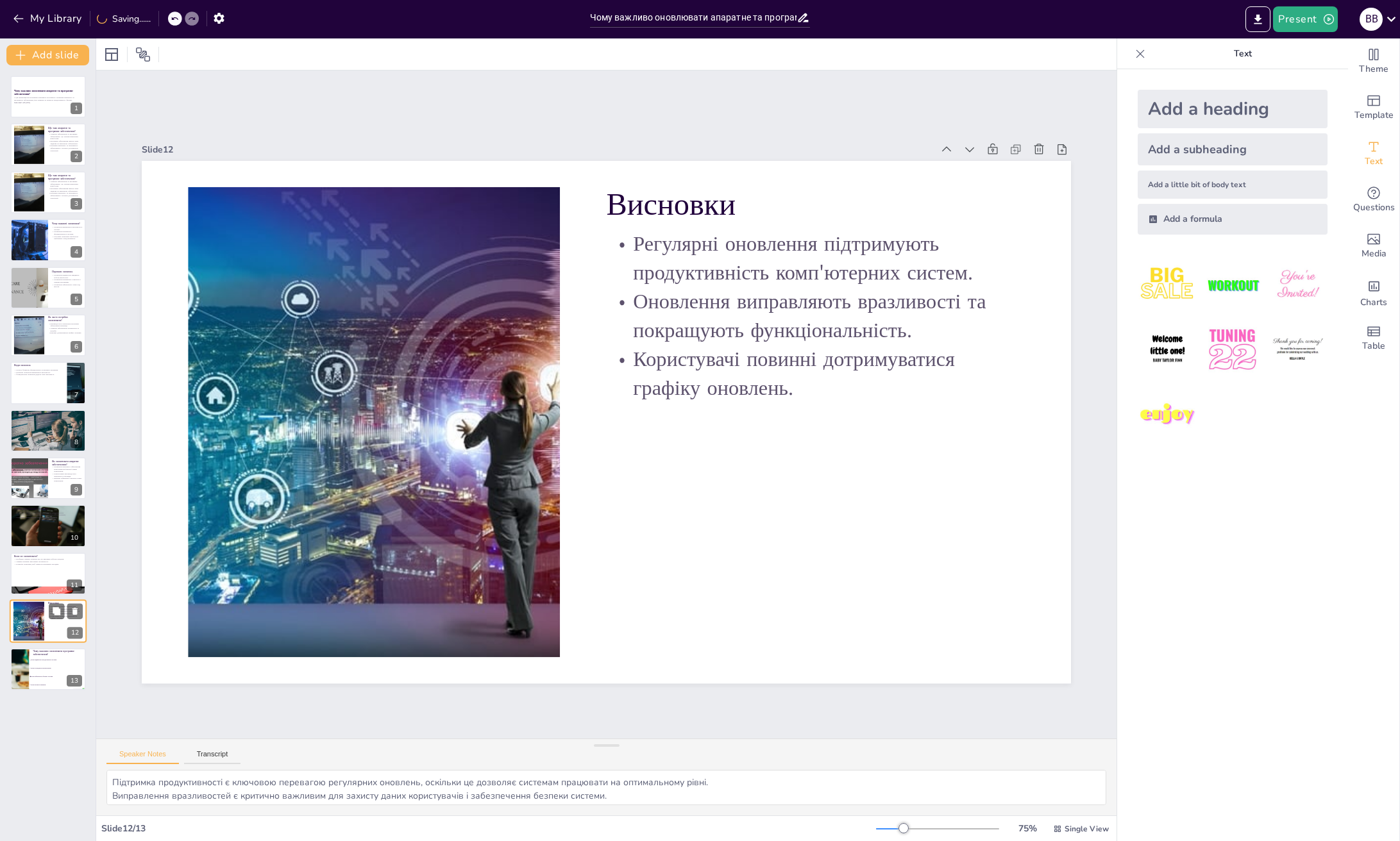
checkbox input "true"
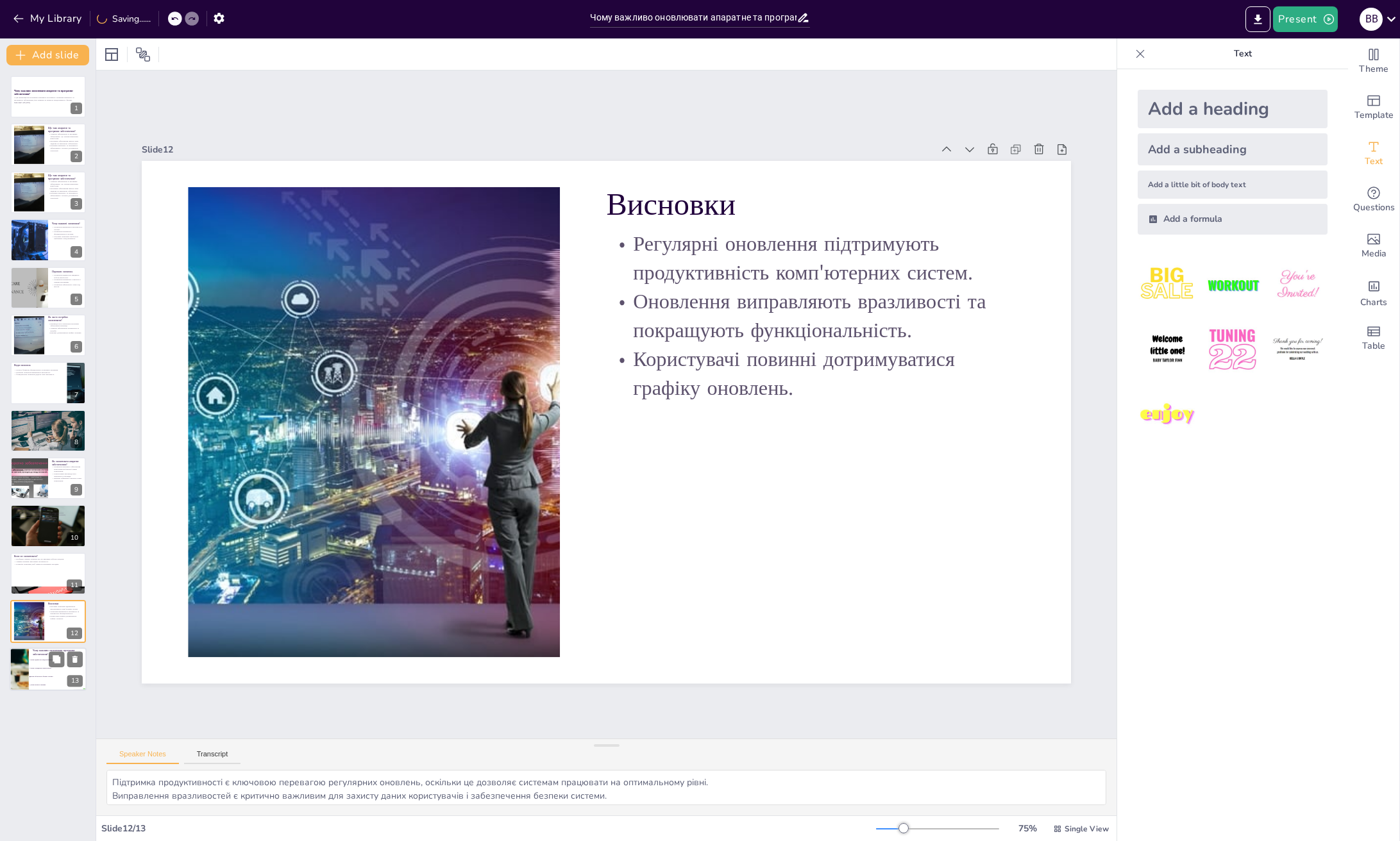
checkbox input "true"
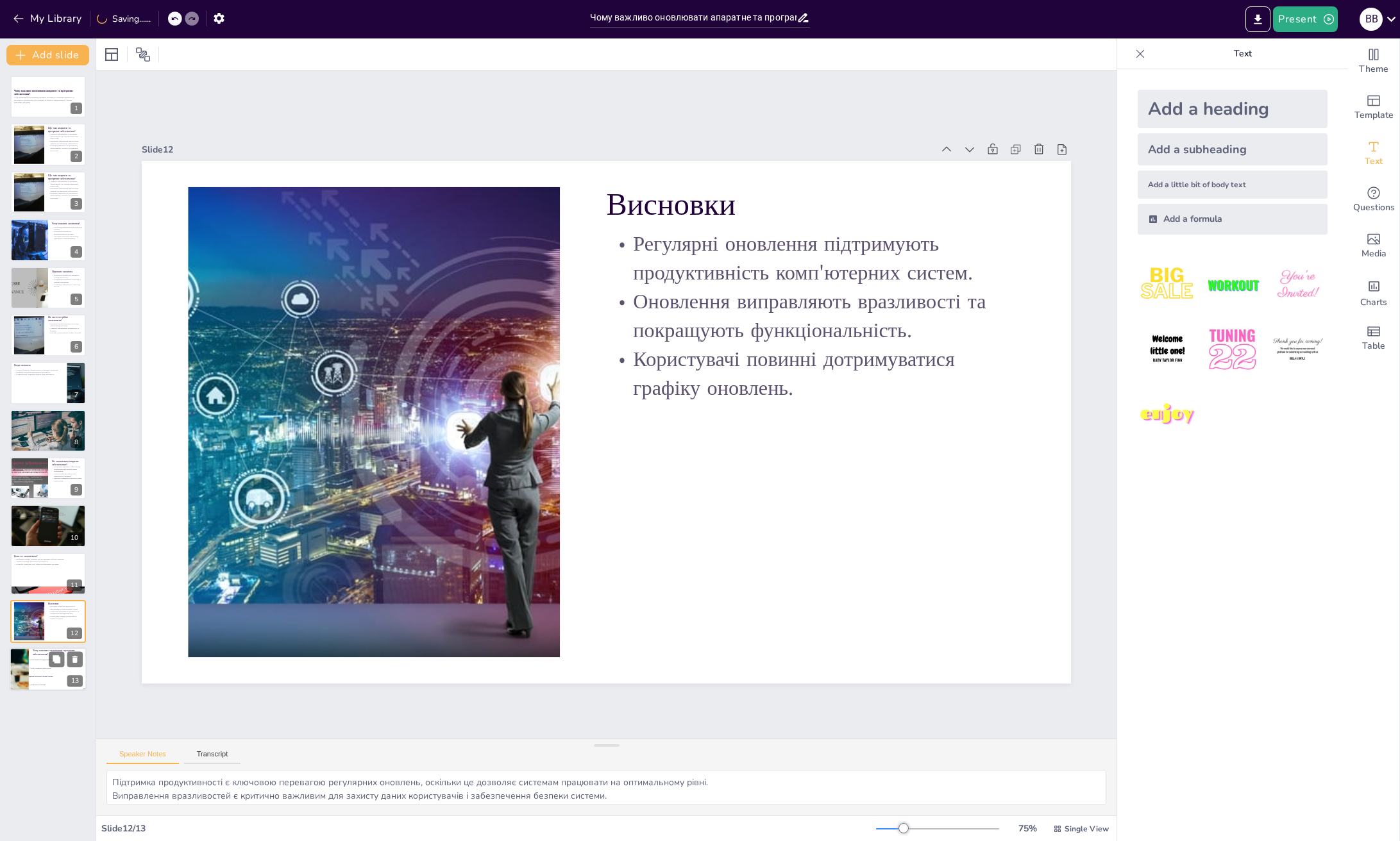
checkbox input "true"
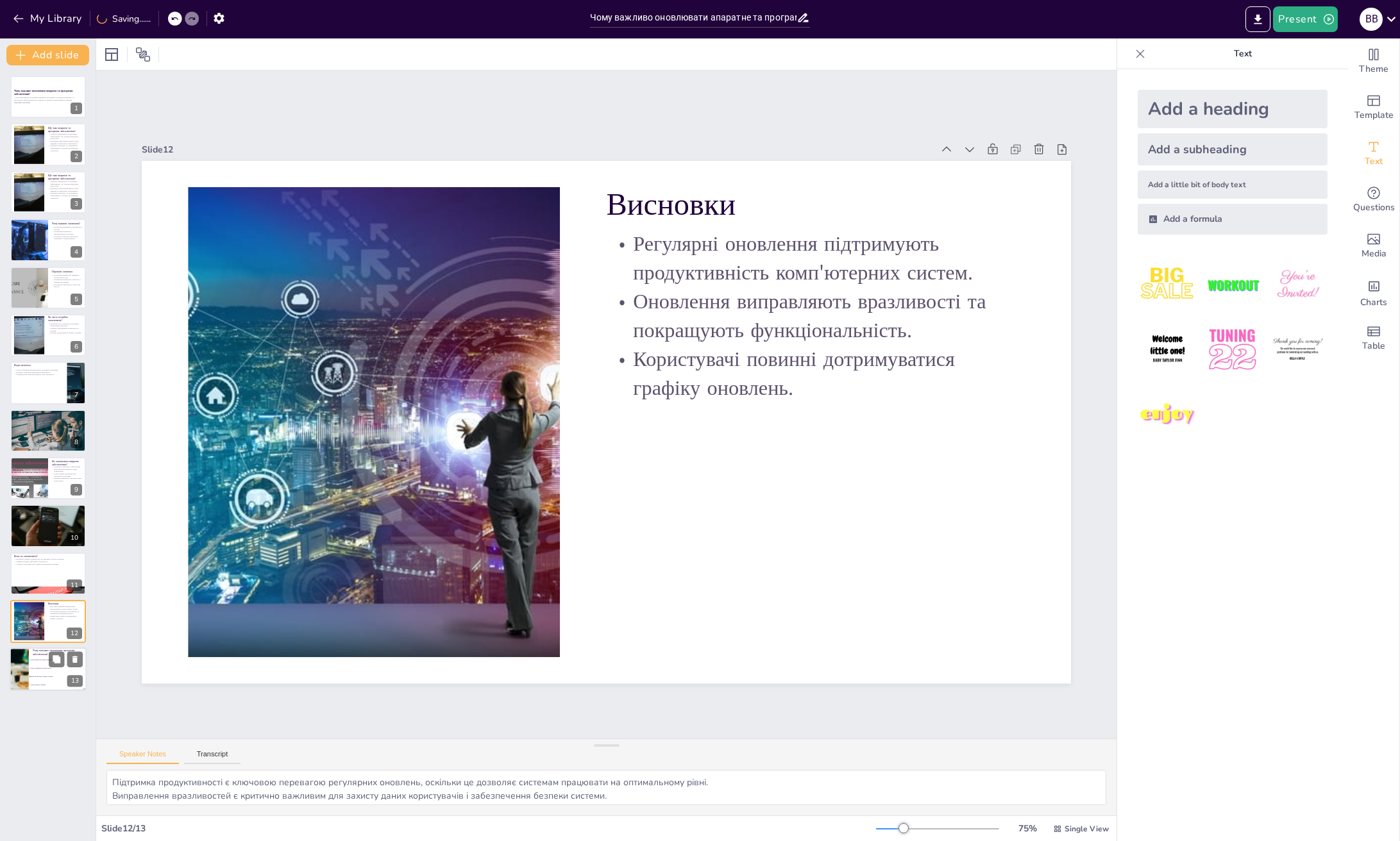
checkbox input "true"
click at [27, 672] on div at bounding box center [19, 669] width 92 height 43
type textarea "Правильна відповідь - "Вони забезпечують безпеку системи", оскільки оновлення п…"
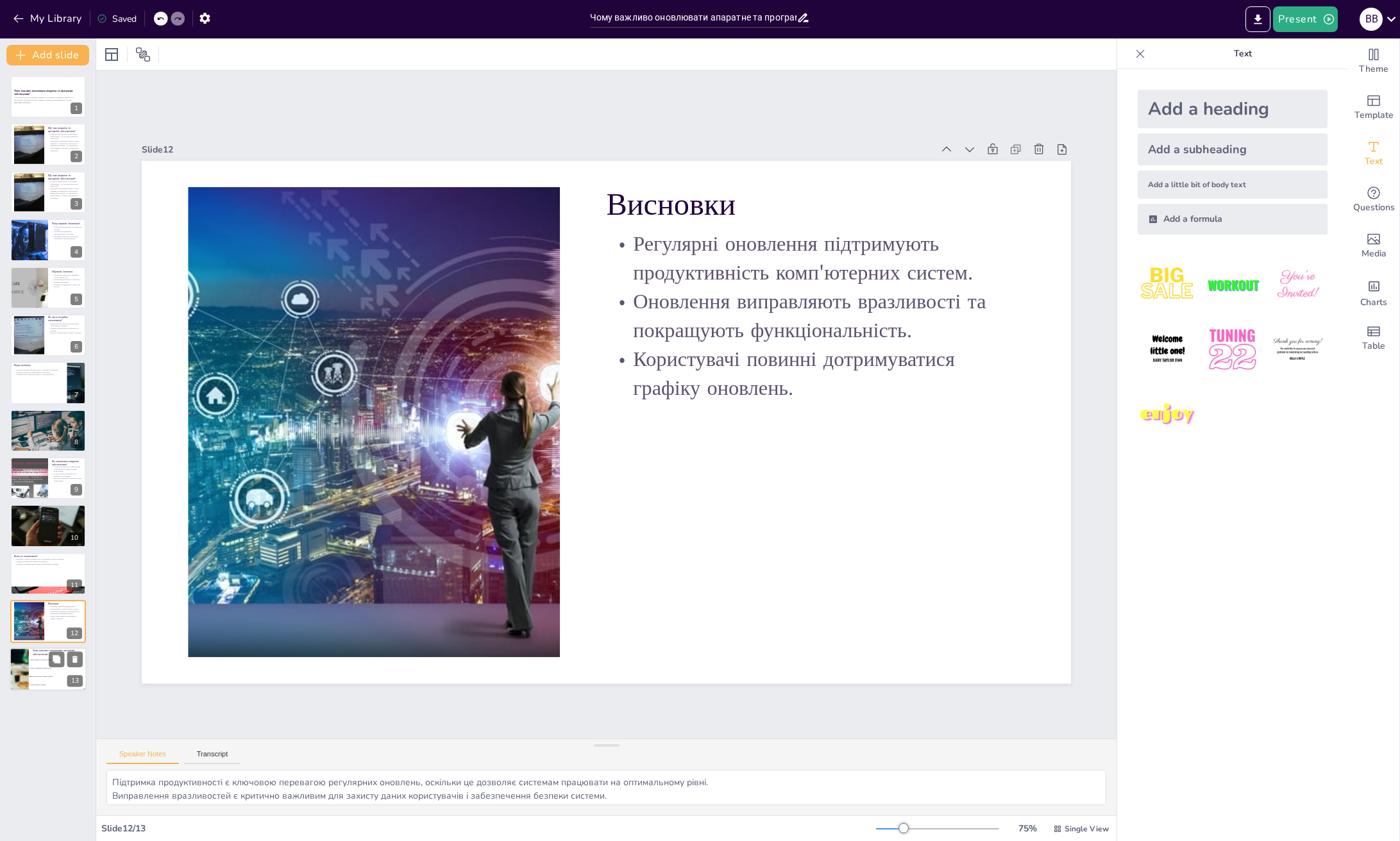
checkbox input "true"
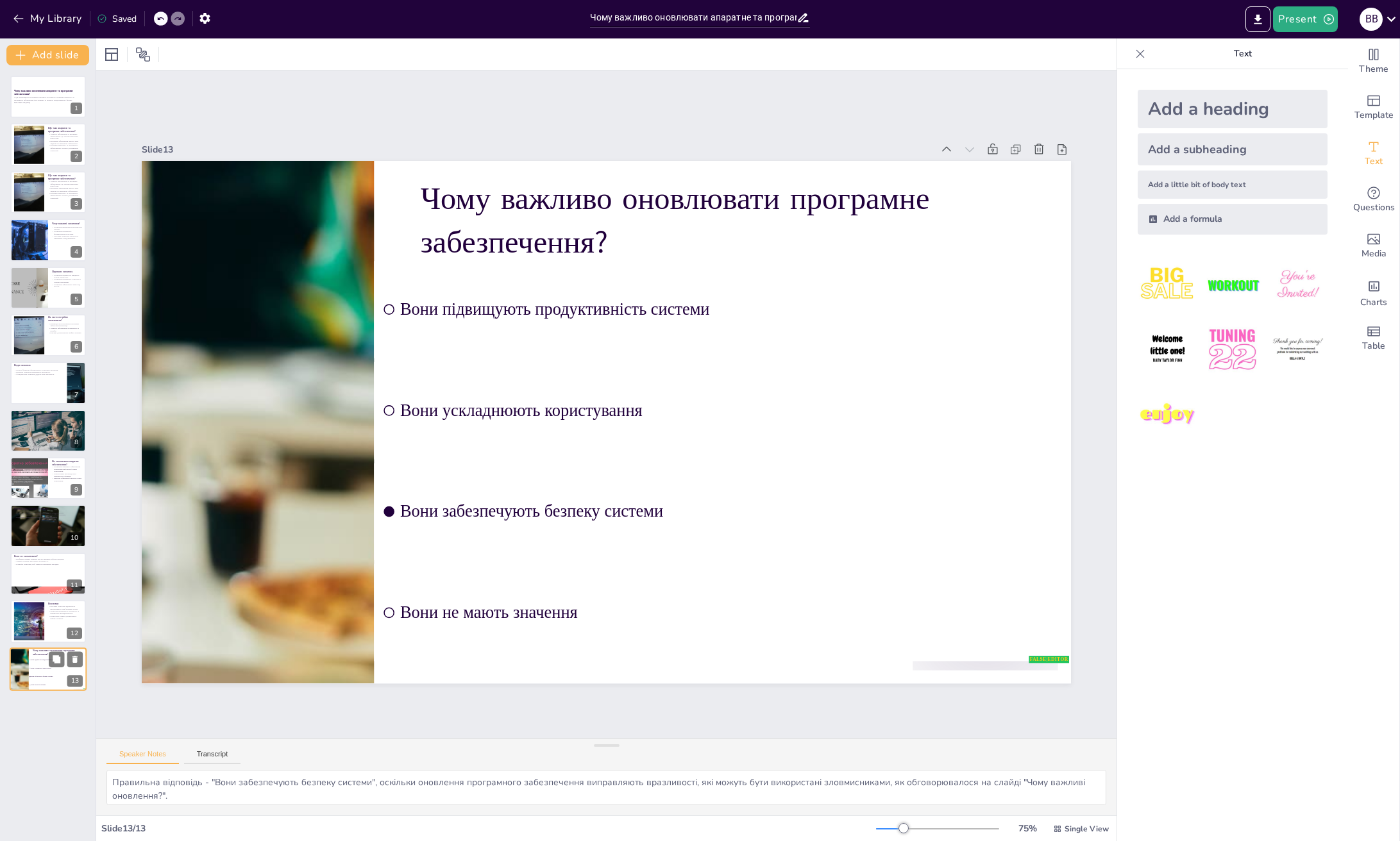
checkbox input "true"
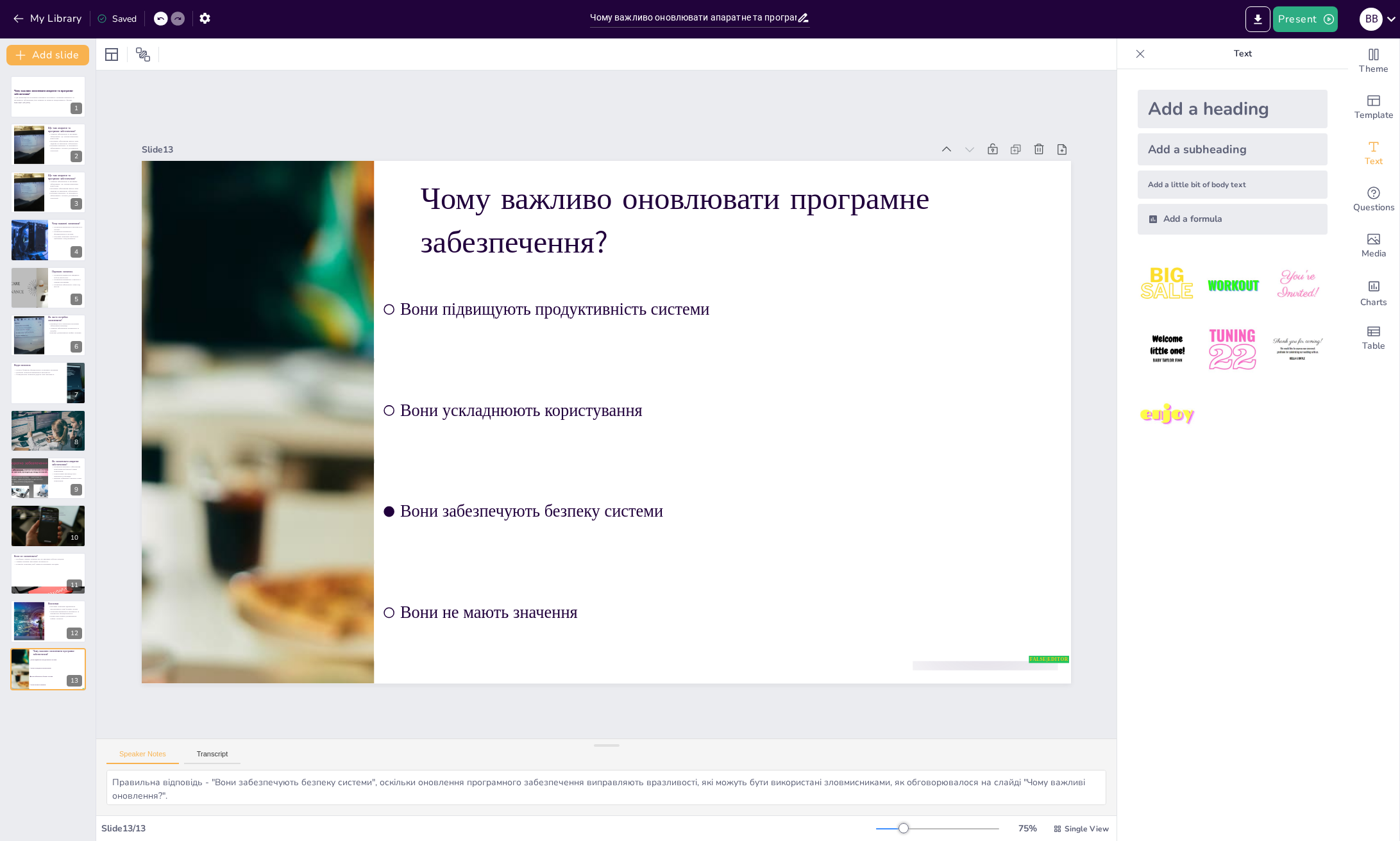
checkbox input "true"
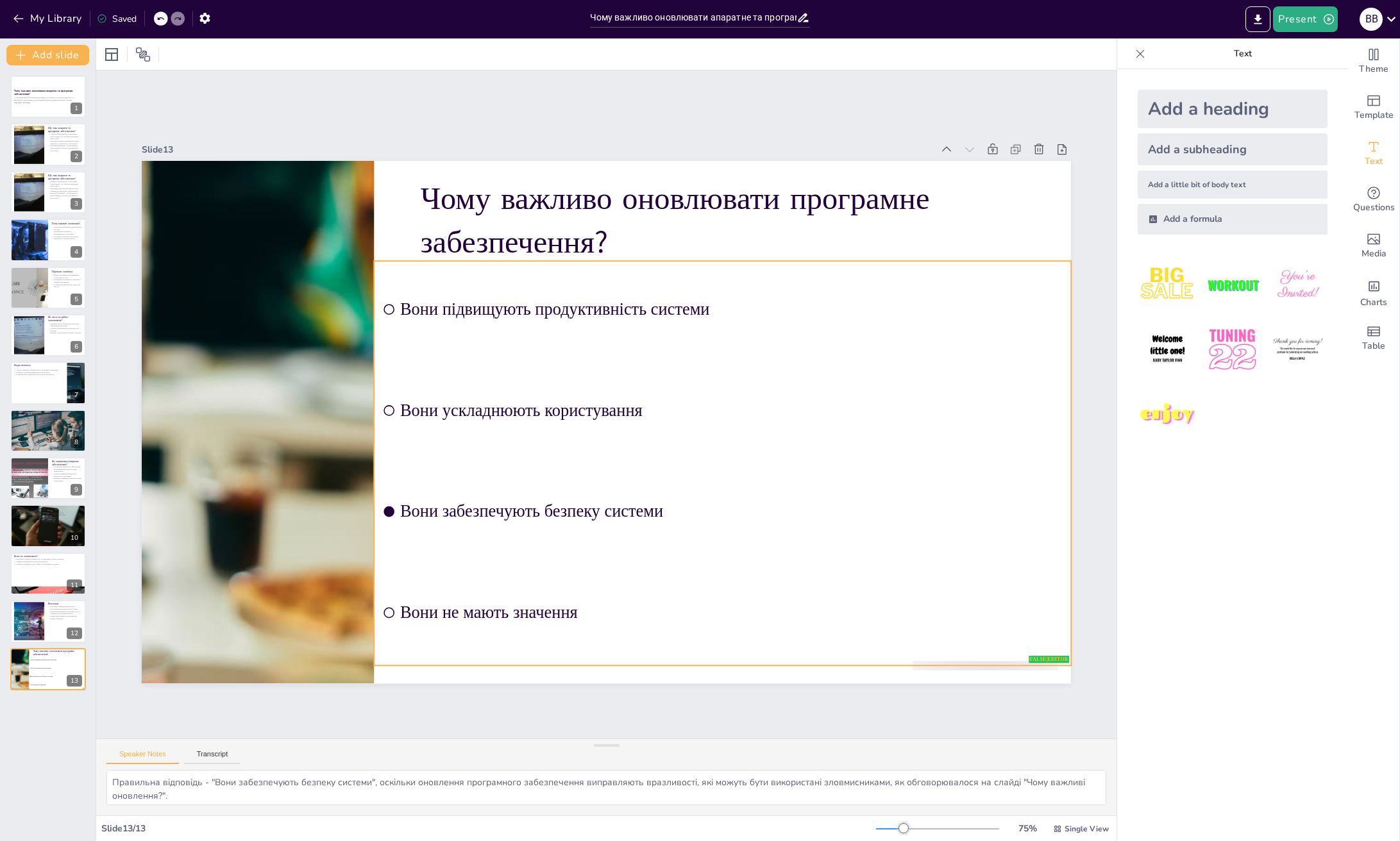
checkbox input "true"
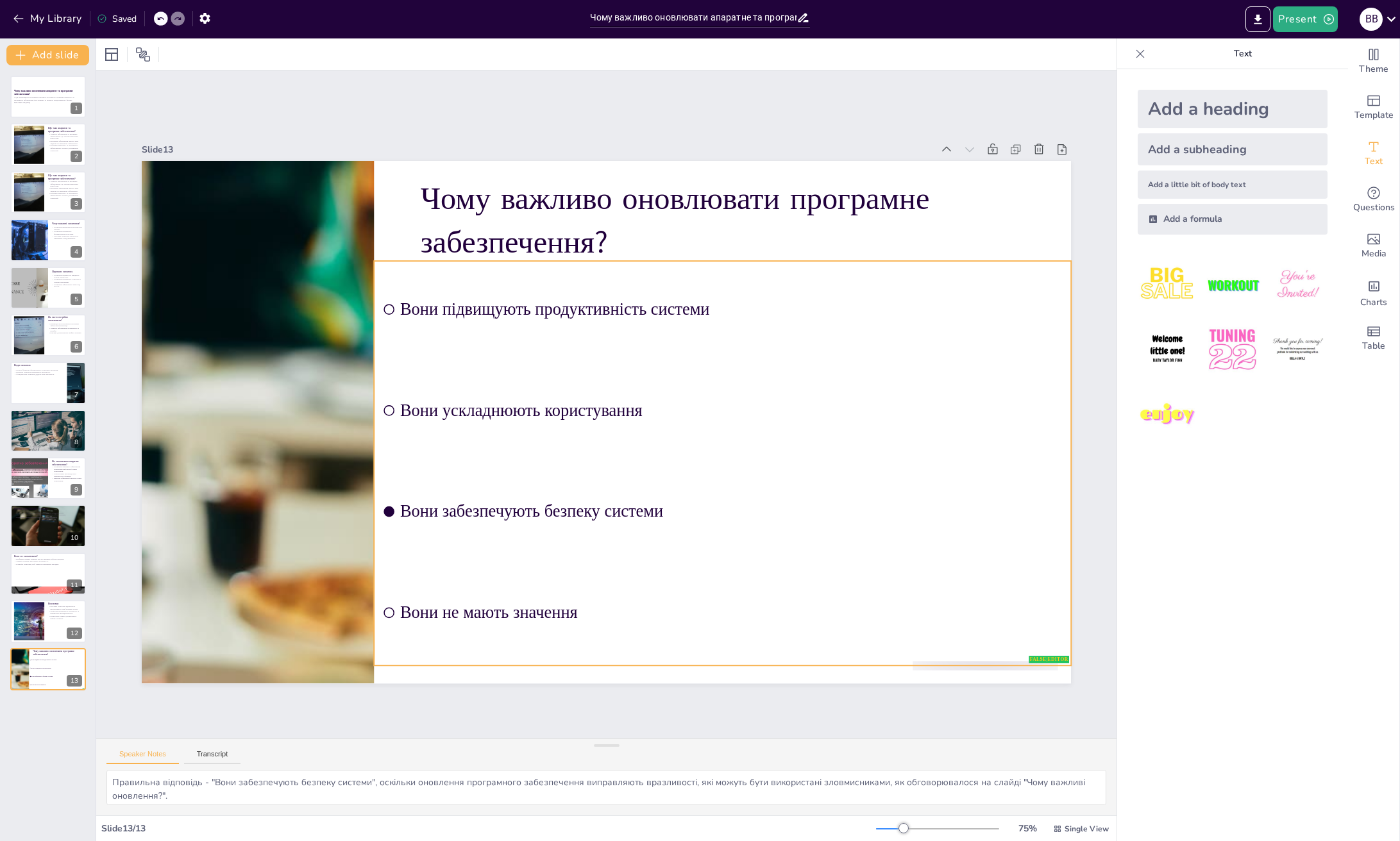
checkbox input "true"
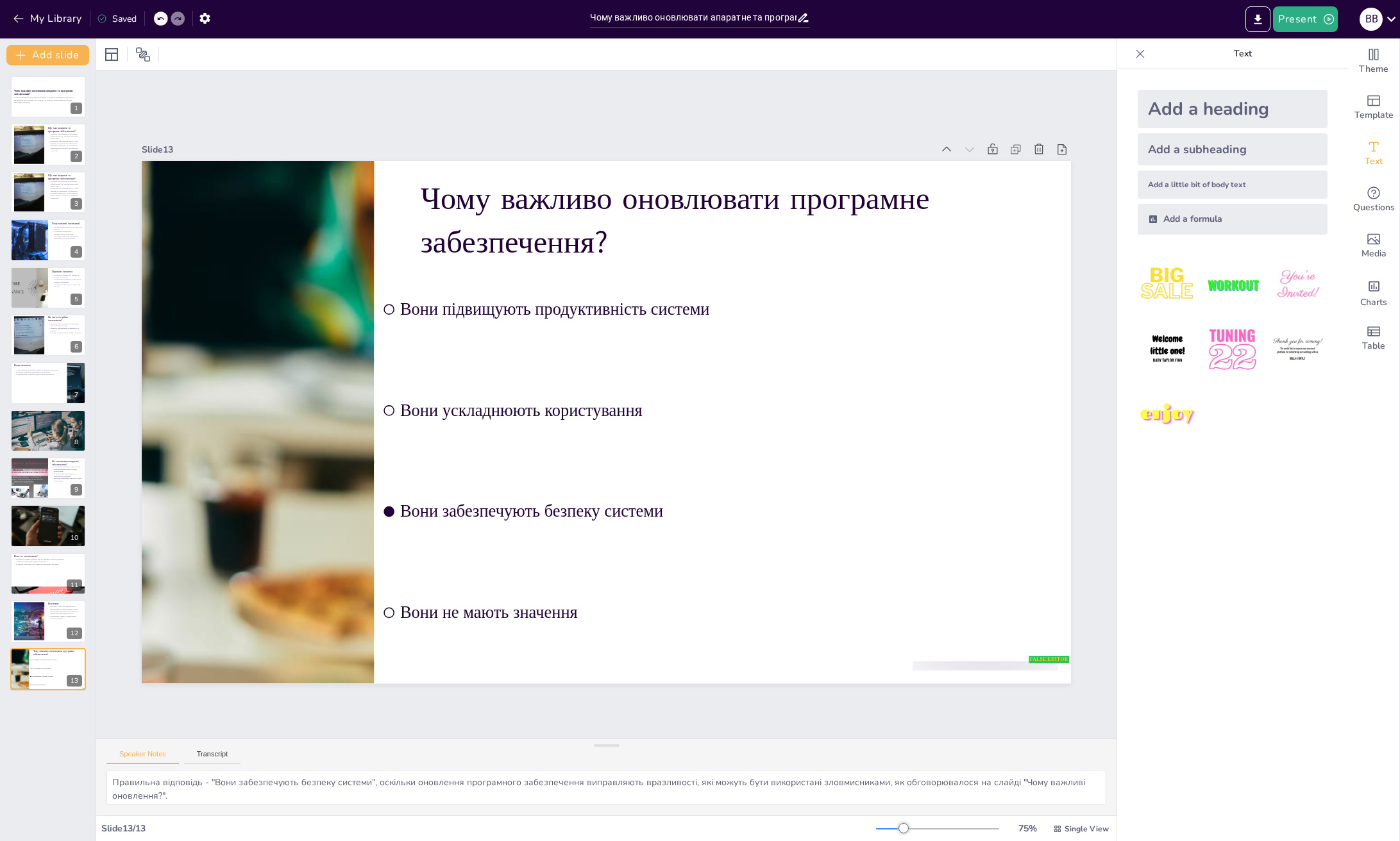
checkbox input "true"
click at [32, 638] on div at bounding box center [29, 622] width 60 height 39
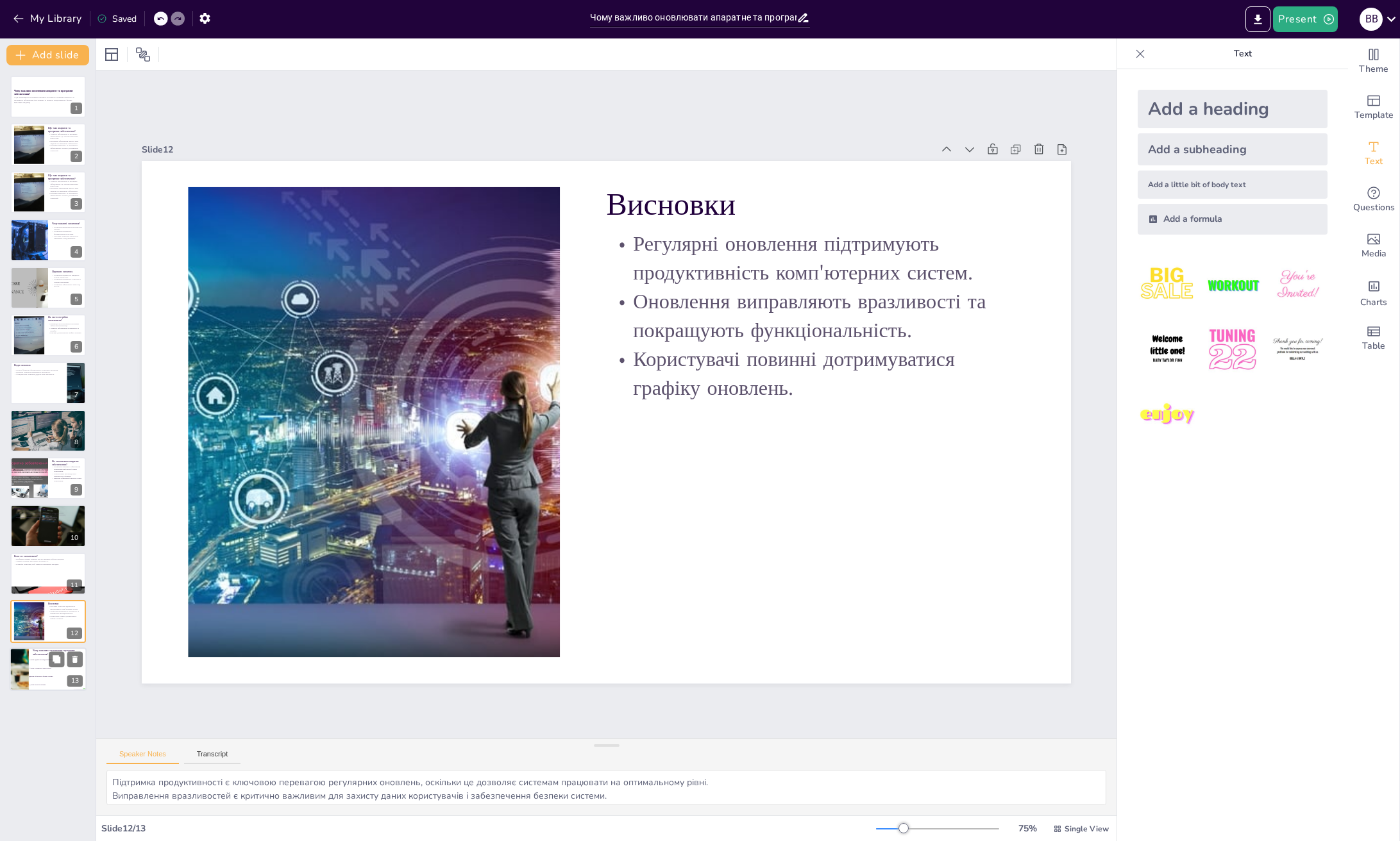
click at [32, 679] on li "Вони забезпечують безпеку системи" at bounding box center [57, 676] width 57 height 8
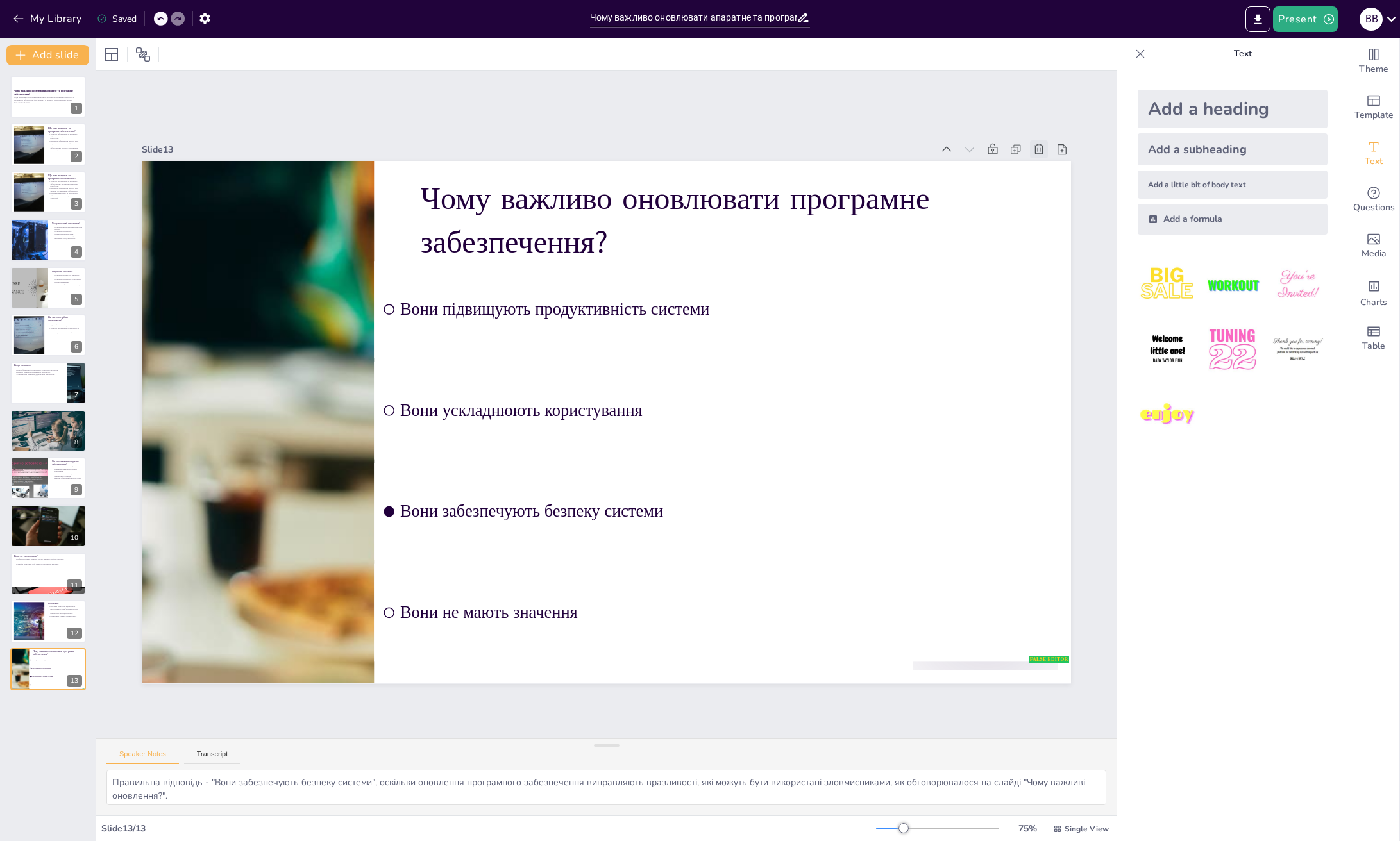
click at [1099, 446] on icon at bounding box center [1106, 453] width 14 height 14
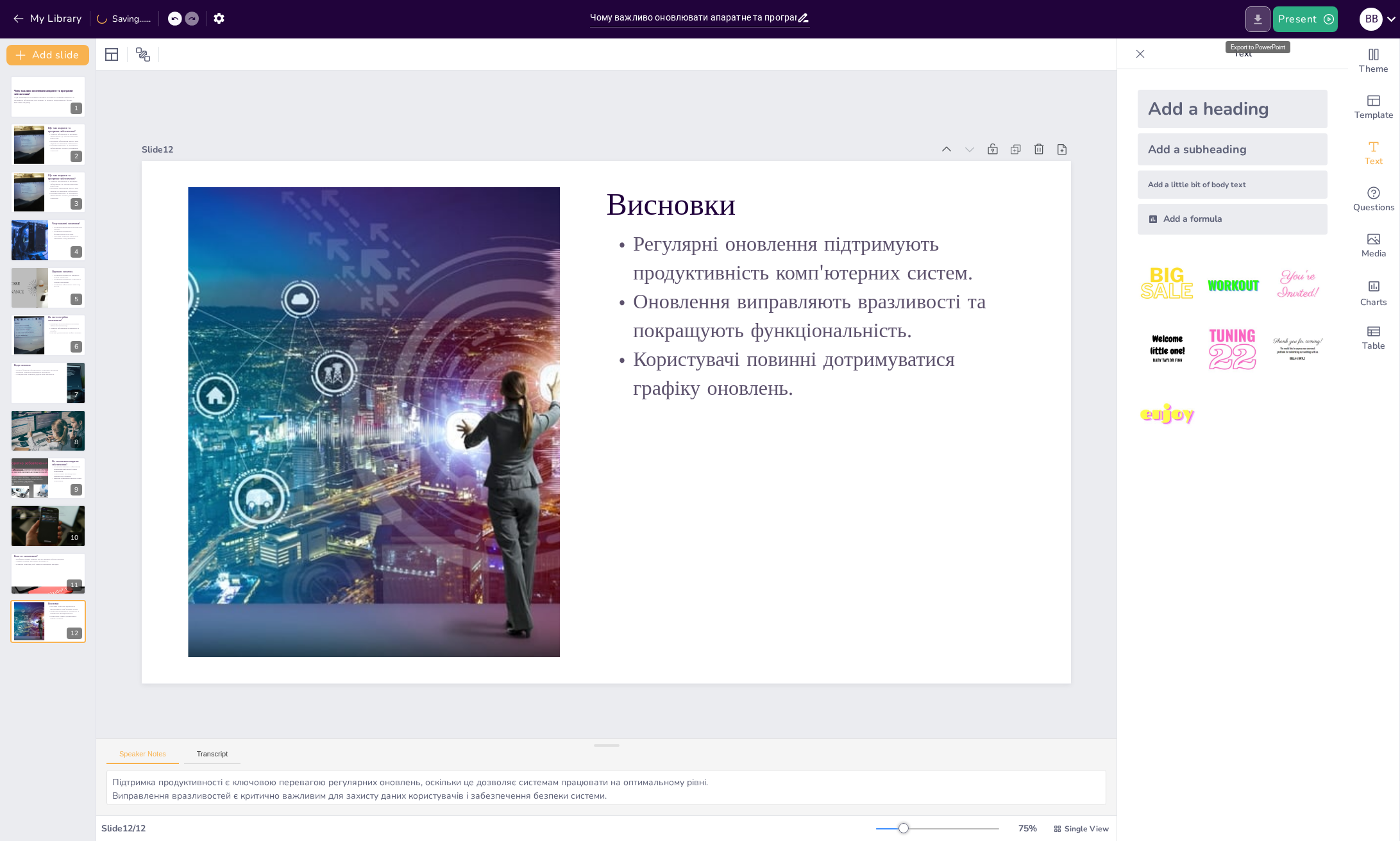
click at [1260, 17] on icon "Export to PowerPoint" at bounding box center [1258, 19] width 8 height 10
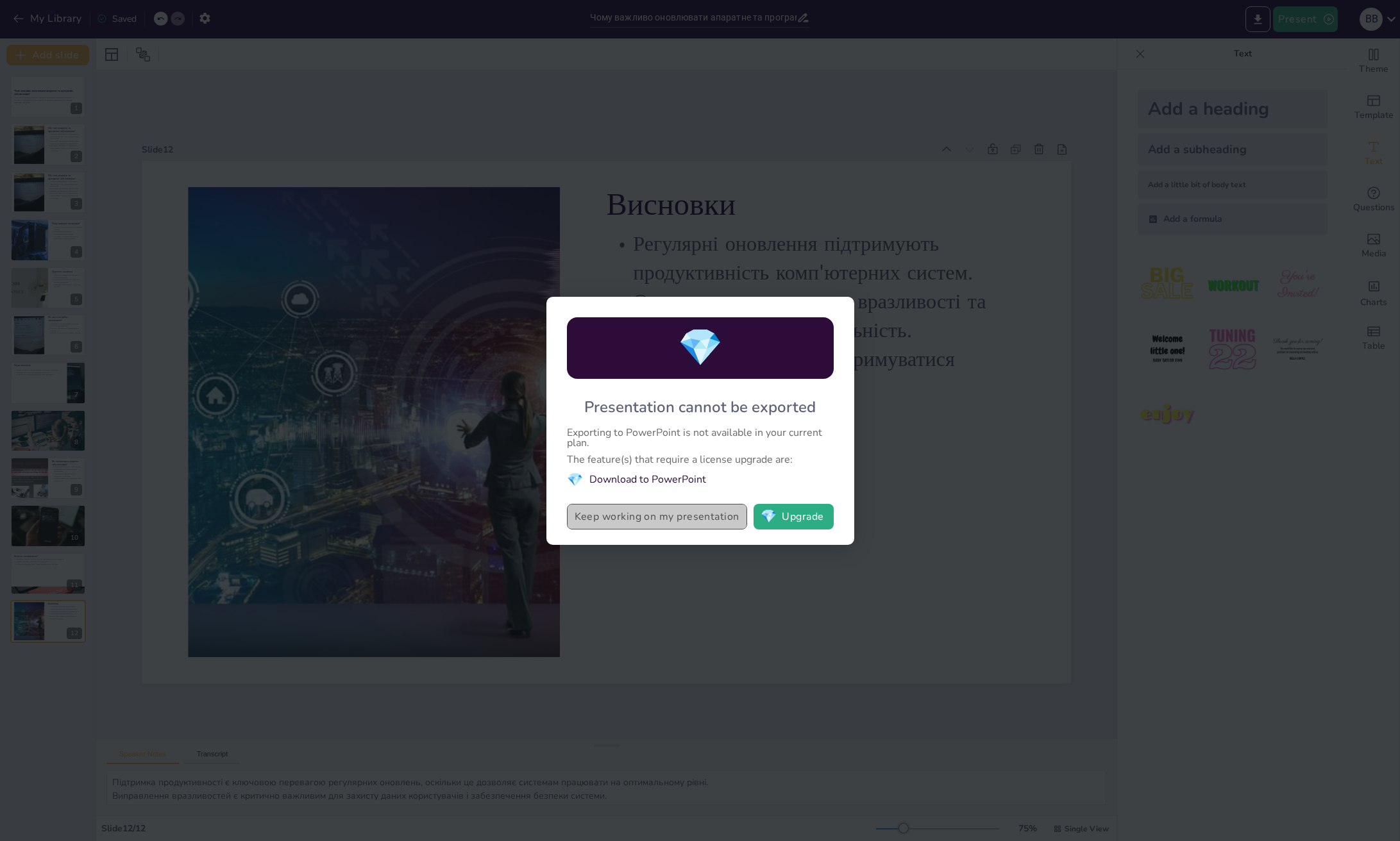
click at [693, 521] on button "Keep working on my presentation" at bounding box center [657, 517] width 180 height 26
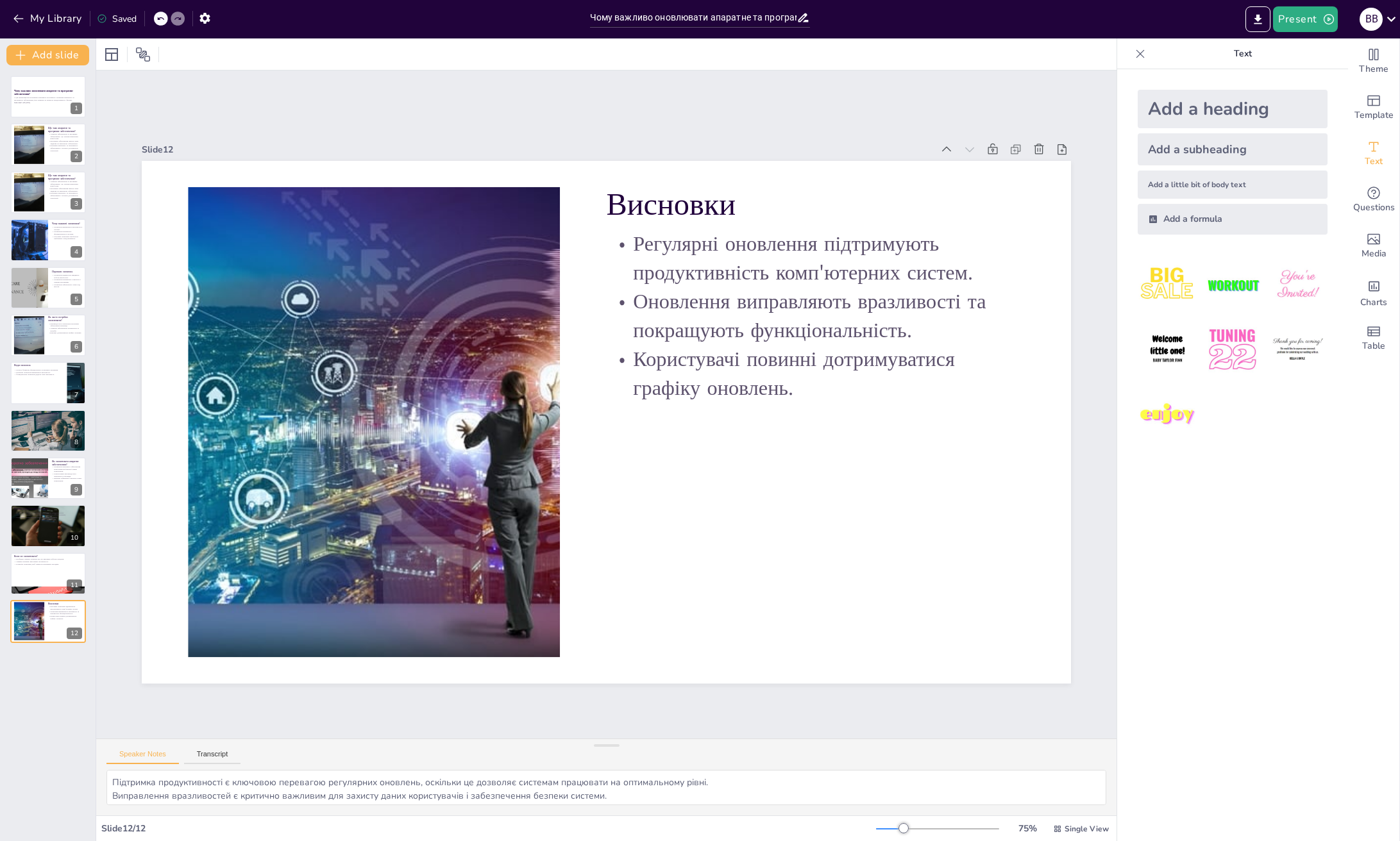
click at [123, 15] on div "Saved" at bounding box center [116, 18] width 40 height 12
click at [209, 13] on icon "button" at bounding box center [205, 18] width 13 height 13
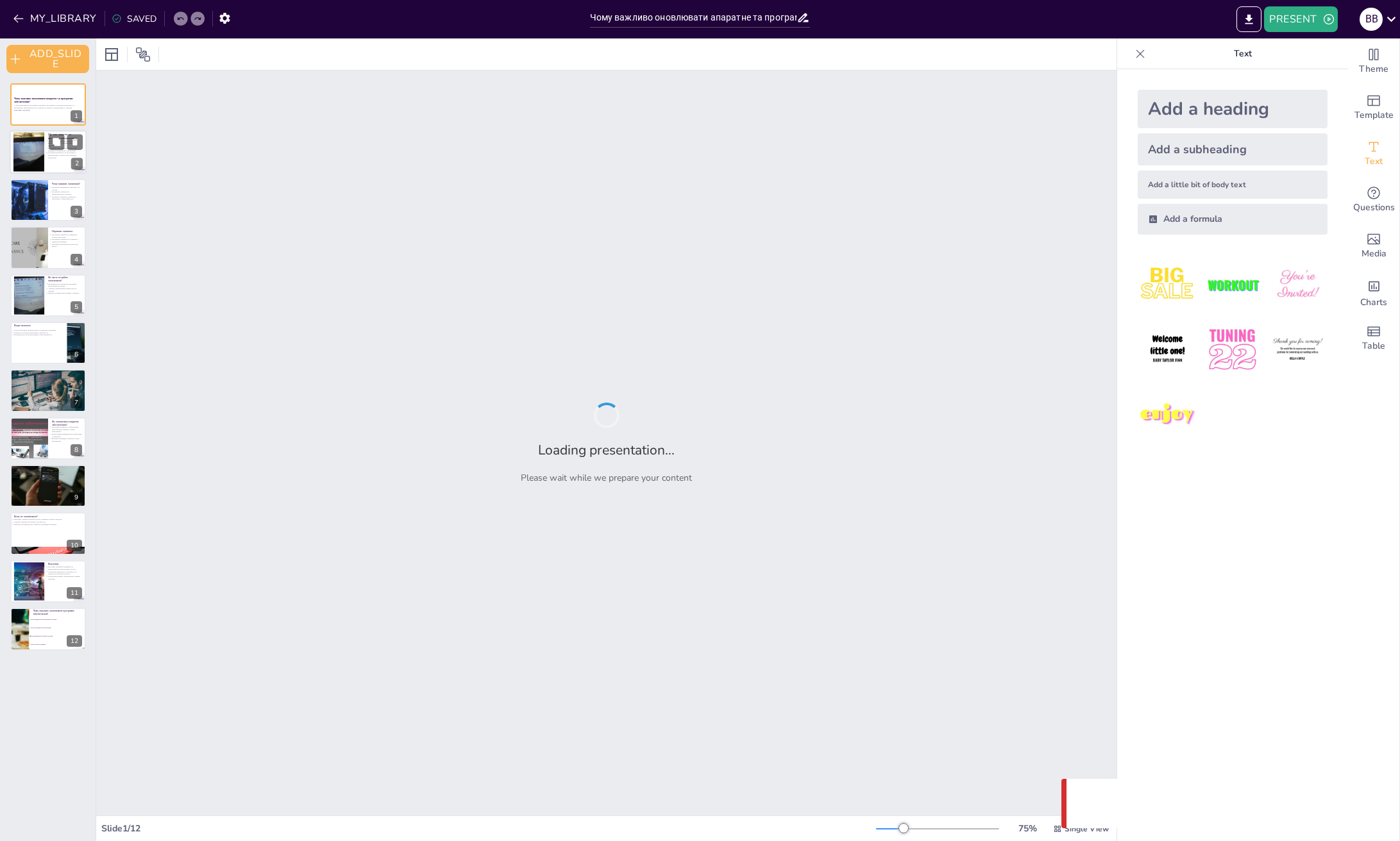
checkbox input "true"
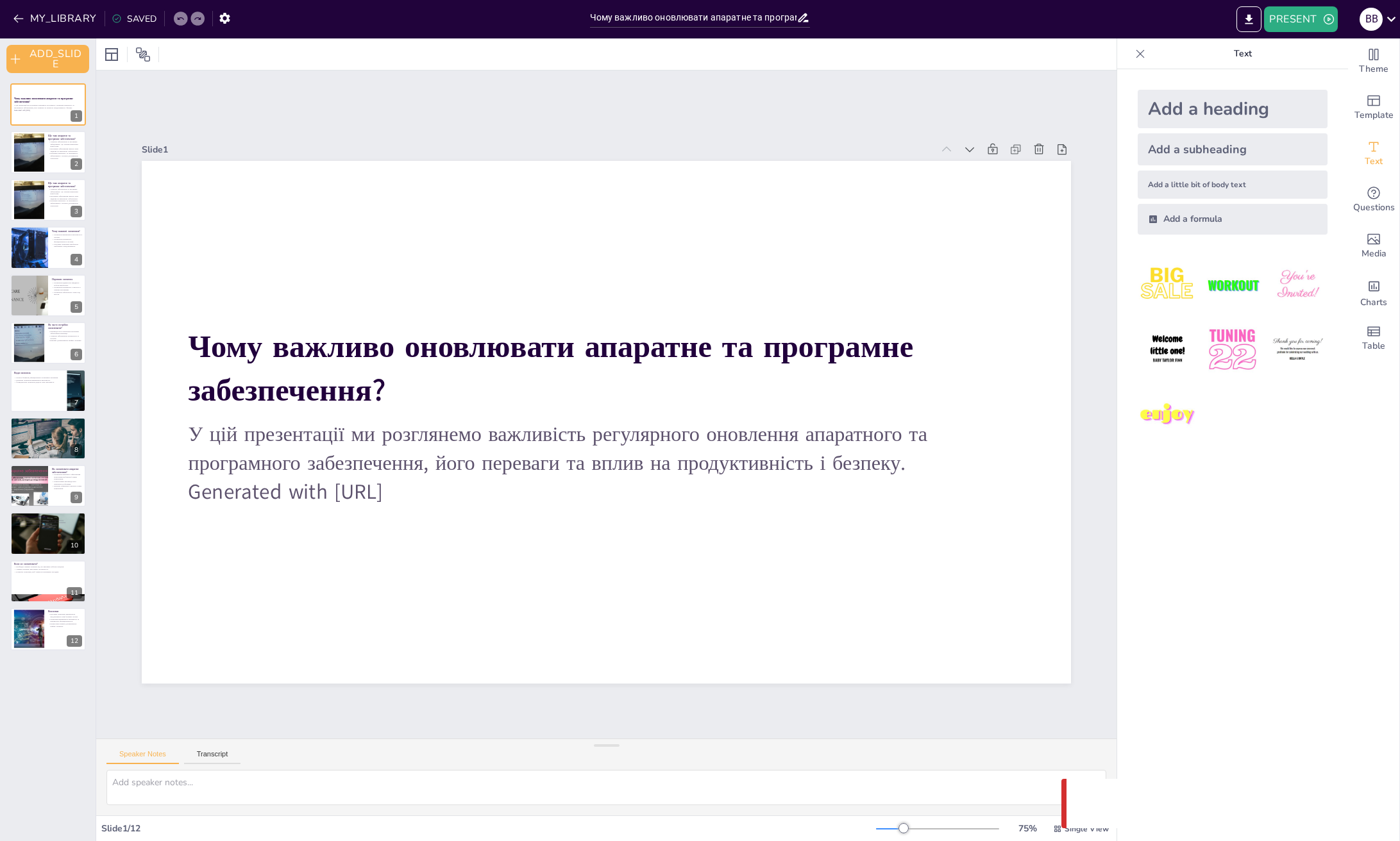
drag, startPoint x: 1380, startPoint y: 22, endPoint x: 1392, endPoint y: 146, distance: 124.6
click at [1398, 81] on div "MY_LIBRARY SAVED Чому важливо оновлювати апаратне та програмне забезпечення? PR…" at bounding box center [700, 420] width 1400 height 841
click at [25, 18] on icon "button" at bounding box center [18, 18] width 13 height 13
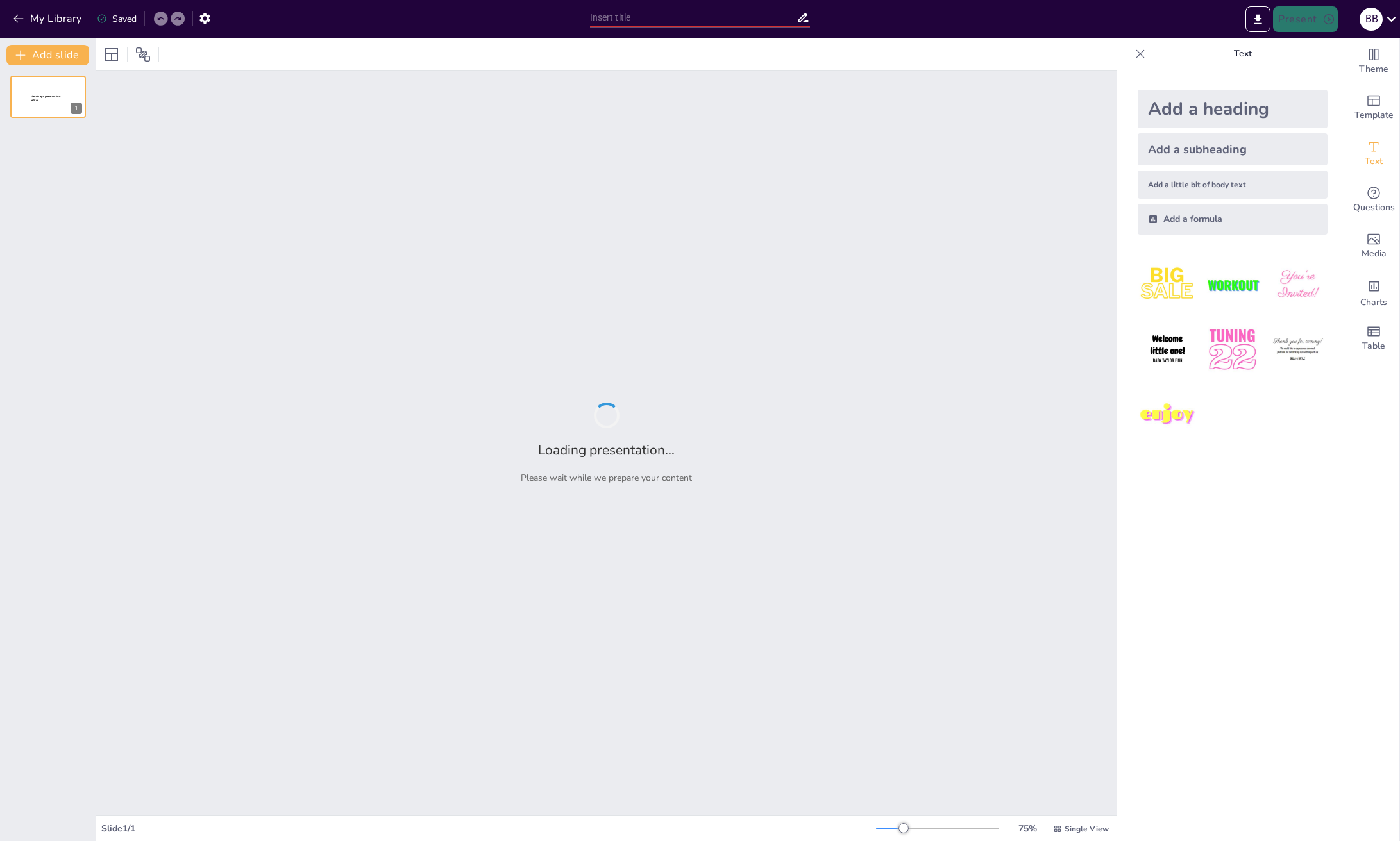
type input "Чому важливо оновлювати апаратне та програмне забезпечення?"
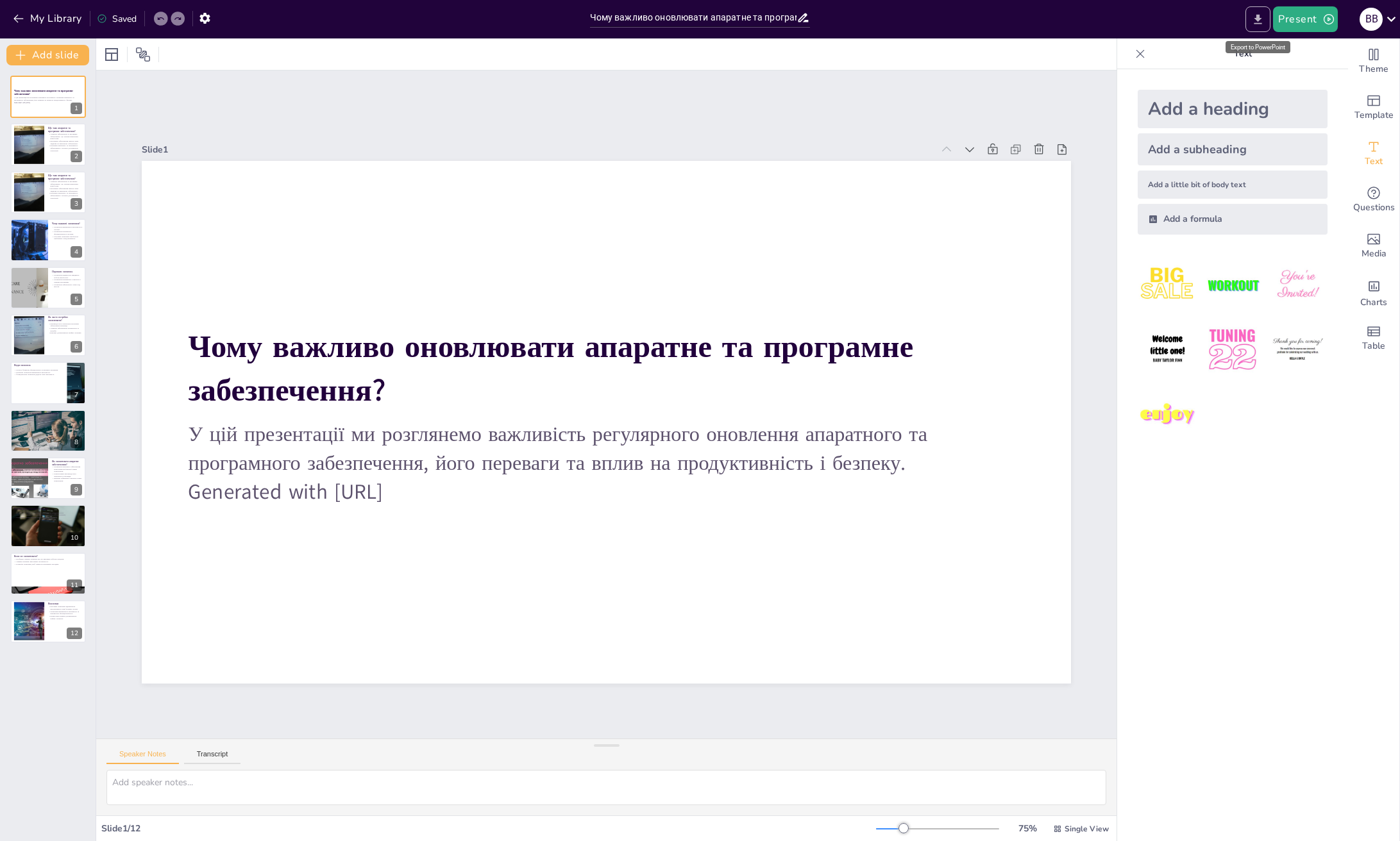
click at [1259, 19] on icon "Export to PowerPoint" at bounding box center [1258, 19] width 8 height 10
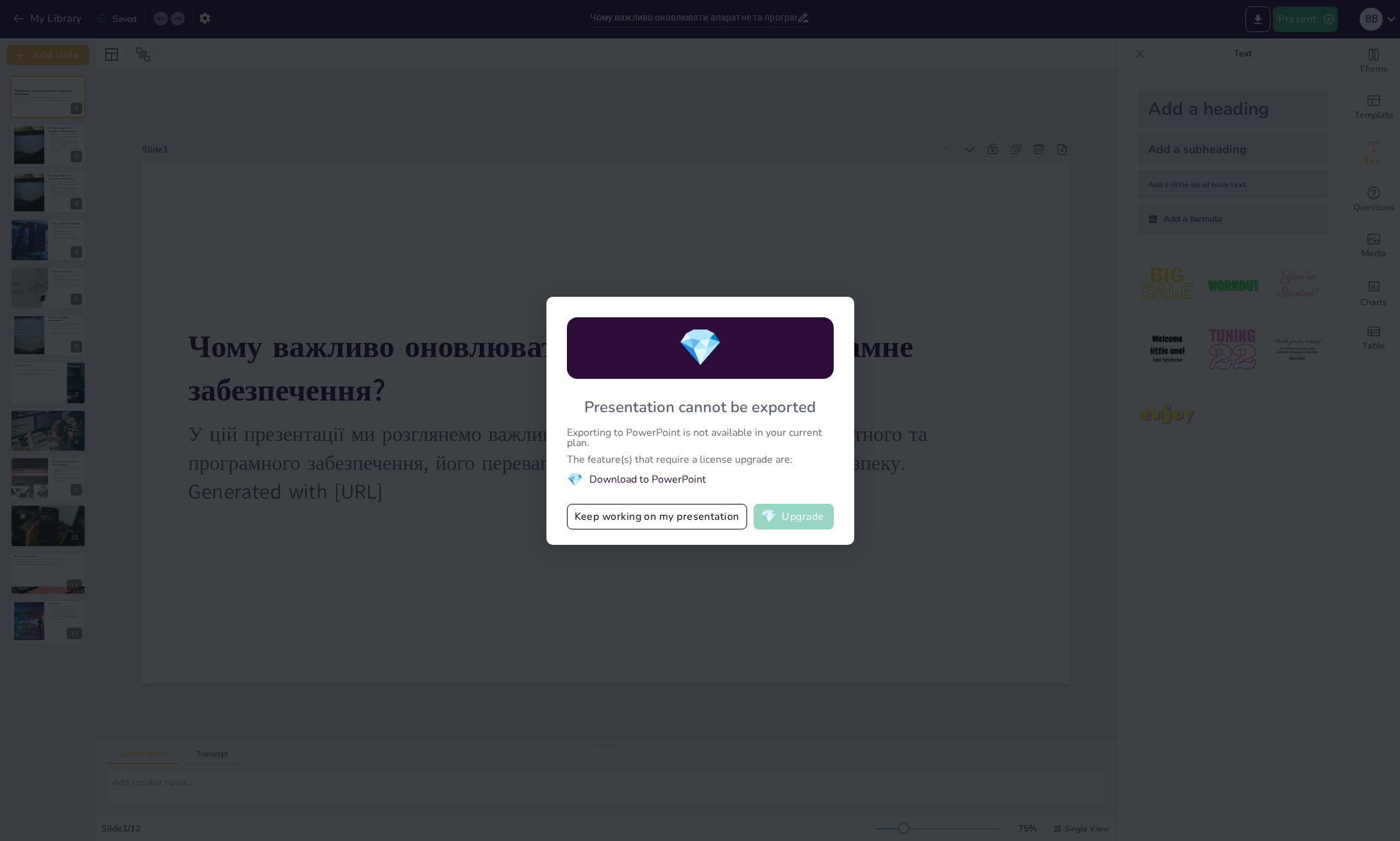
click at [775, 520] on span "💎" at bounding box center [768, 517] width 16 height 13
